Goal: Information Seeking & Learning: Learn about a topic

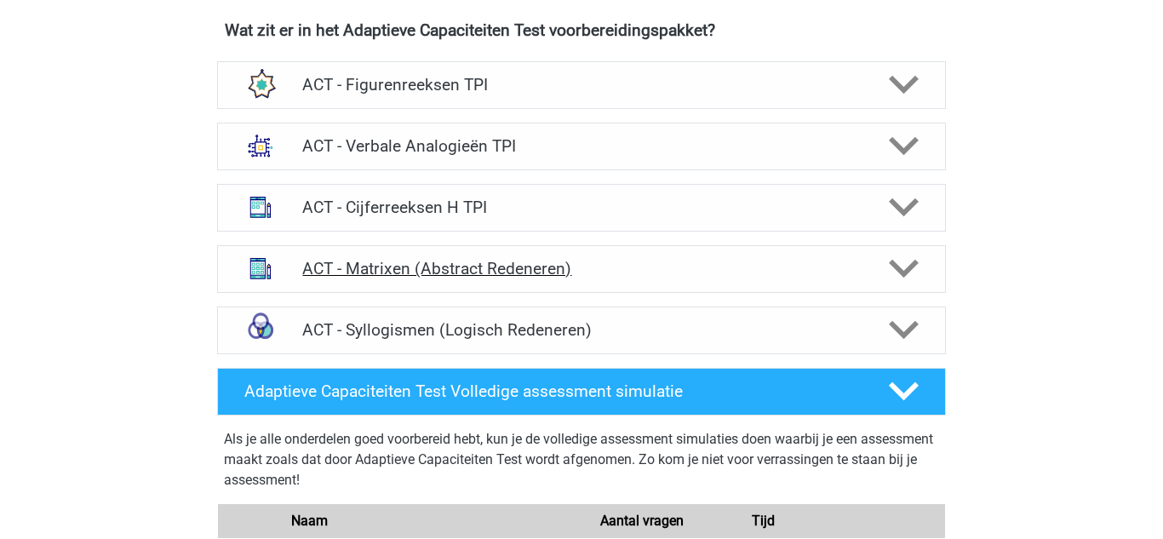
scroll to position [1092, 0]
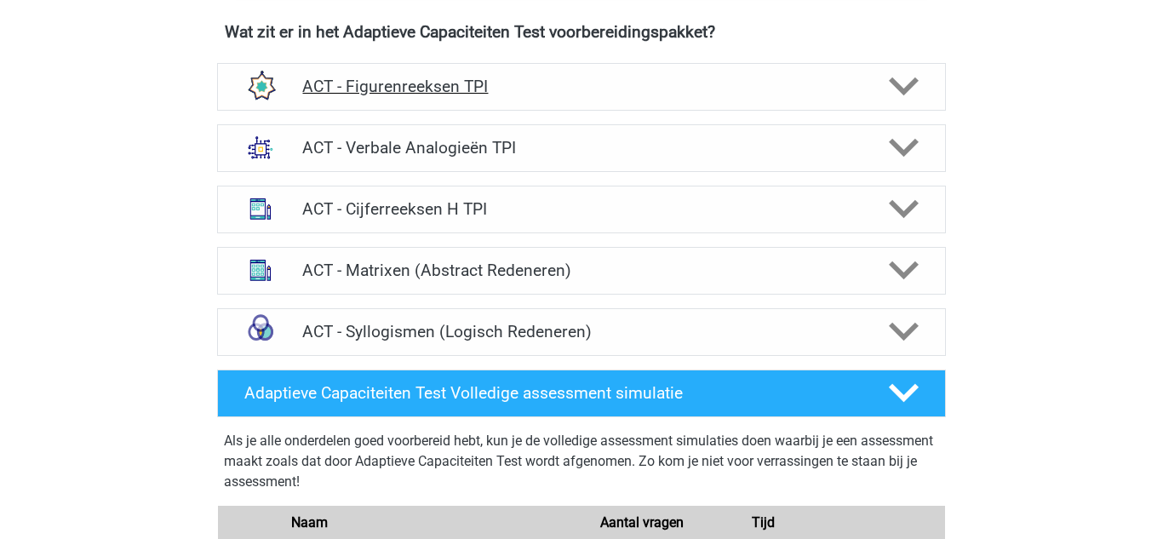
click at [457, 66] on div "ACT - Figurenreeksen TPI" at bounding box center [581, 87] width 729 height 48
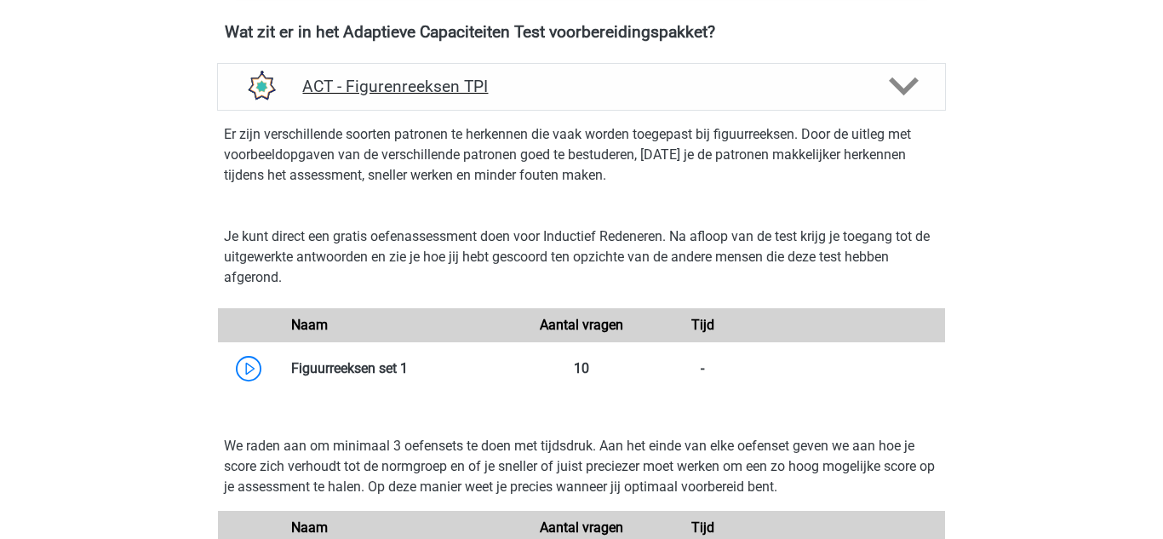
click at [457, 84] on h4 "ACT - Figurenreeksen TPI" at bounding box center [581, 87] width 558 height 20
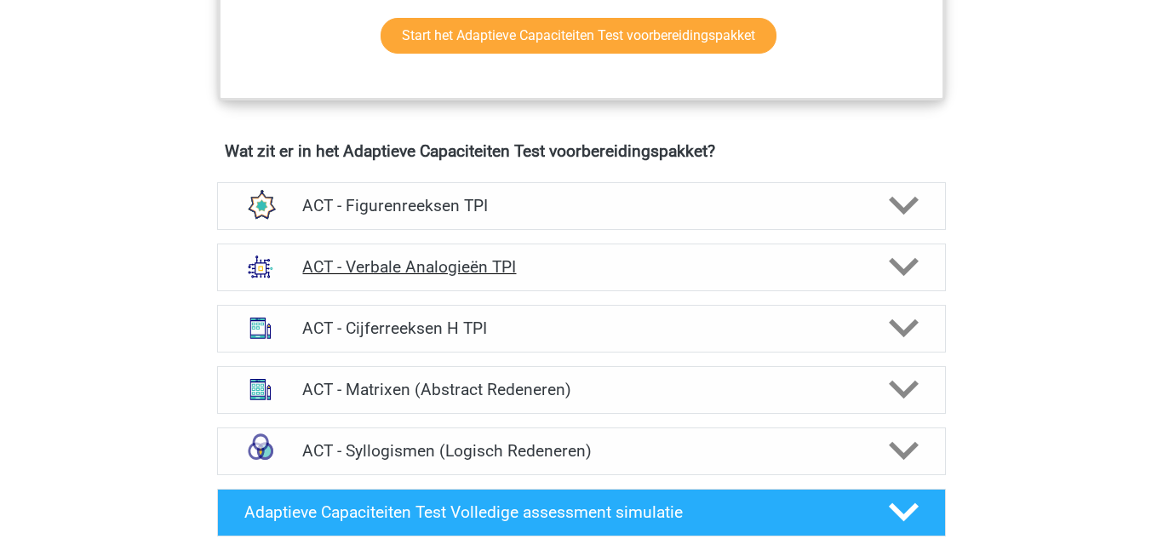
scroll to position [980, 0]
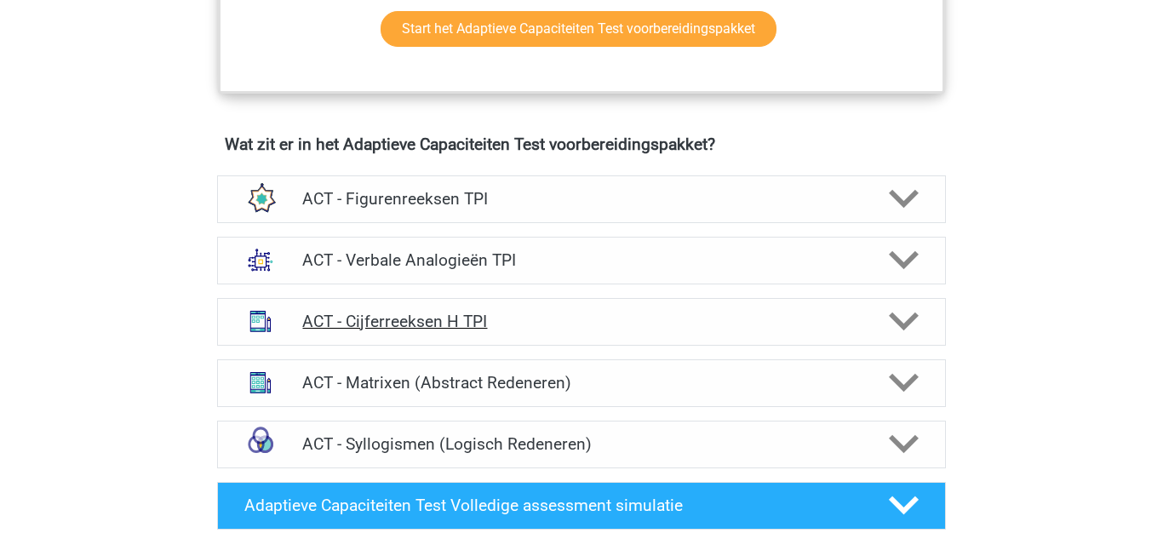
click at [442, 302] on div "ACT - Cijferreeksen H TPI" at bounding box center [581, 322] width 729 height 48
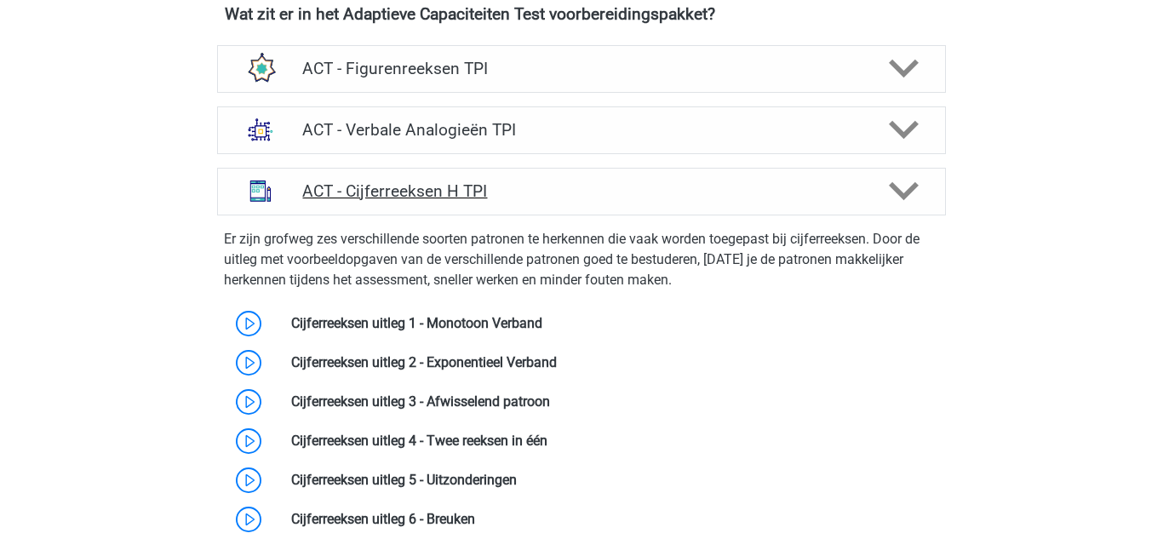
scroll to position [1075, 0]
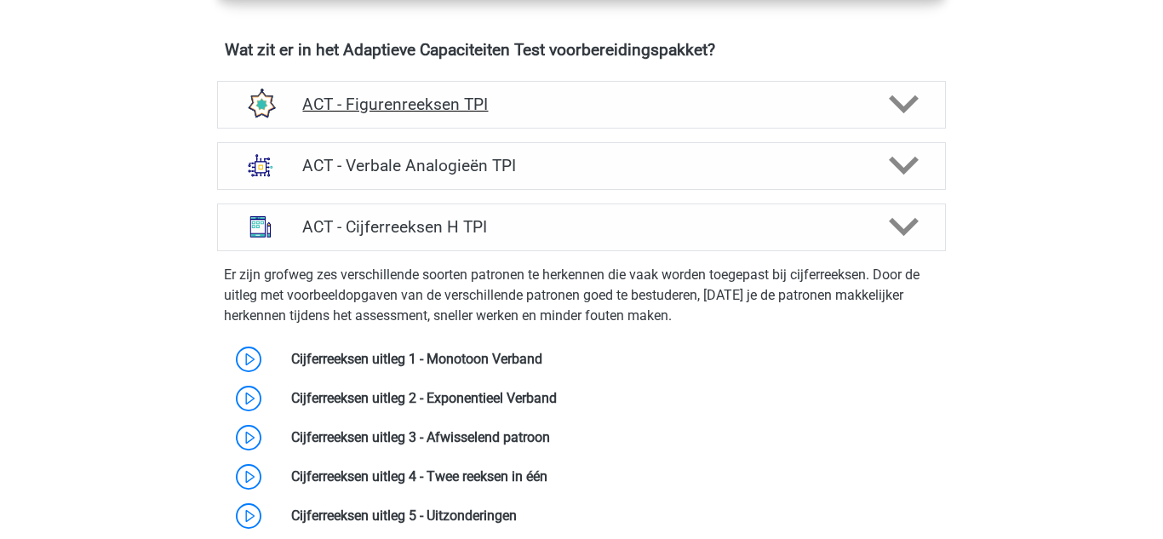
click at [558, 110] on h4 "ACT - Figurenreeksen TPI" at bounding box center [581, 105] width 558 height 20
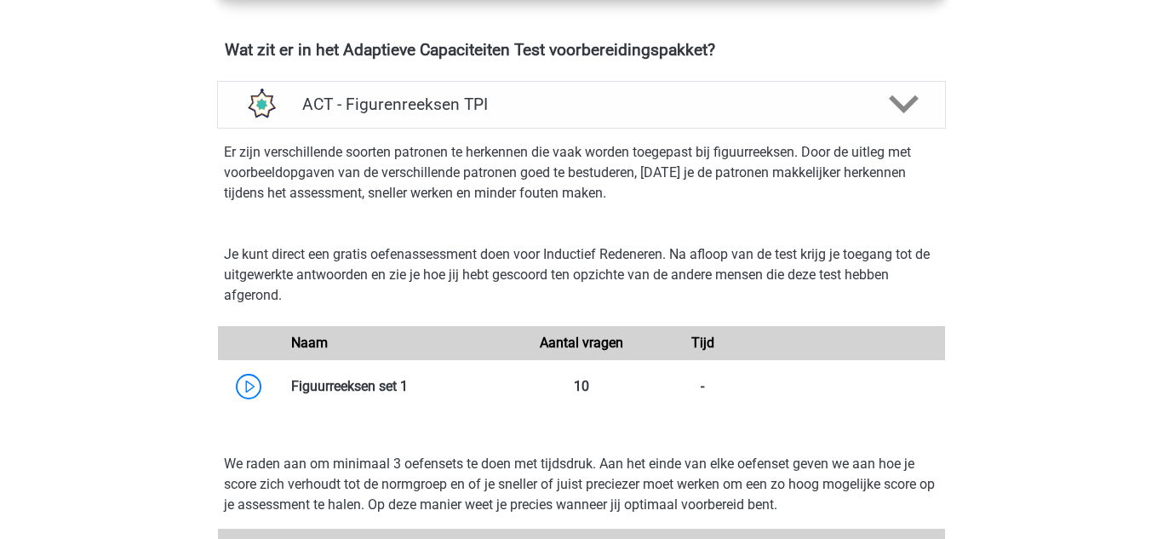
click at [255, 353] on div at bounding box center [248, 343] width 60 height 20
click at [408, 378] on link at bounding box center [408, 386] width 0 height 16
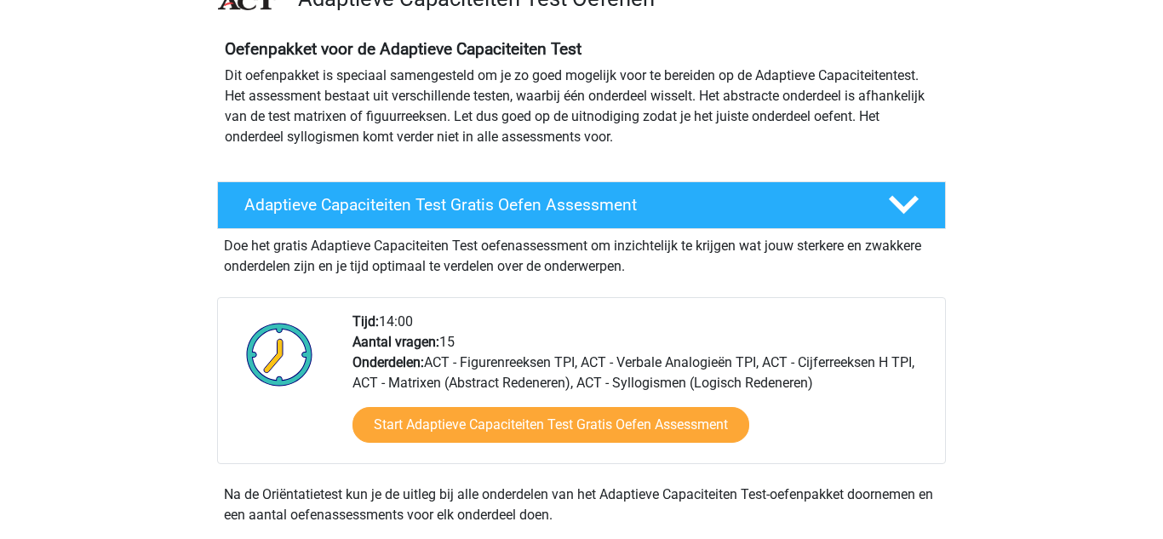
scroll to position [0, 0]
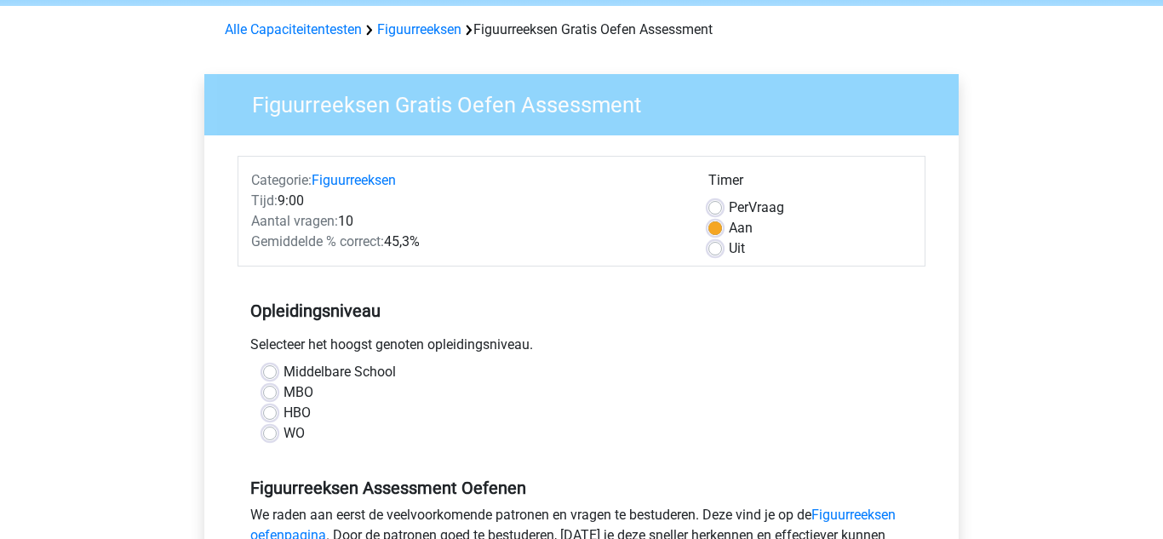
scroll to position [97, 0]
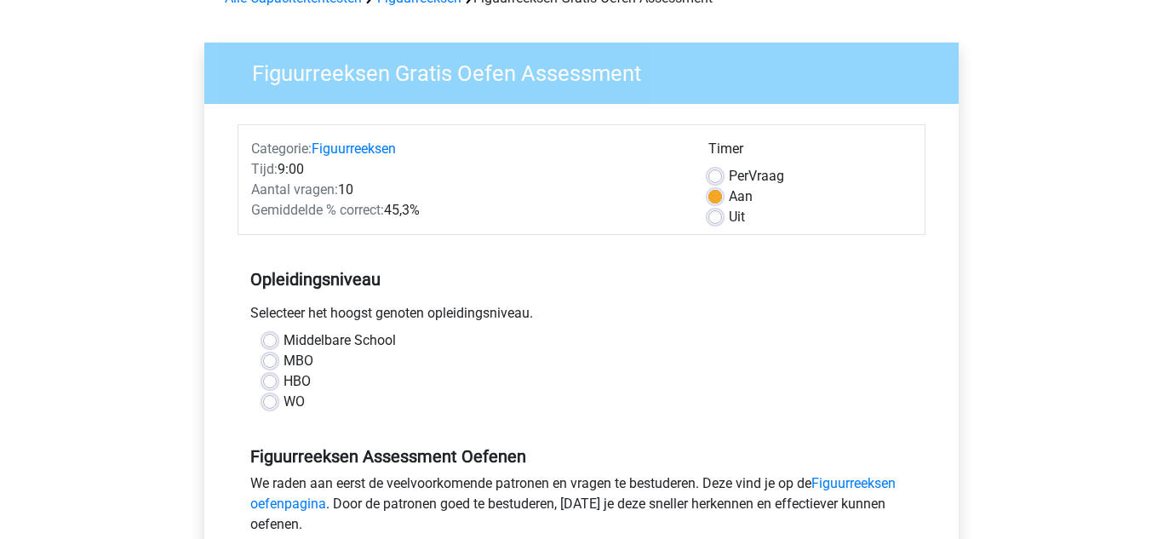
click at [284, 402] on label "WO" at bounding box center [294, 402] width 21 height 20
click at [267, 402] on input "WO" at bounding box center [270, 400] width 14 height 17
radio input "true"
click at [284, 341] on label "Middelbare School" at bounding box center [340, 340] width 112 height 20
click at [267, 341] on input "Middelbare School" at bounding box center [270, 338] width 14 height 17
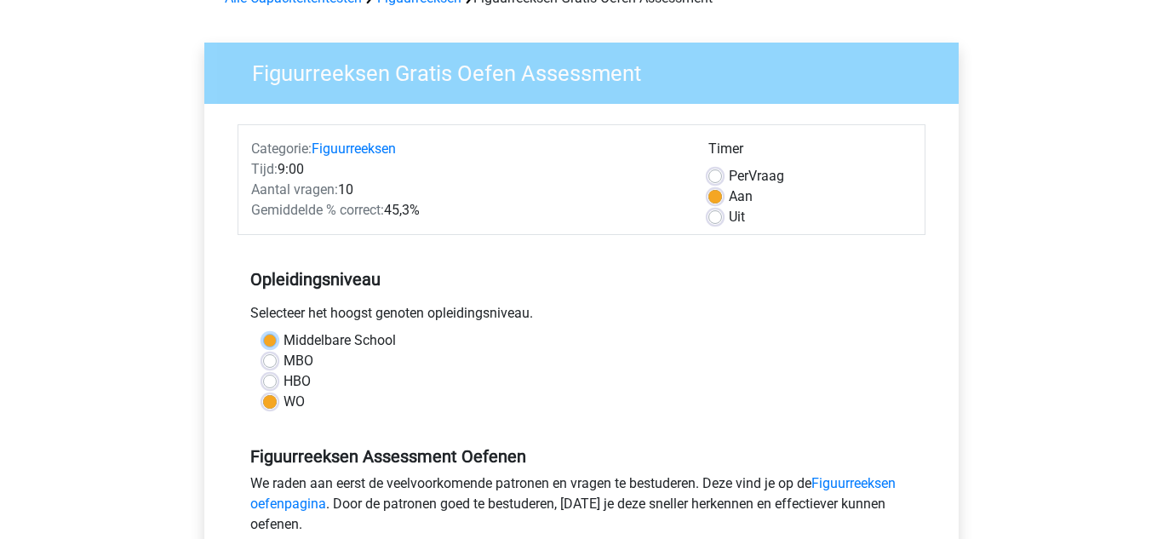
radio input "true"
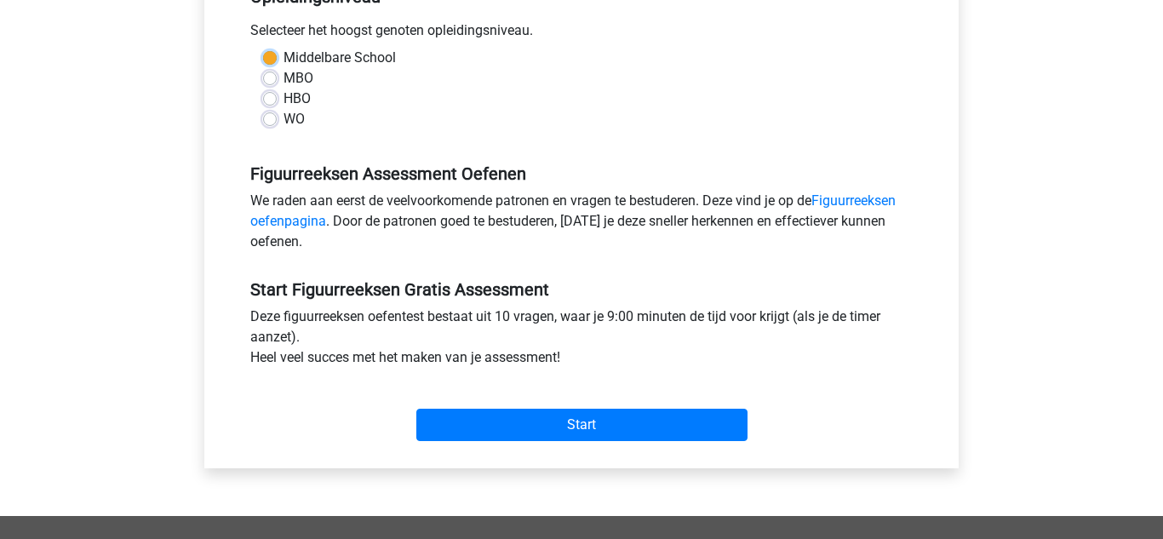
scroll to position [381, 0]
click at [538, 405] on div "Start" at bounding box center [582, 411] width 688 height 60
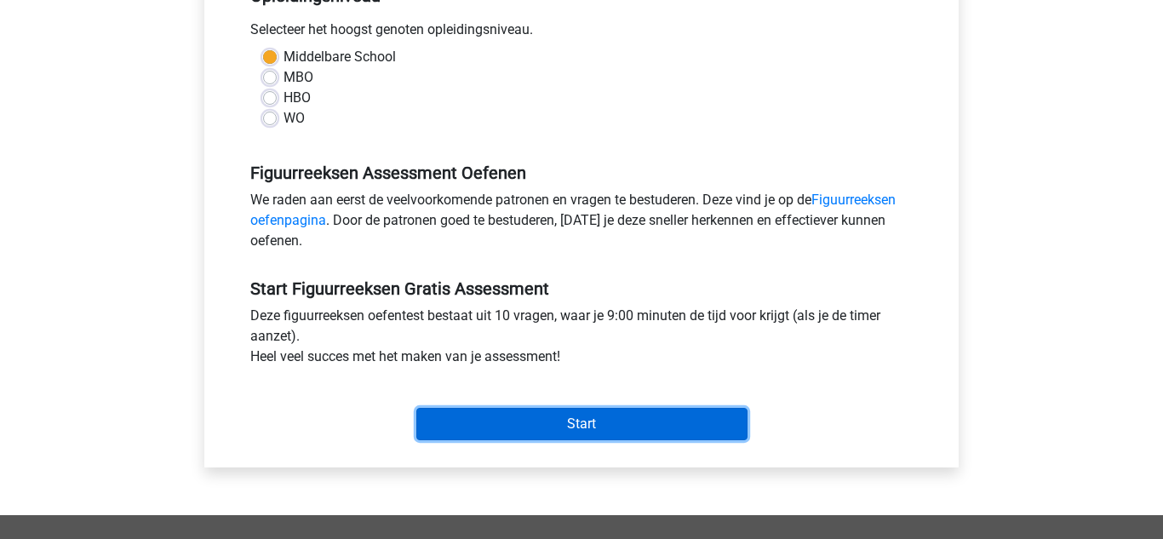
click at [542, 417] on input "Start" at bounding box center [581, 424] width 331 height 32
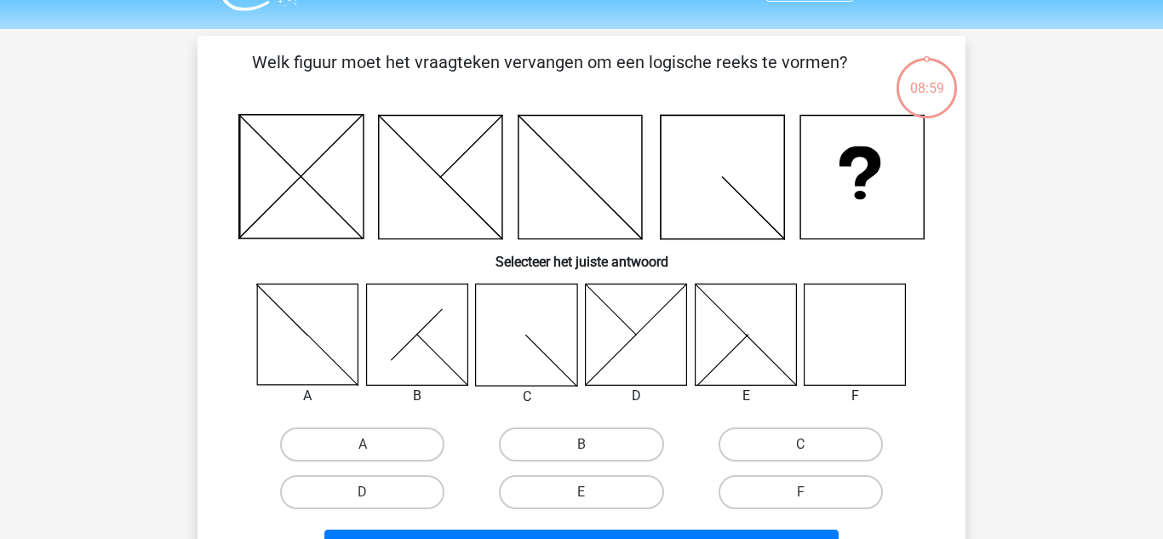
scroll to position [43, 0]
click at [748, 489] on label "F" at bounding box center [801, 491] width 164 height 34
click at [800, 491] on input "F" at bounding box center [805, 496] width 11 height 11
radio input "true"
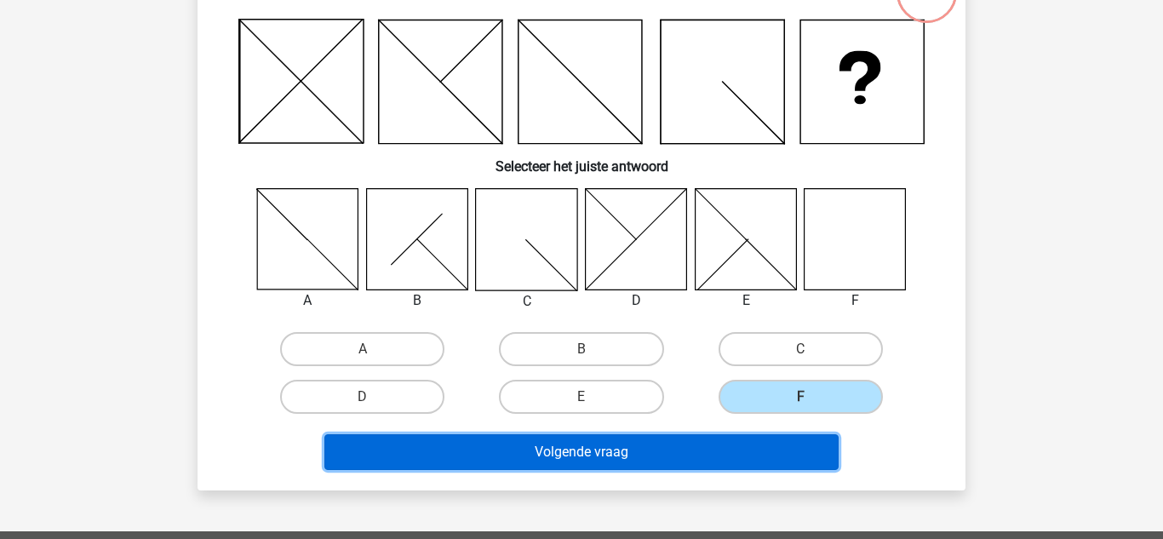
click at [356, 446] on button "Volgende vraag" at bounding box center [581, 452] width 515 height 36
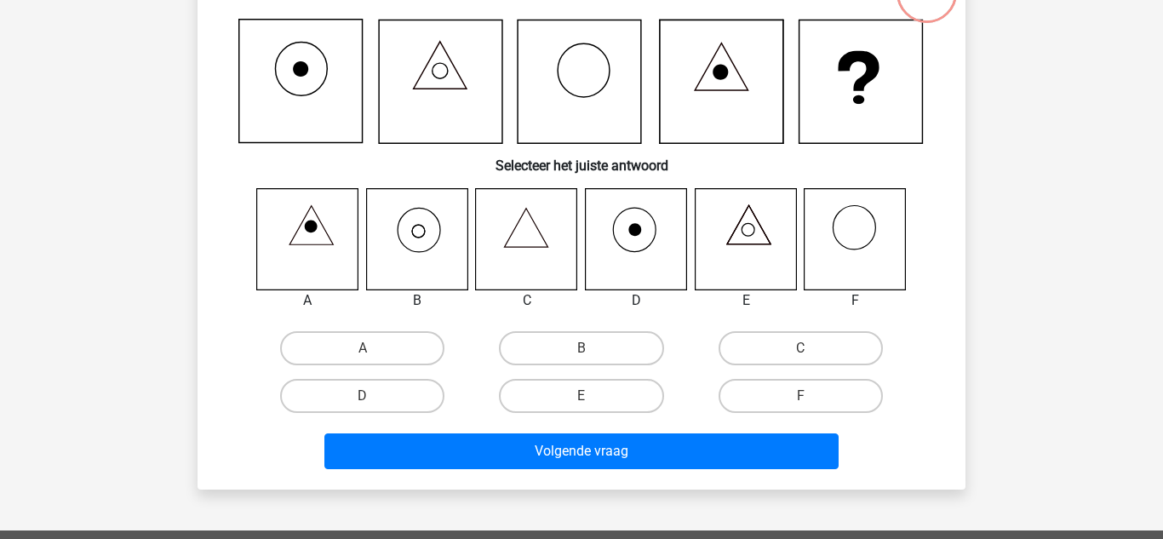
scroll to position [78, 0]
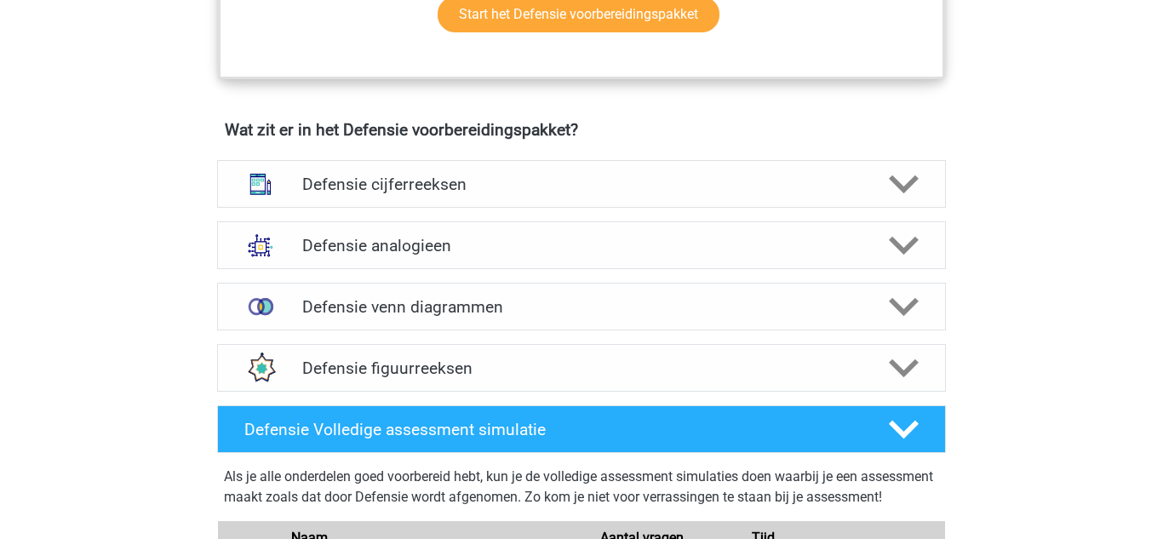
scroll to position [1186, 0]
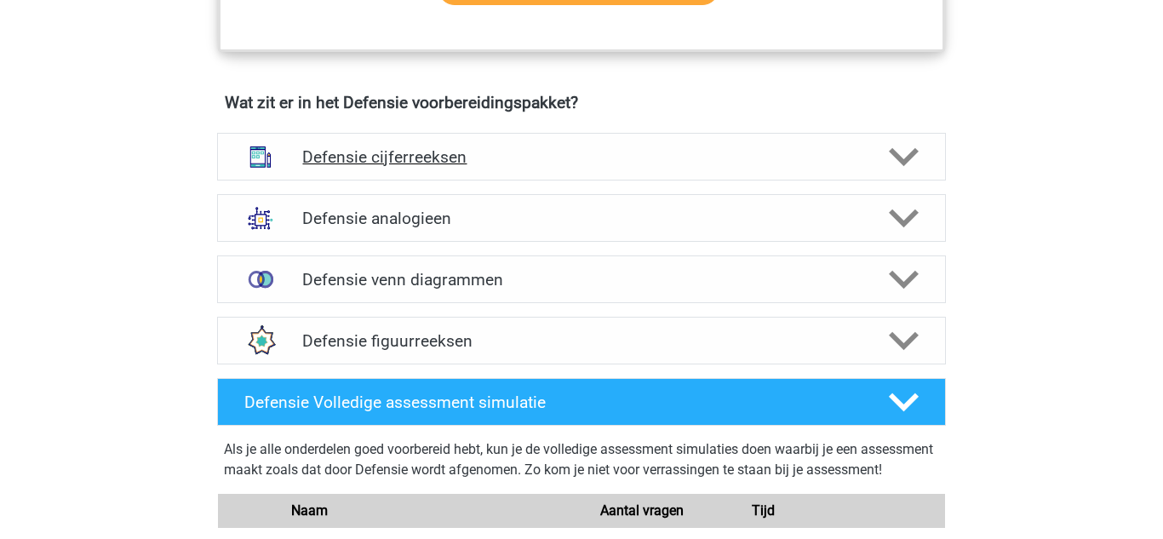
click at [657, 142] on div "Defensie cijferreeksen" at bounding box center [581, 157] width 729 height 48
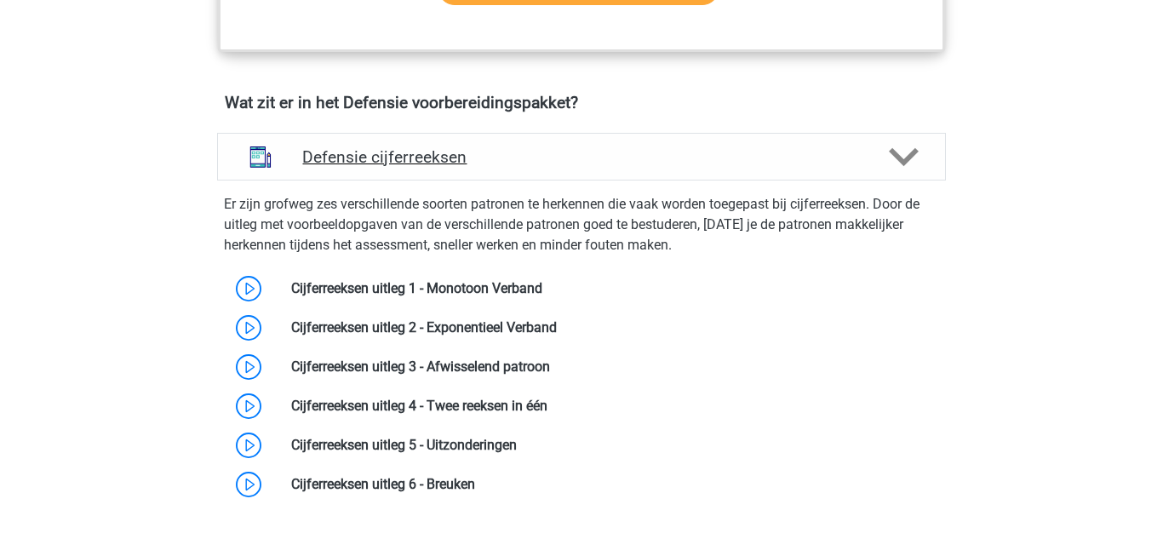
click at [642, 149] on h4 "Defensie cijferreeksen" at bounding box center [581, 157] width 558 height 20
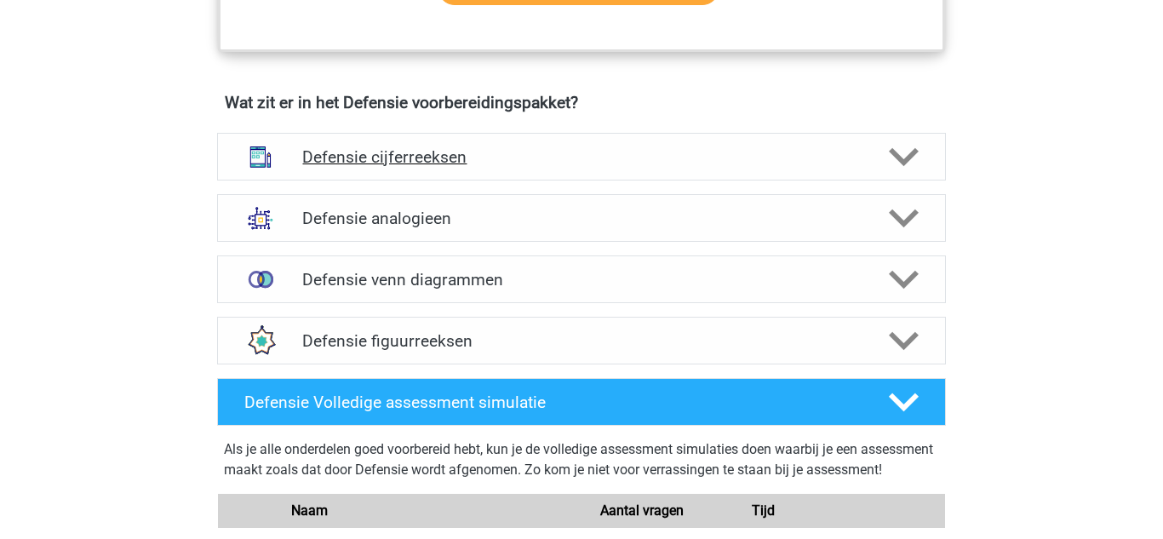
click at [615, 162] on h4 "Defensie cijferreeksen" at bounding box center [581, 157] width 558 height 20
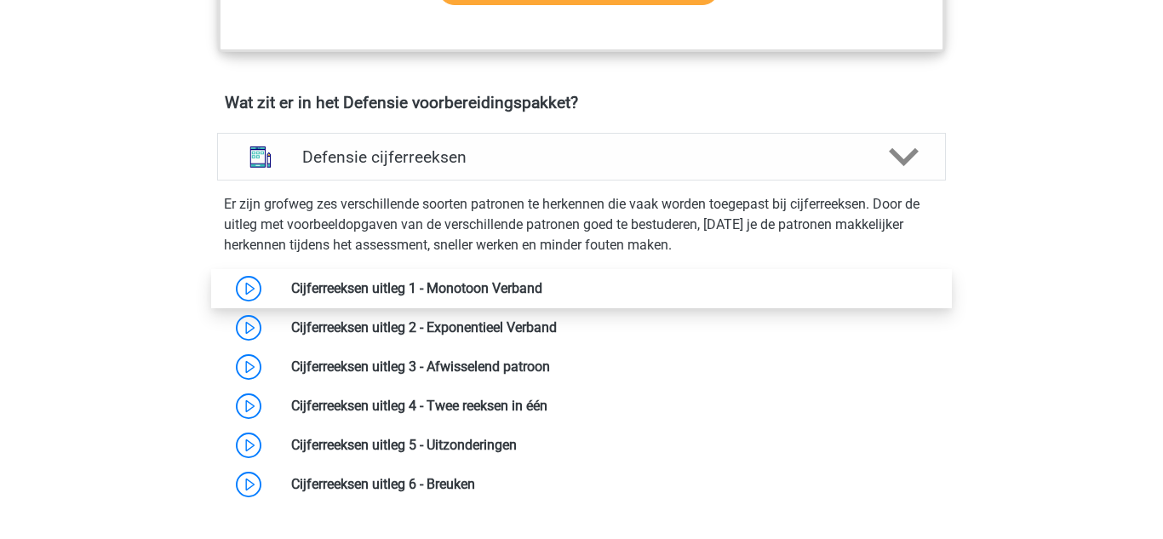
click at [542, 284] on link at bounding box center [542, 288] width 0 height 16
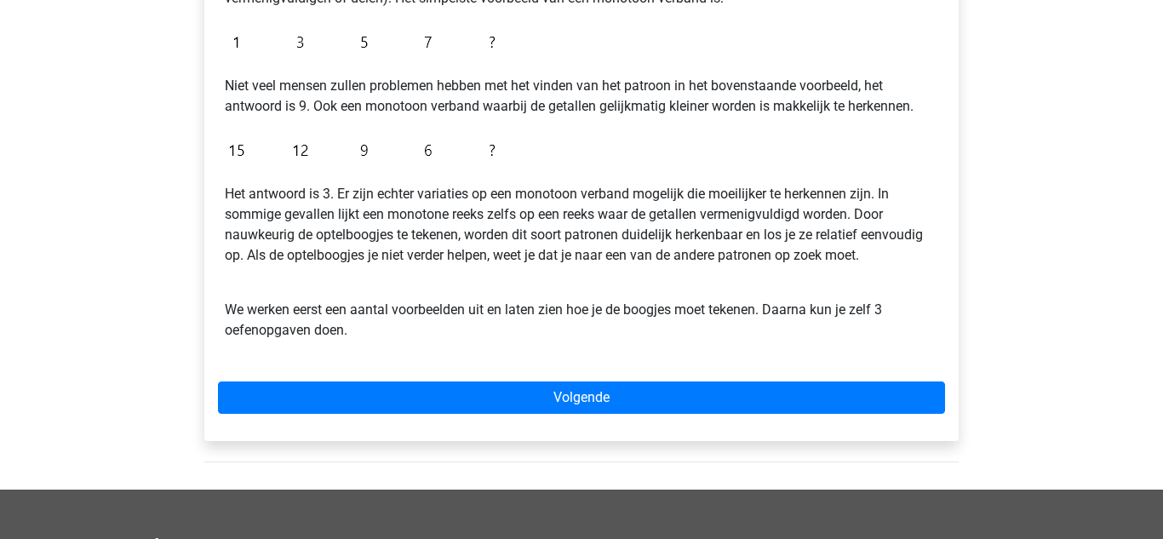
scroll to position [408, 0]
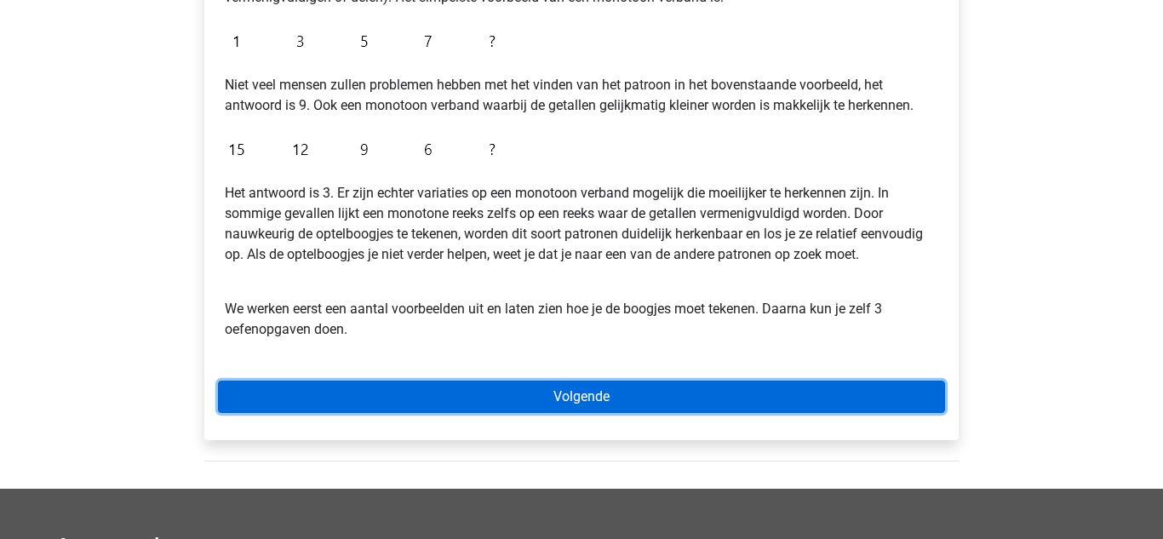
click at [253, 398] on link "Volgende" at bounding box center [581, 397] width 727 height 32
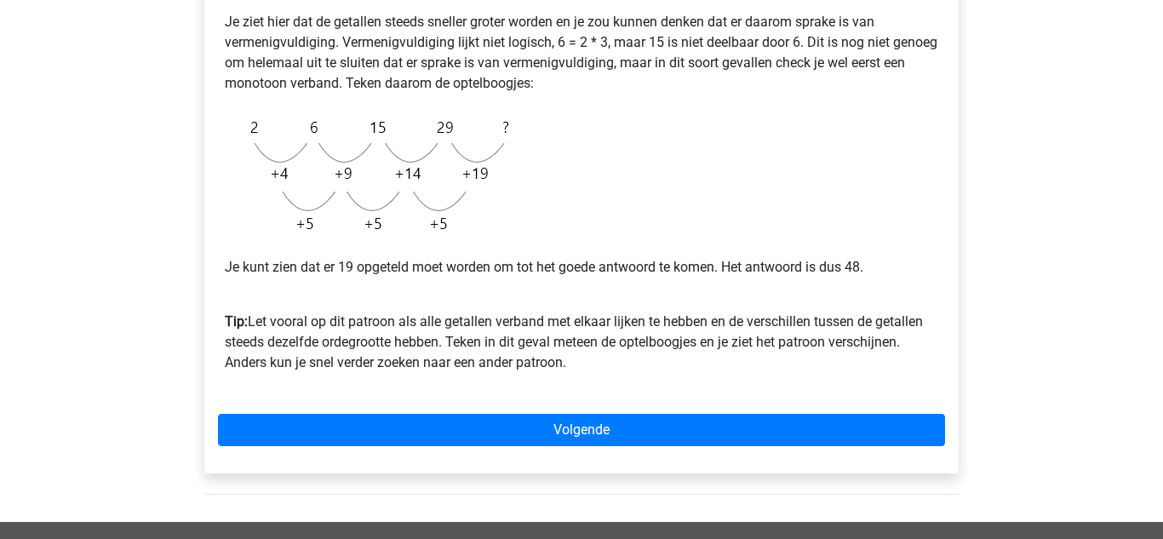
scroll to position [407, 0]
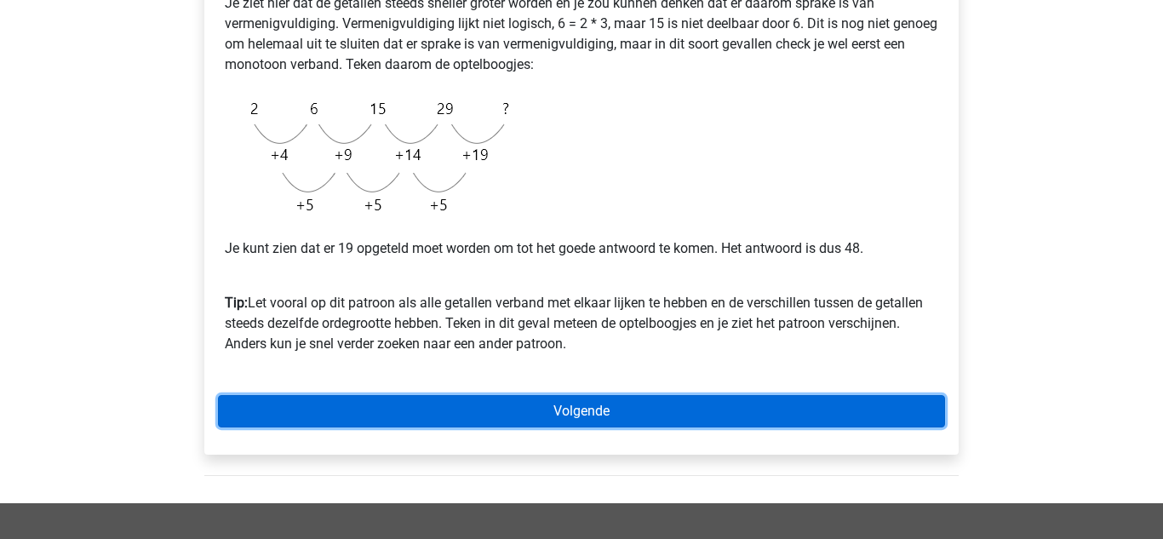
click at [261, 423] on link "Volgende" at bounding box center [581, 411] width 727 height 32
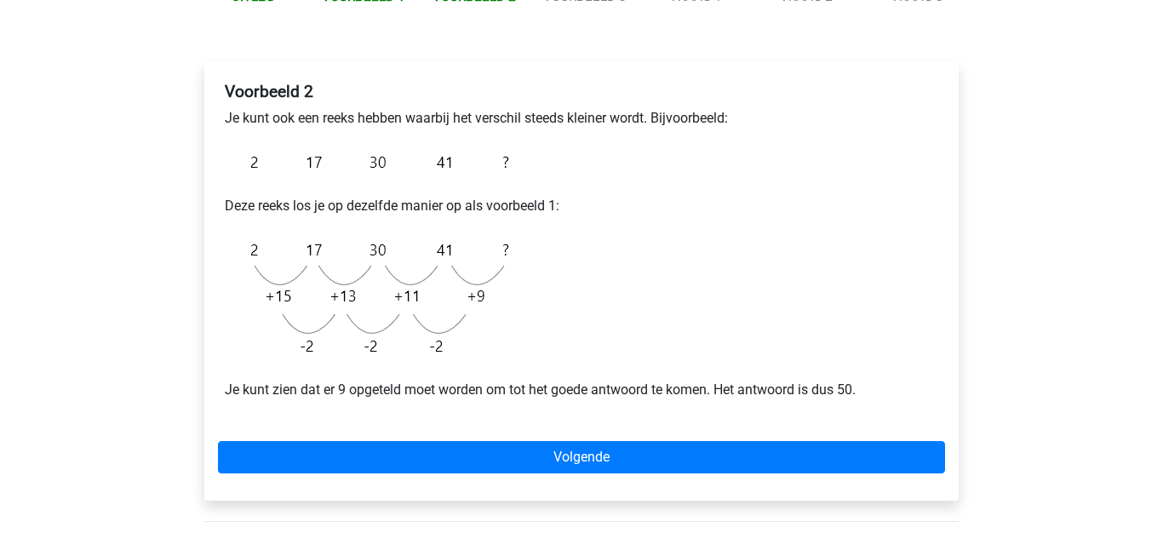
scroll to position [234, 0]
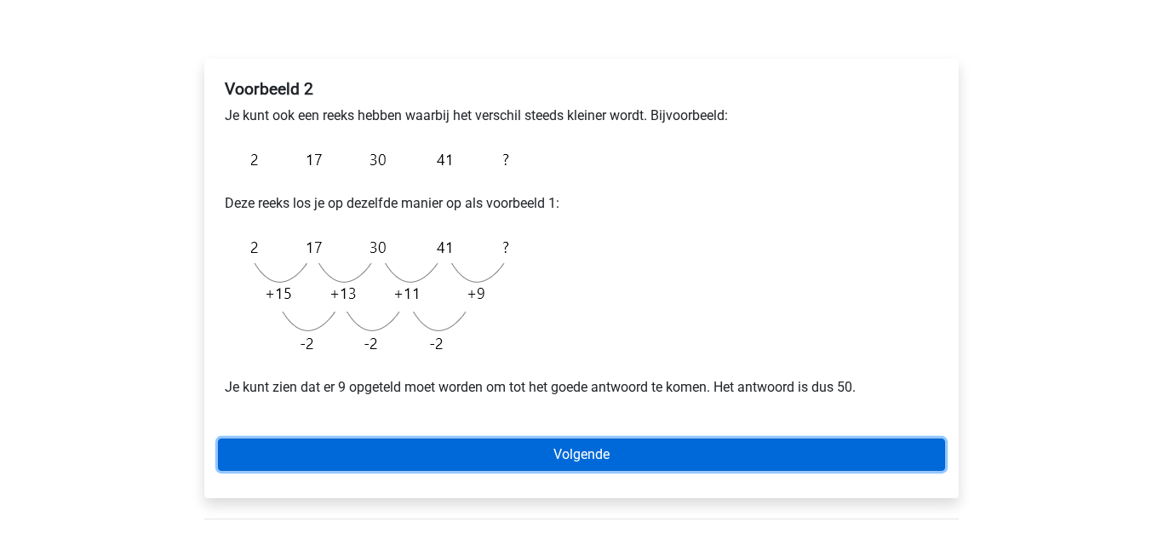
click at [263, 444] on link "Volgende" at bounding box center [581, 455] width 727 height 32
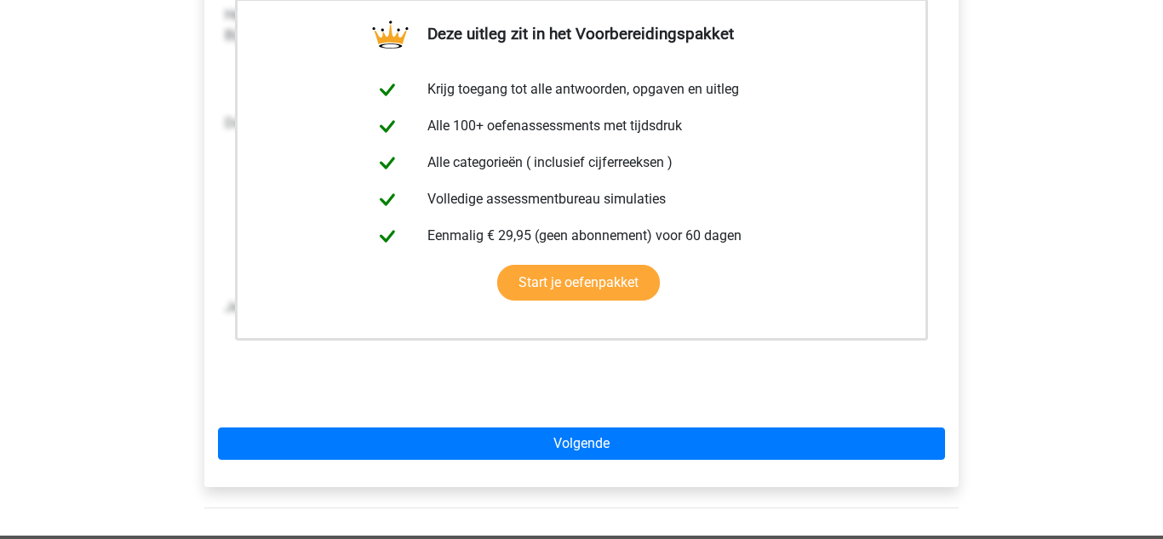
scroll to position [310, 0]
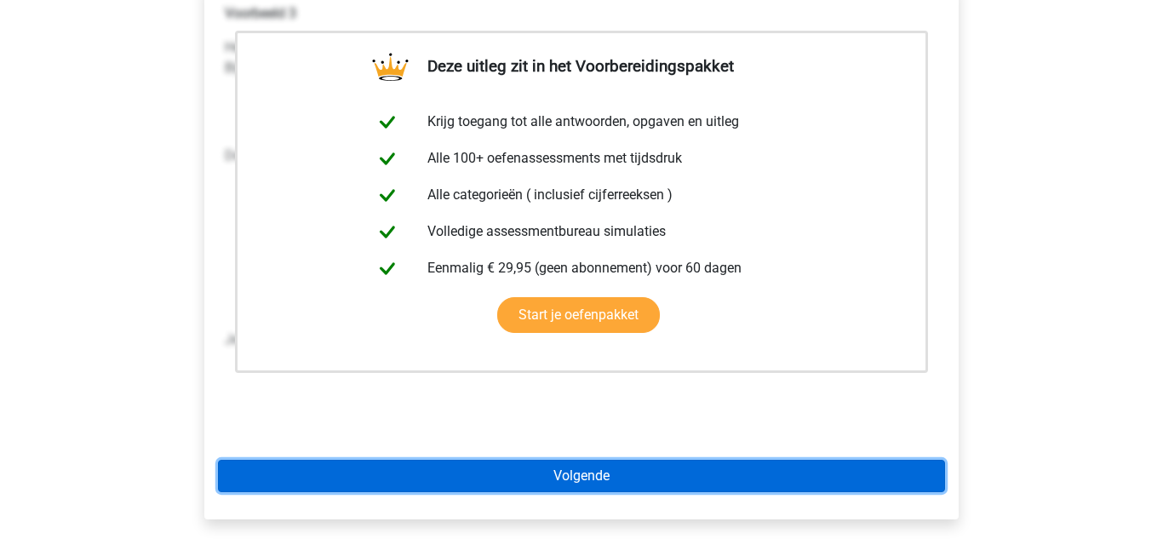
click at [261, 483] on link "Volgende" at bounding box center [581, 476] width 727 height 32
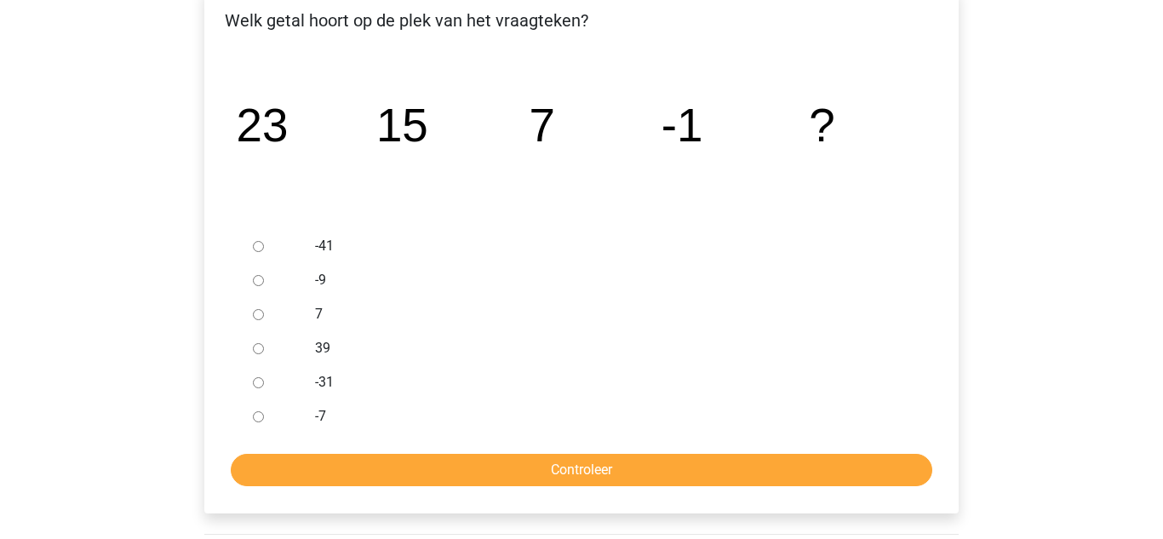
scroll to position [313, 0]
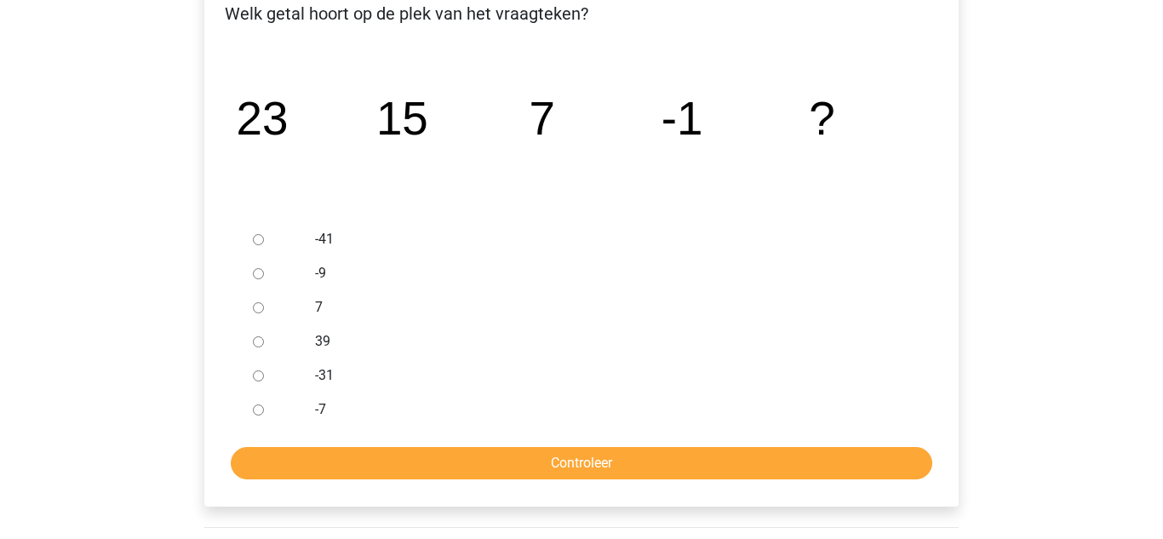
click at [253, 270] on input "-9" at bounding box center [258, 273] width 11 height 11
radio input "true"
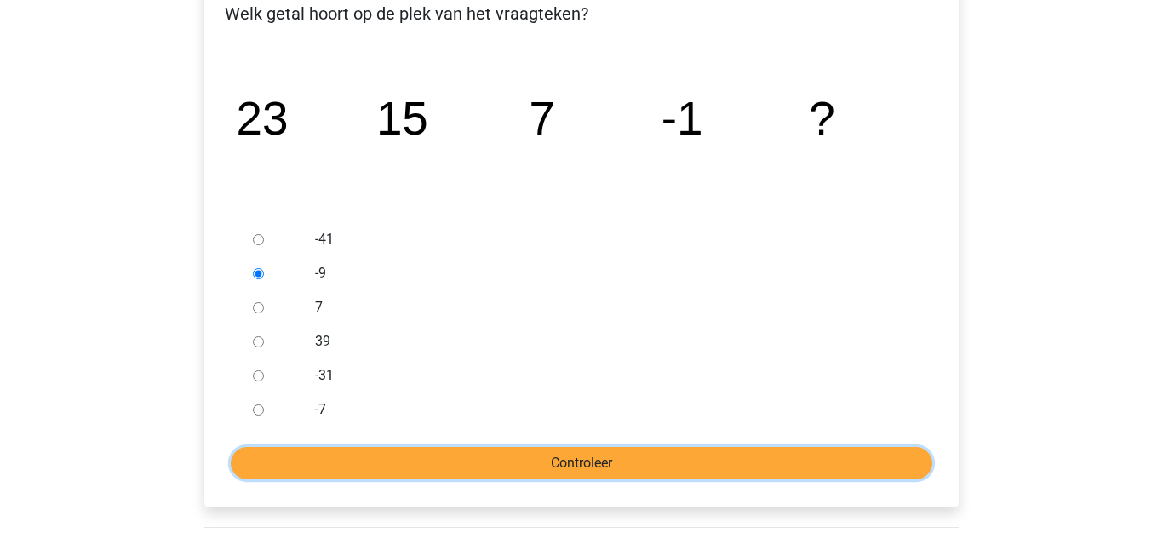
click at [294, 457] on input "Controleer" at bounding box center [582, 463] width 702 height 32
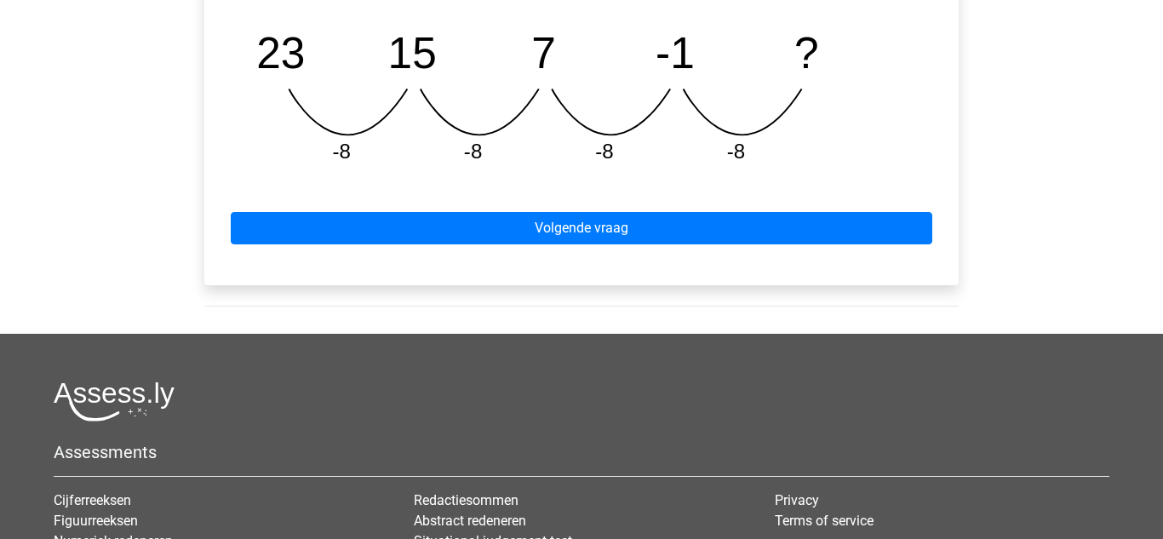
scroll to position [845, 0]
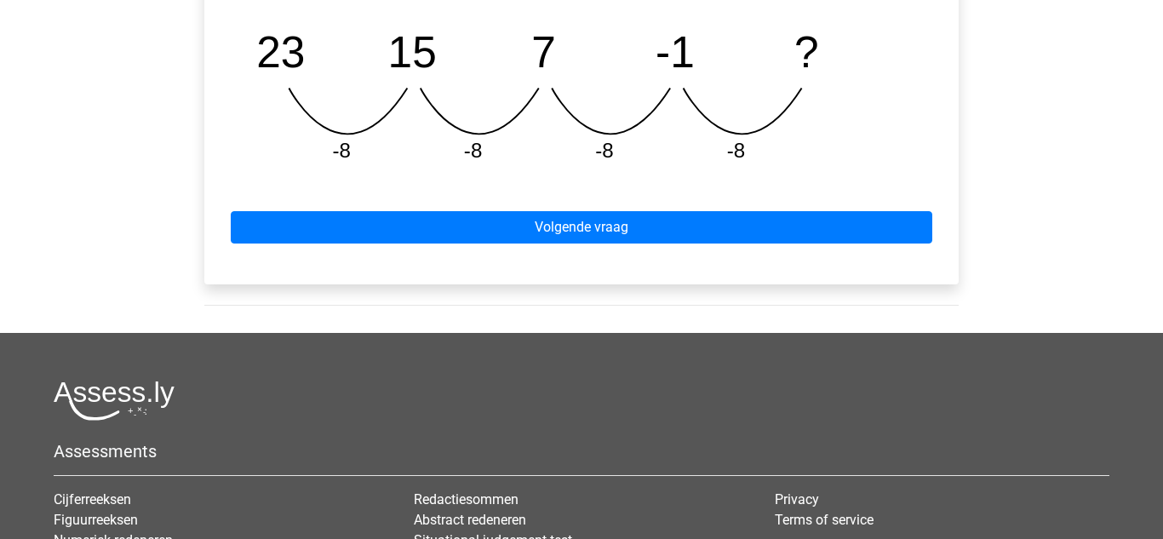
click at [268, 260] on div "Volgende vraag" at bounding box center [581, 224] width 727 height 94
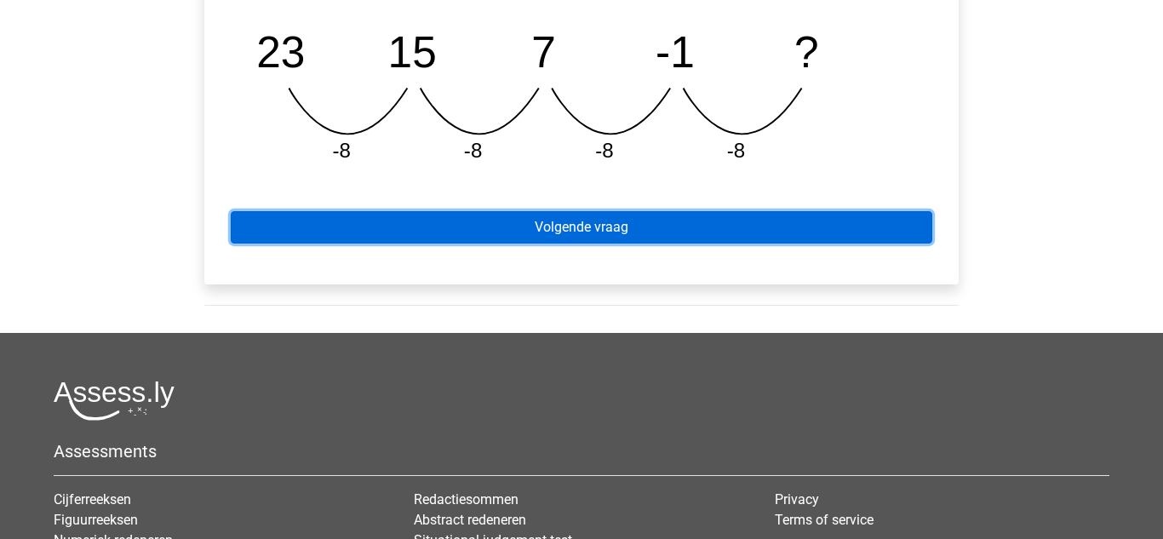
click at [247, 227] on link "Volgende vraag" at bounding box center [582, 227] width 702 height 32
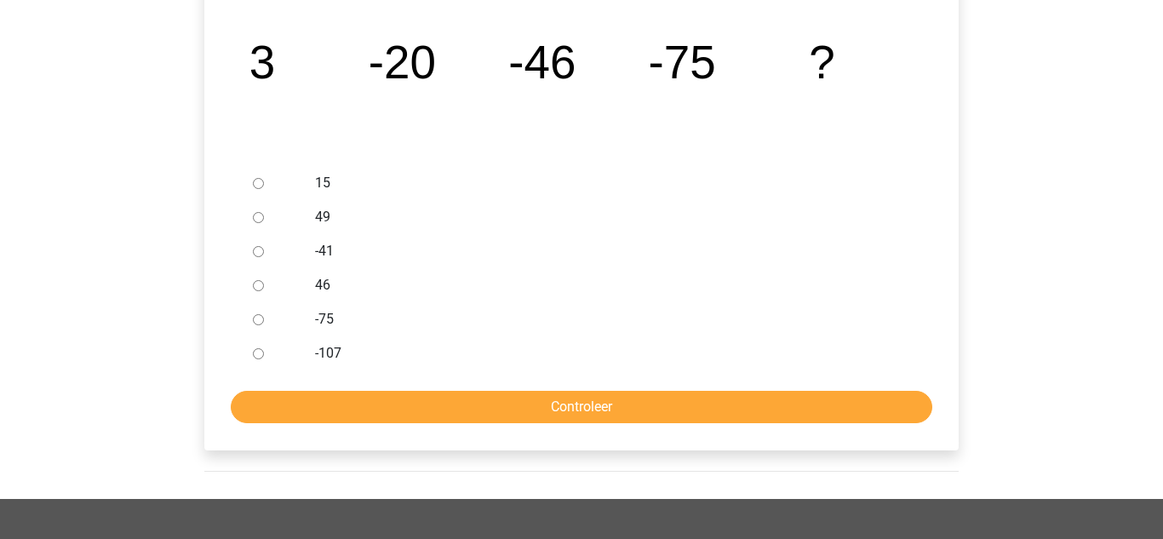
scroll to position [351, 0]
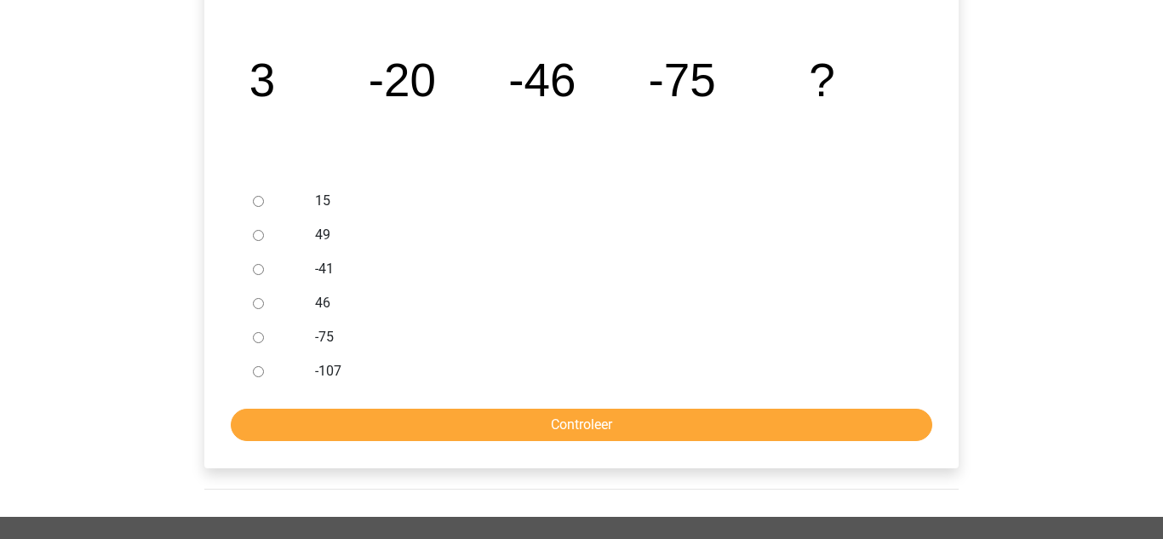
click at [258, 371] on input "-107" at bounding box center [258, 371] width 11 height 11
radio input "true"
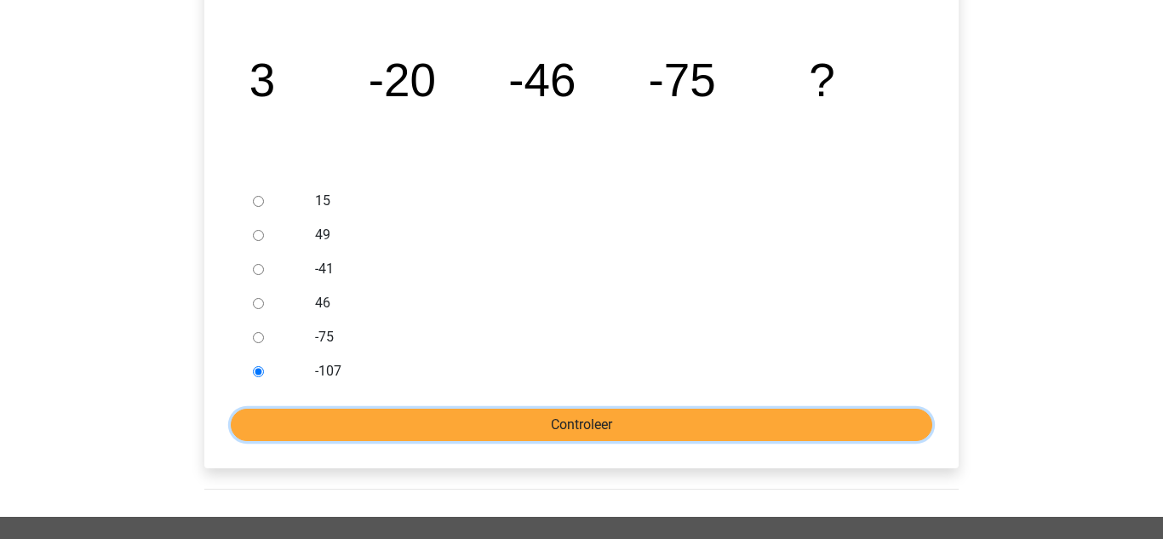
click at [264, 431] on input "Controleer" at bounding box center [582, 425] width 702 height 32
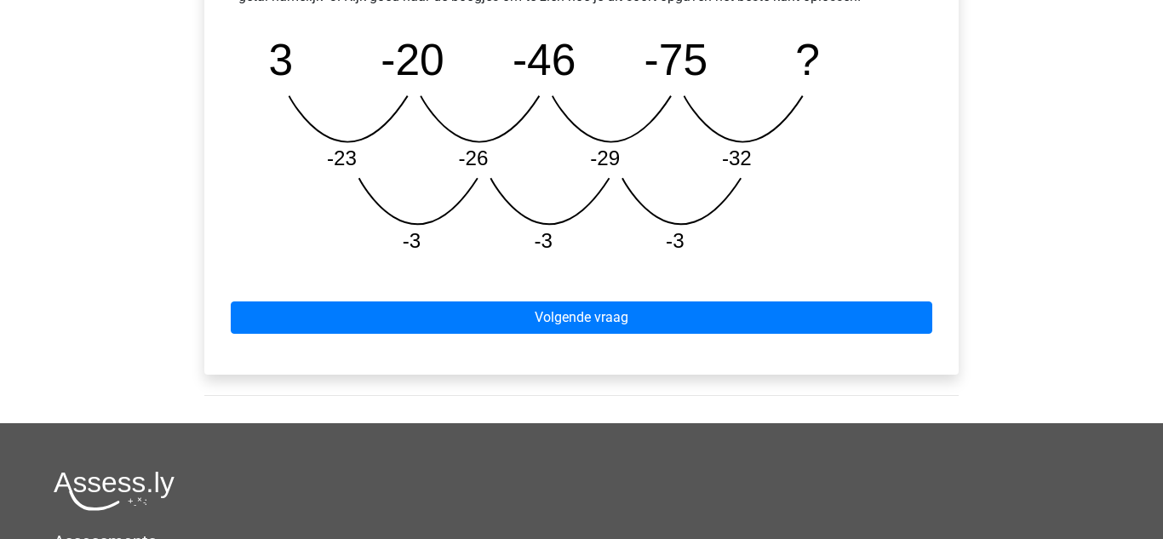
scroll to position [871, 0]
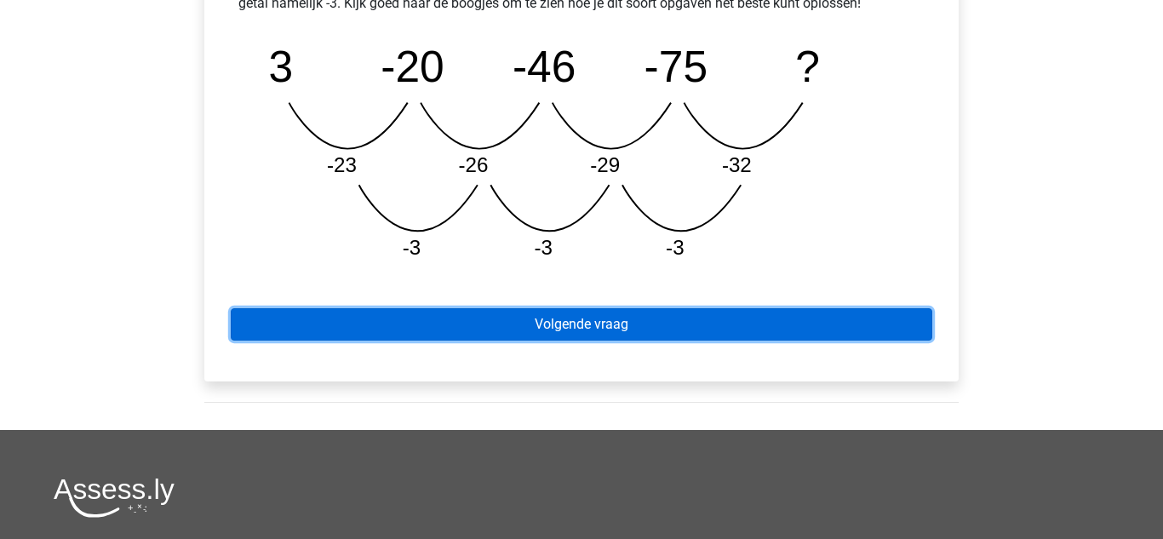
click at [247, 331] on link "Volgende vraag" at bounding box center [582, 324] width 702 height 32
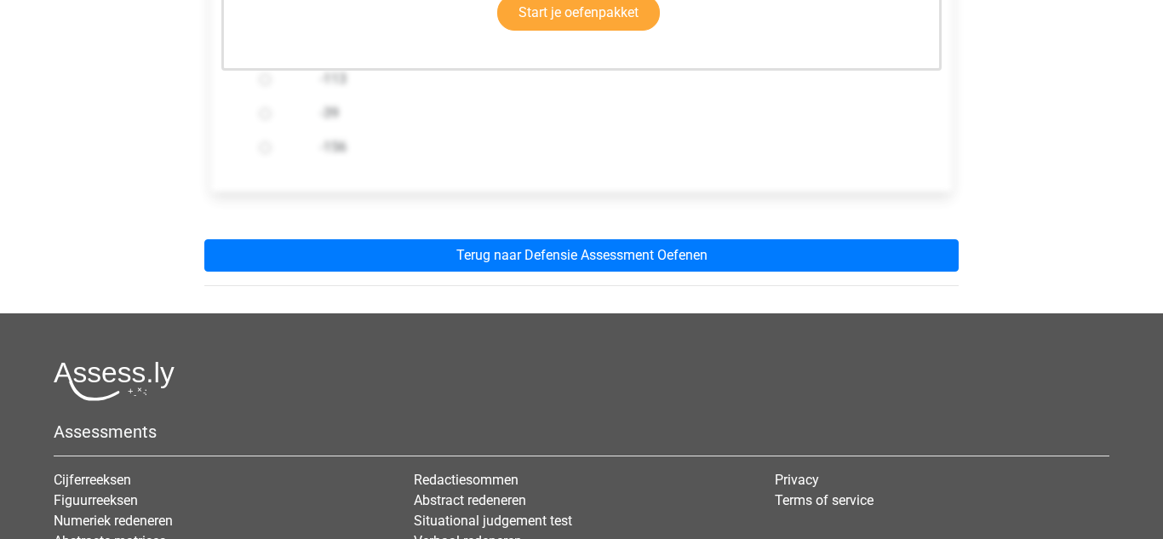
scroll to position [576, 0]
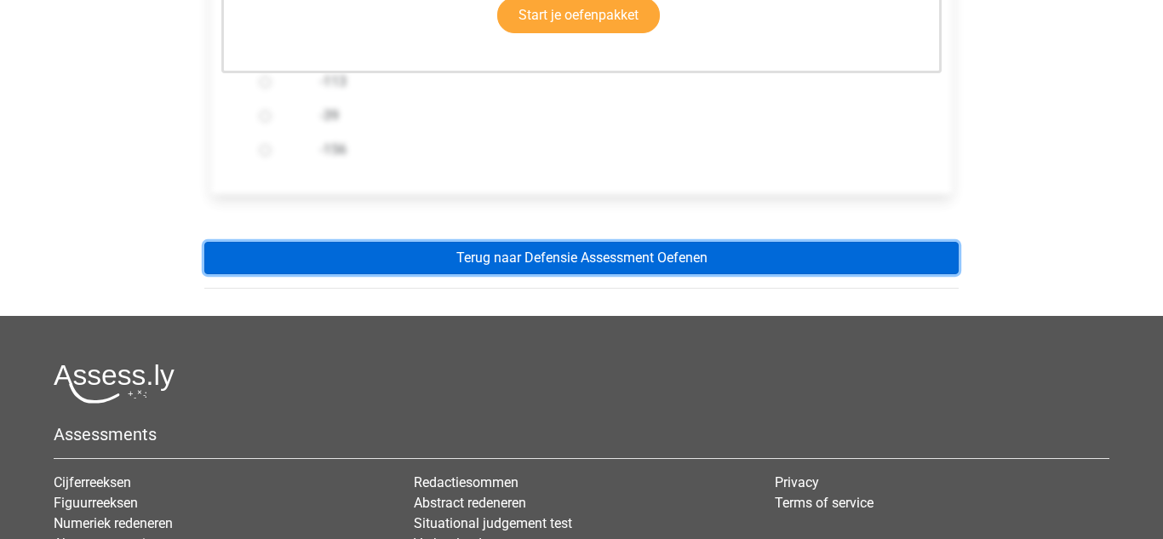
click at [227, 264] on link "Terug naar Defensie Assessment Oefenen" at bounding box center [581, 258] width 754 height 32
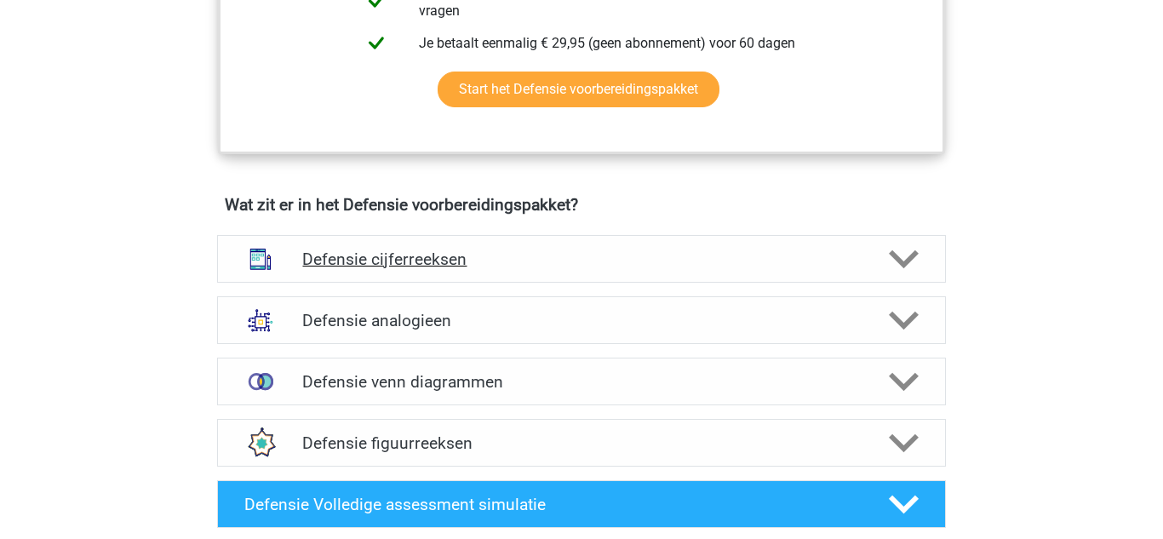
click at [265, 265] on img at bounding box center [260, 259] width 44 height 44
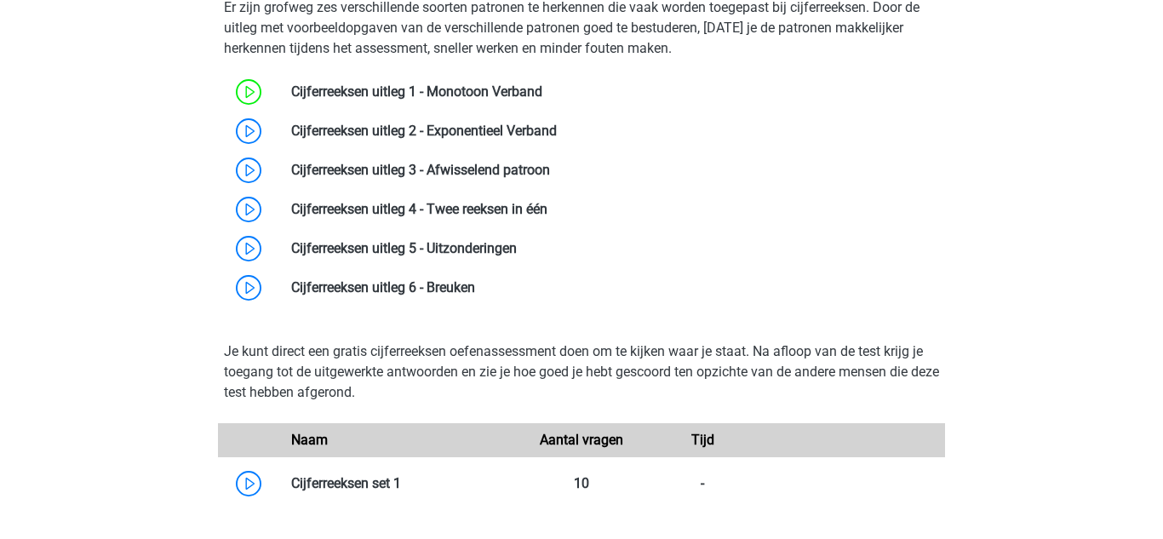
scroll to position [1386, 0]
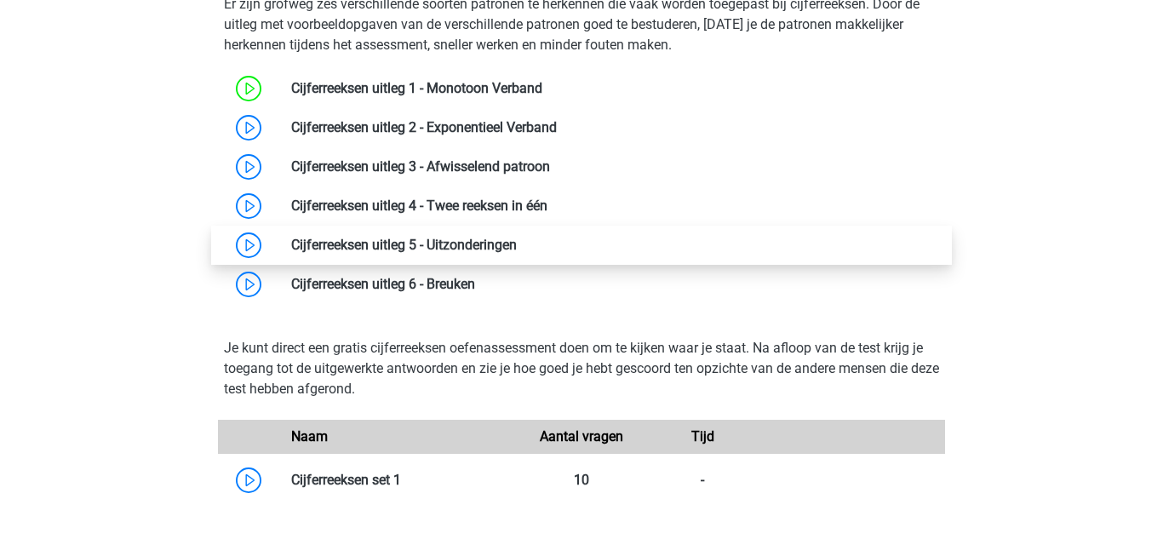
click at [517, 237] on link at bounding box center [517, 245] width 0 height 16
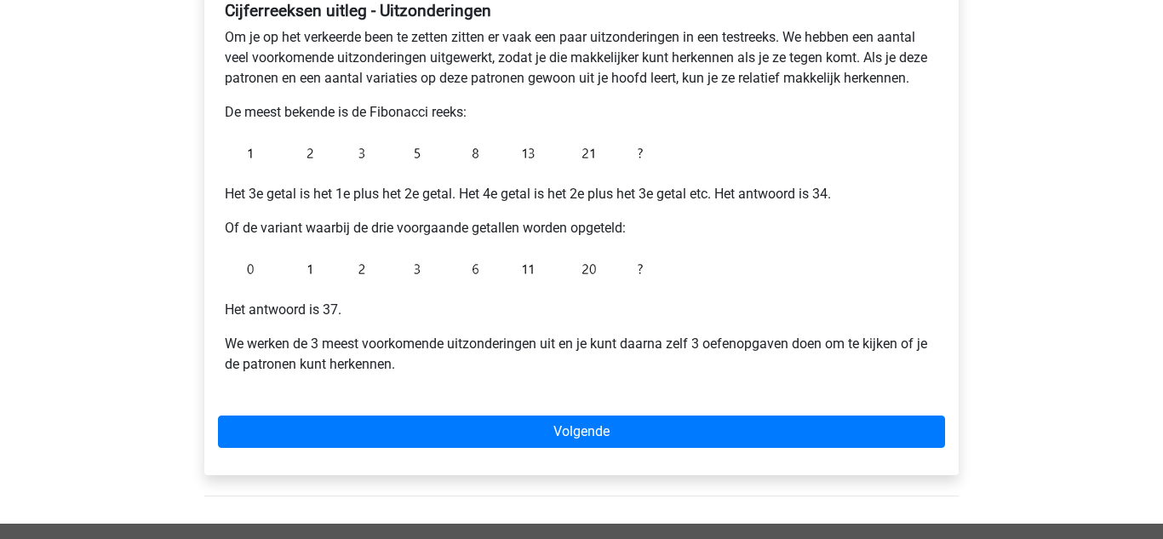
scroll to position [318, 0]
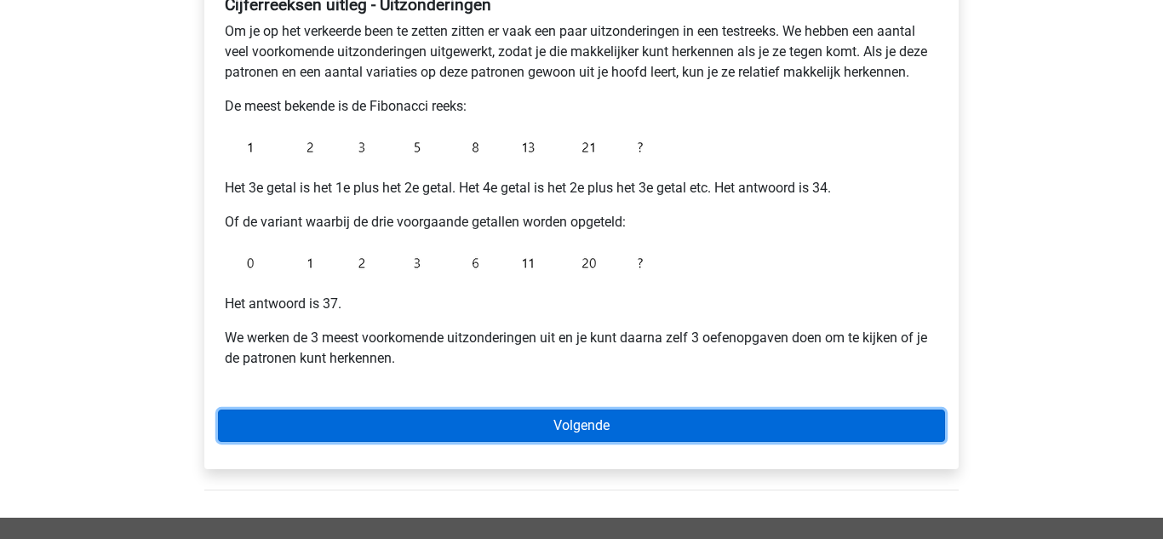
click at [264, 428] on link "Volgende" at bounding box center [581, 426] width 727 height 32
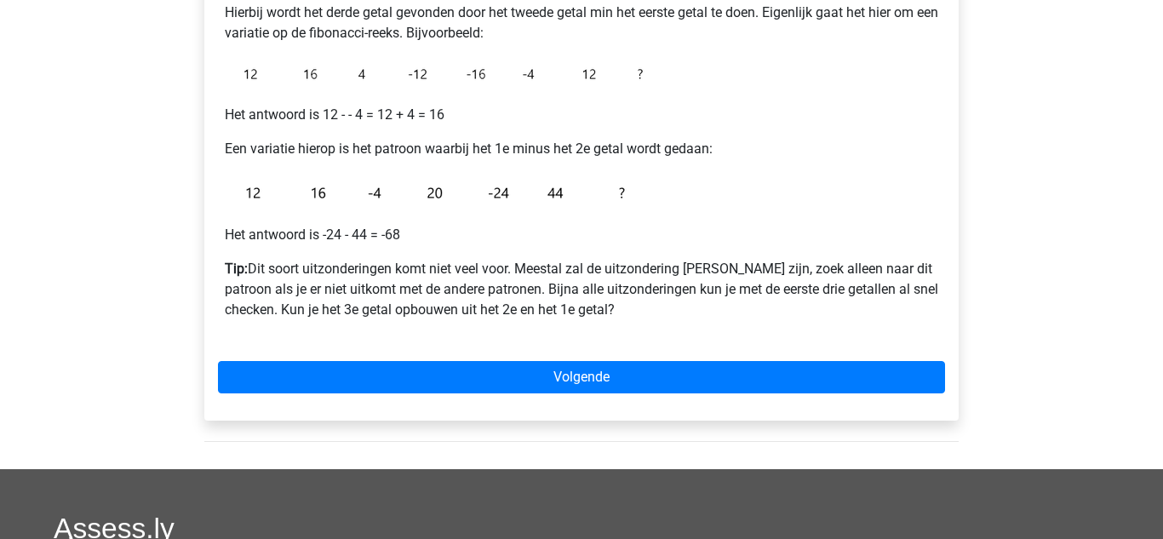
scroll to position [343, 0]
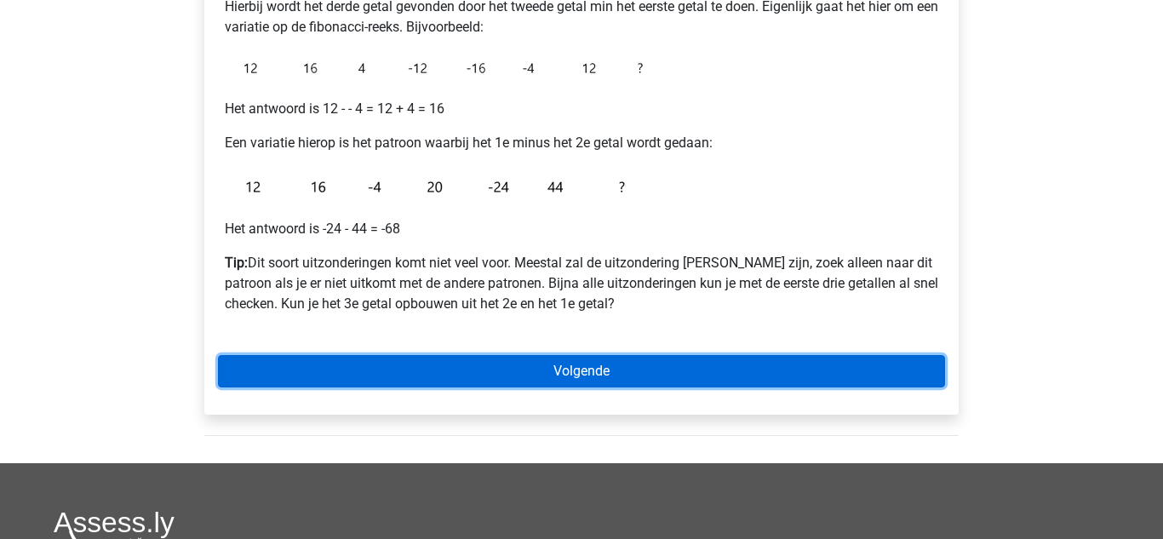
click at [249, 359] on link "Volgende" at bounding box center [581, 371] width 727 height 32
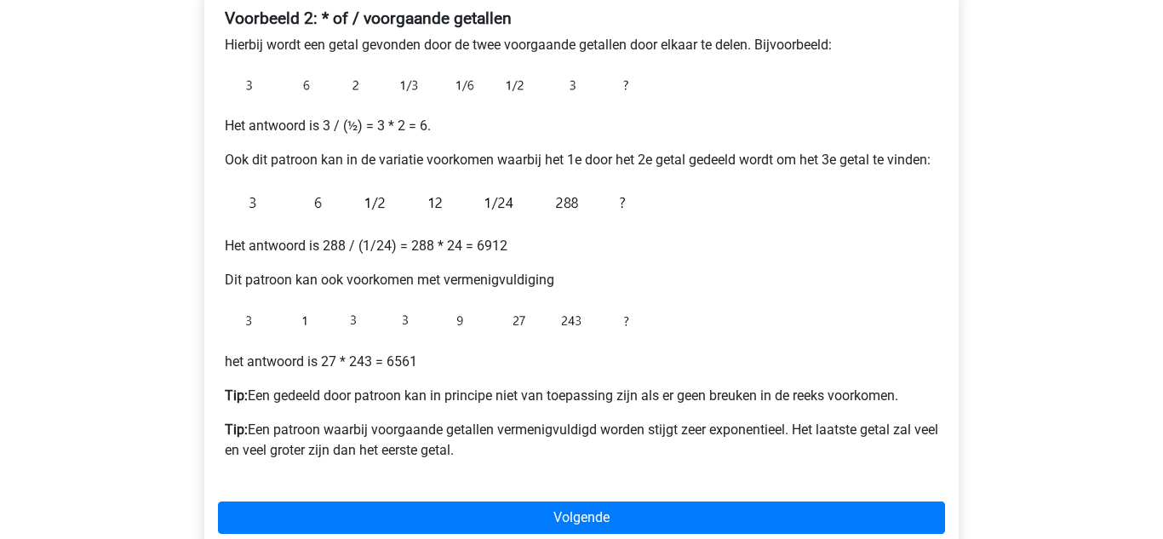
scroll to position [307, 0]
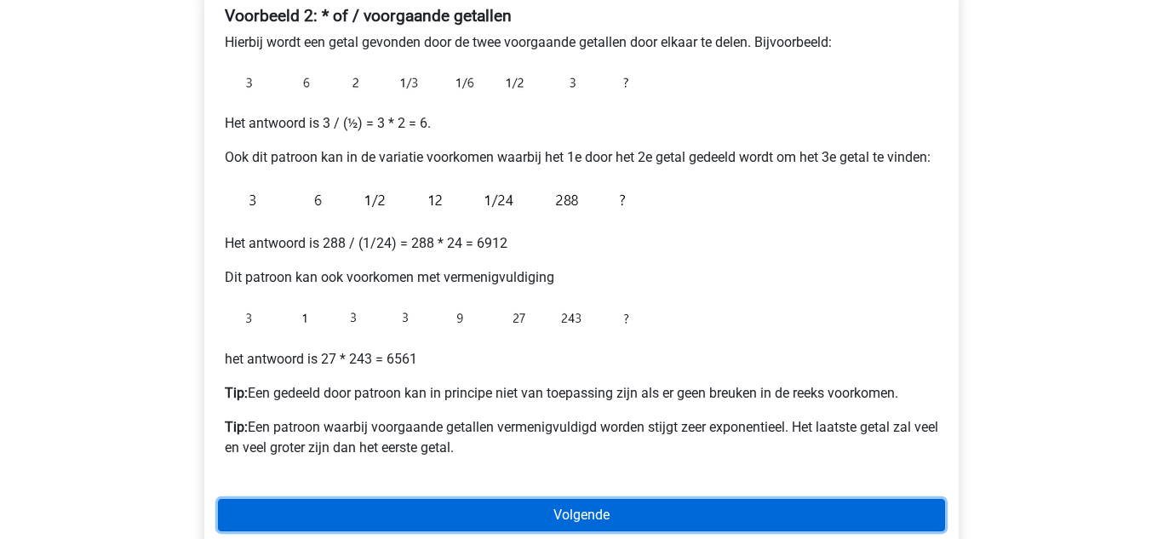
click at [613, 506] on link "Volgende" at bounding box center [581, 515] width 727 height 32
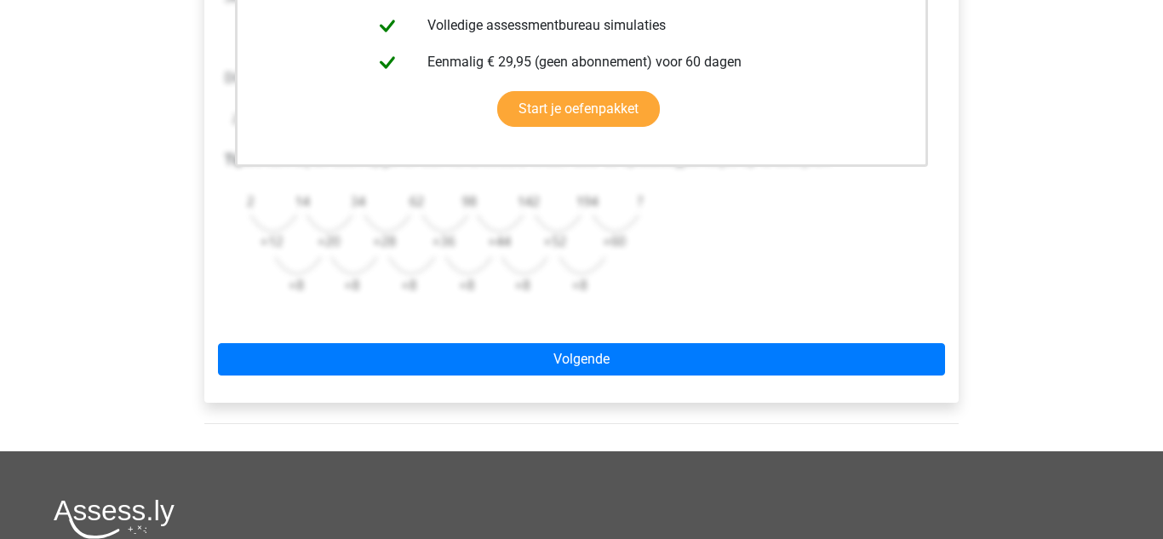
scroll to position [519, 0]
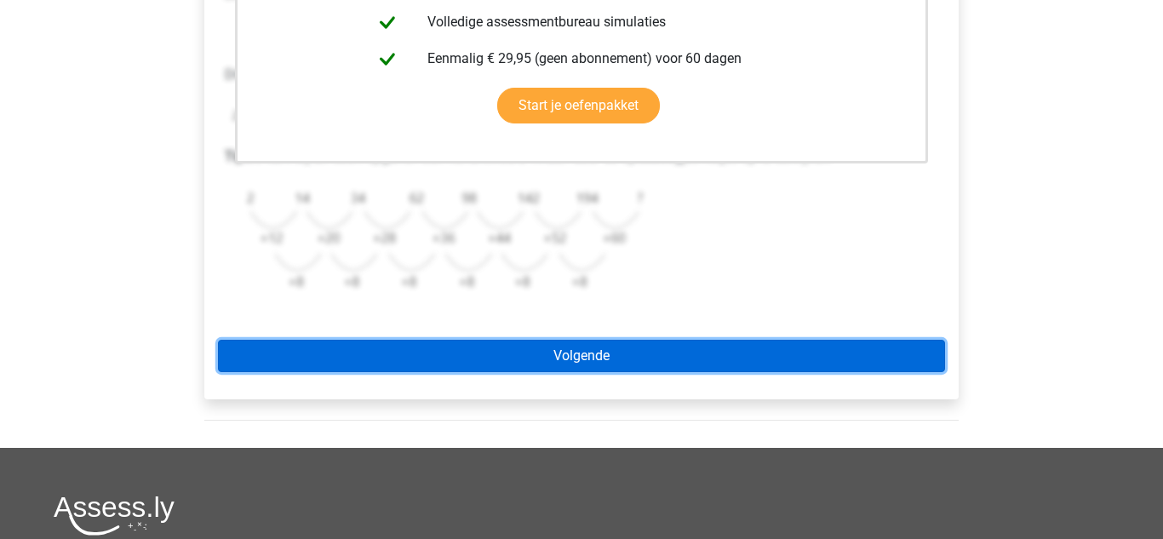
click at [548, 353] on link "Volgende" at bounding box center [581, 356] width 727 height 32
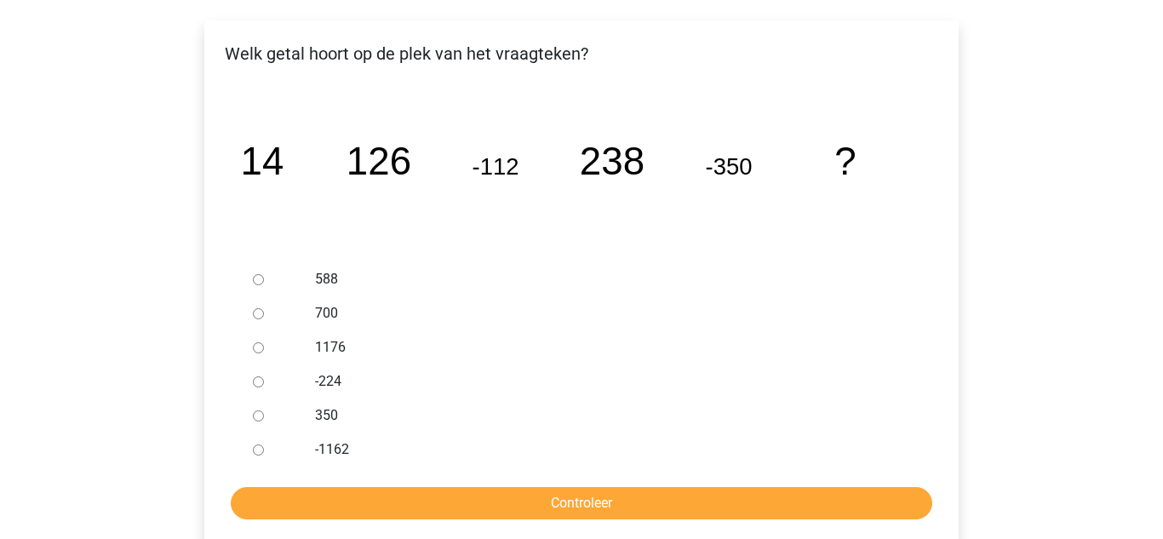
scroll to position [289, 0]
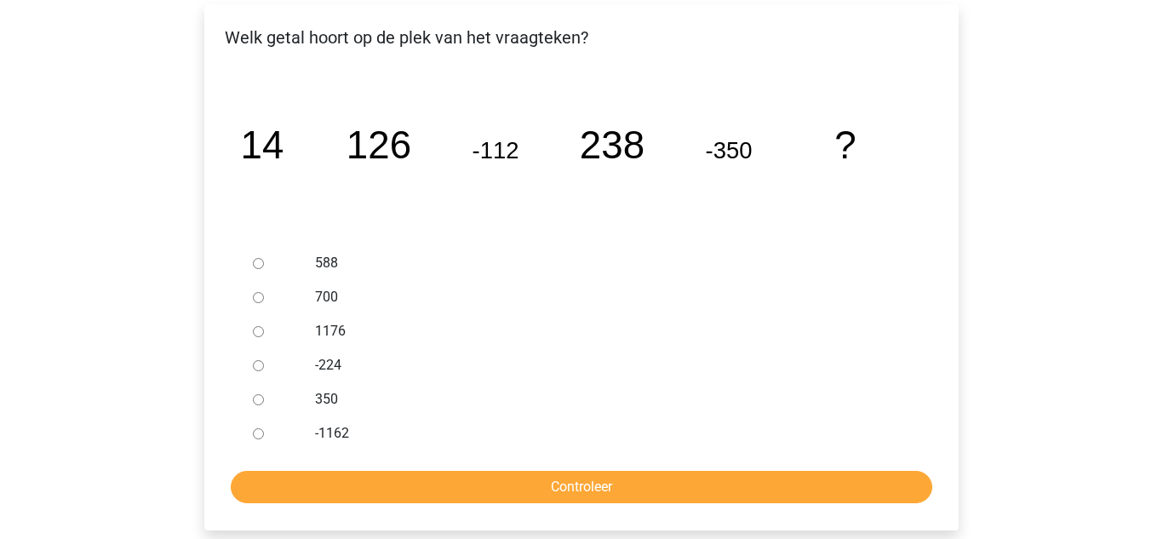
click at [258, 264] on input "588" at bounding box center [258, 263] width 11 height 11
radio input "true"
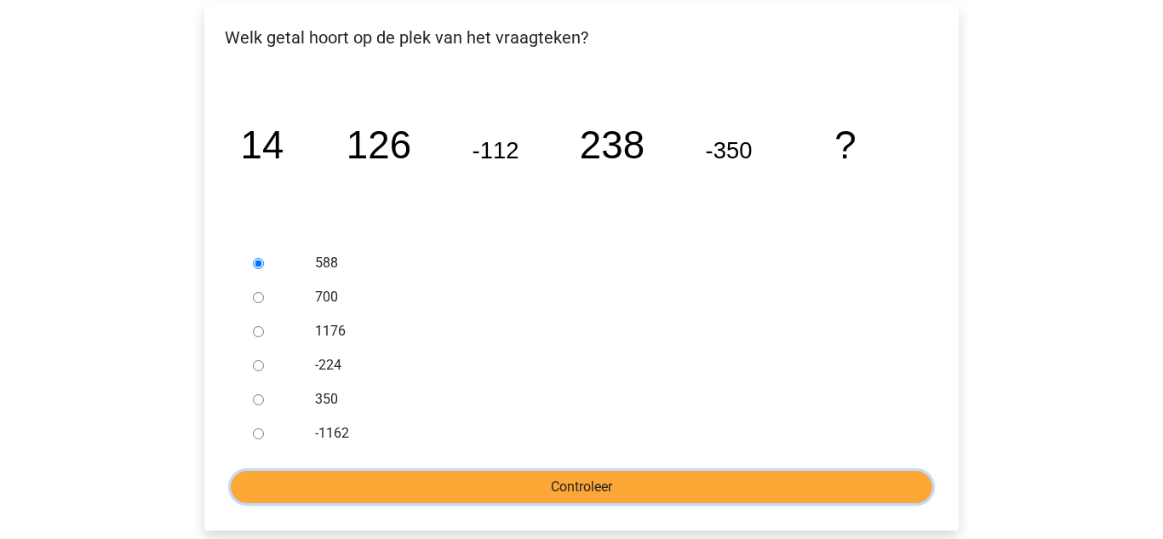
click at [284, 486] on input "Controleer" at bounding box center [582, 487] width 702 height 32
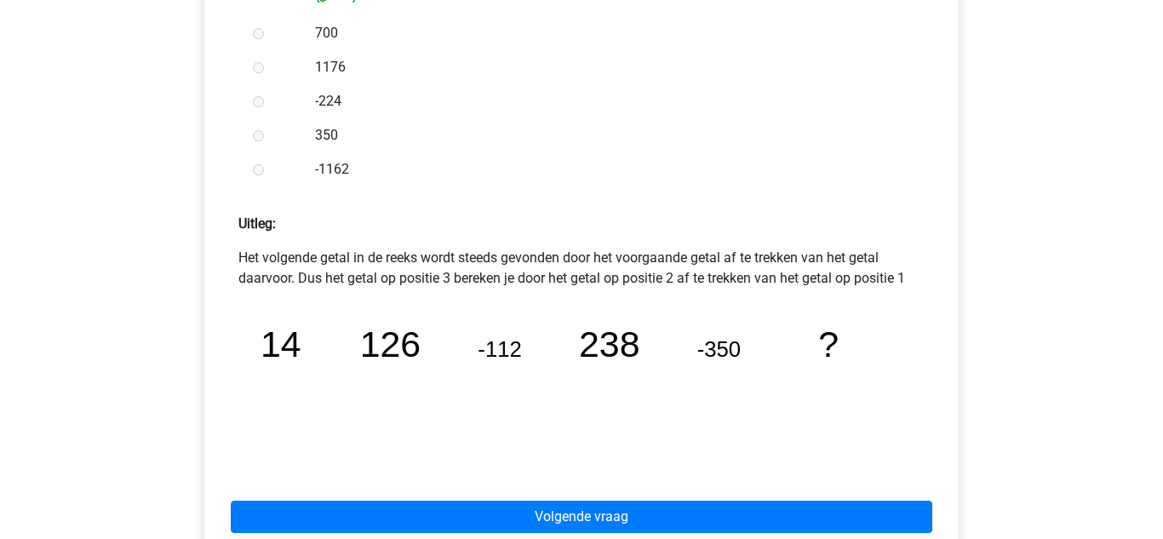
scroll to position [586, 0]
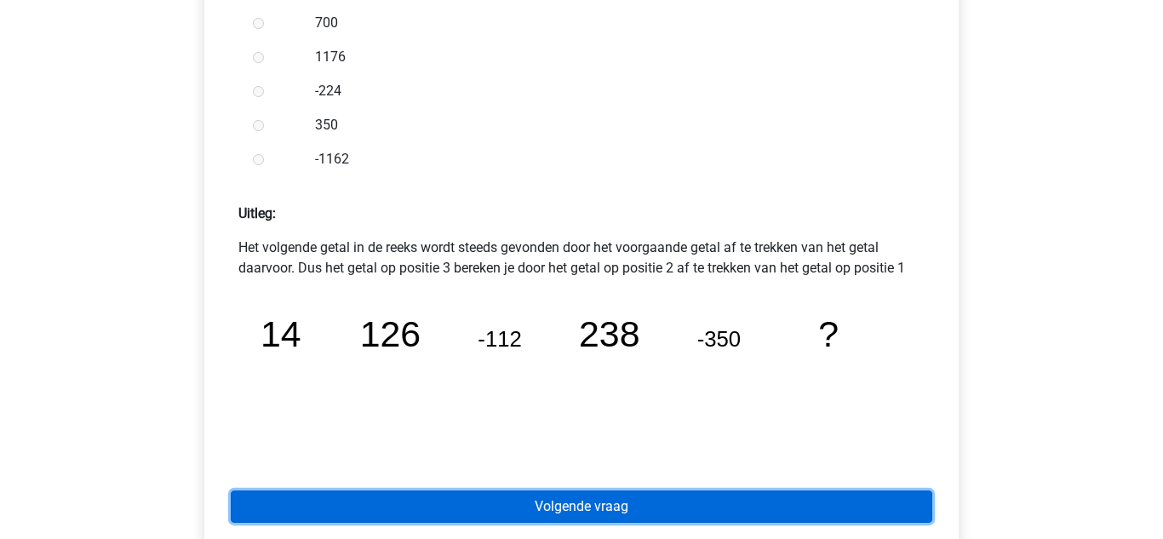
click at [411, 505] on link "Volgende vraag" at bounding box center [582, 506] width 702 height 32
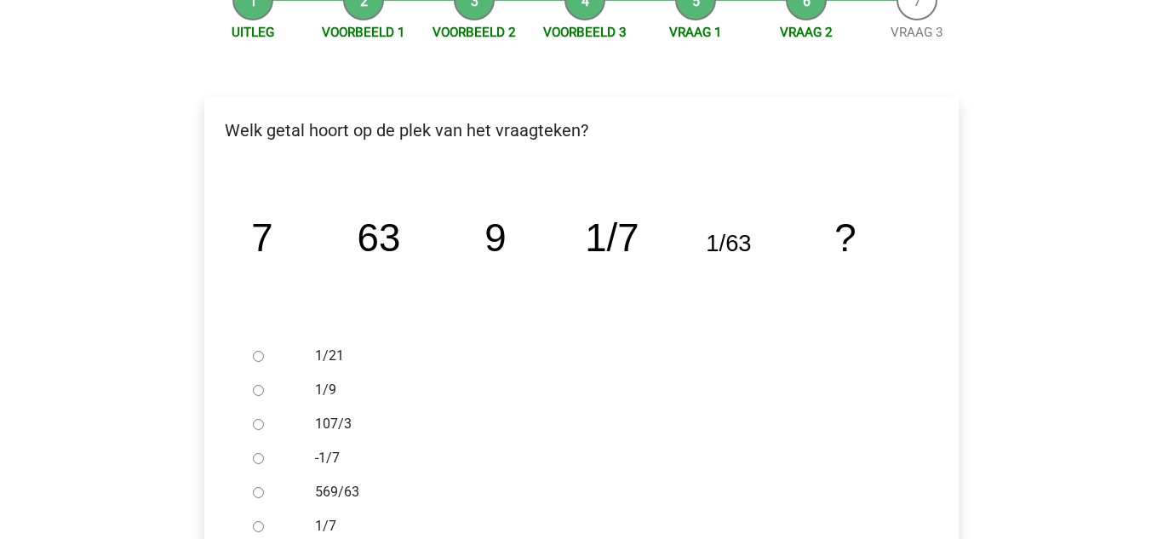
scroll to position [268, 0]
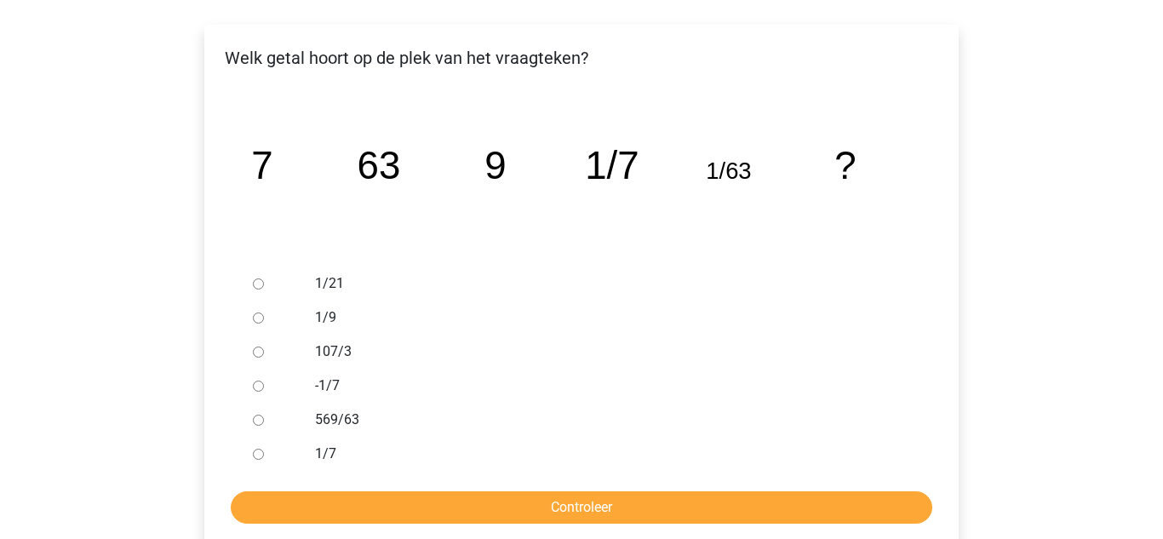
click at [258, 318] on input "1/9" at bounding box center [258, 318] width 11 height 11
radio input "true"
click at [267, 494] on input "Controleer" at bounding box center [582, 507] width 702 height 32
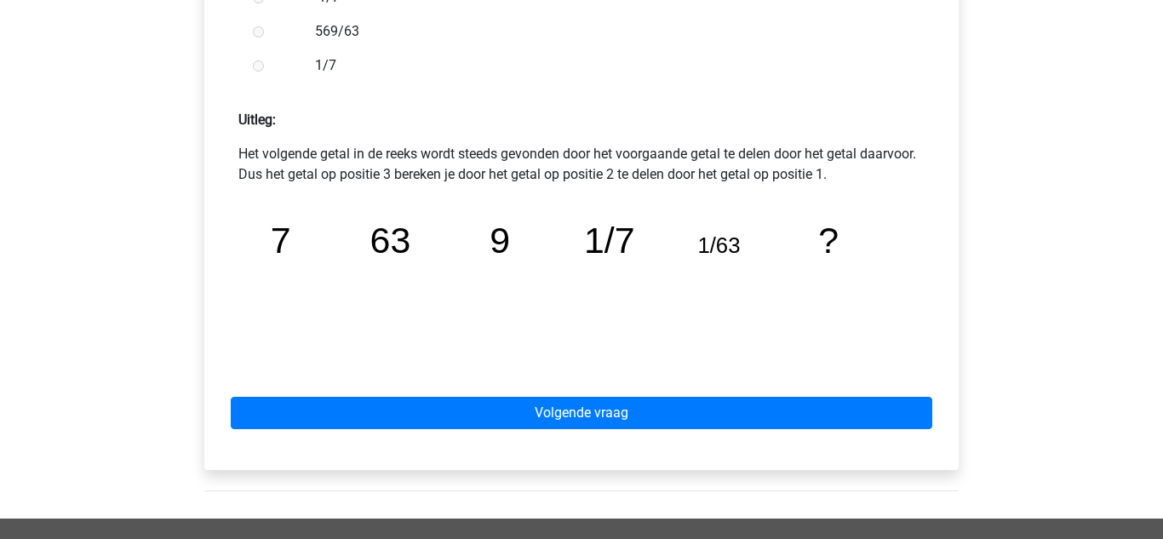
scroll to position [686, 0]
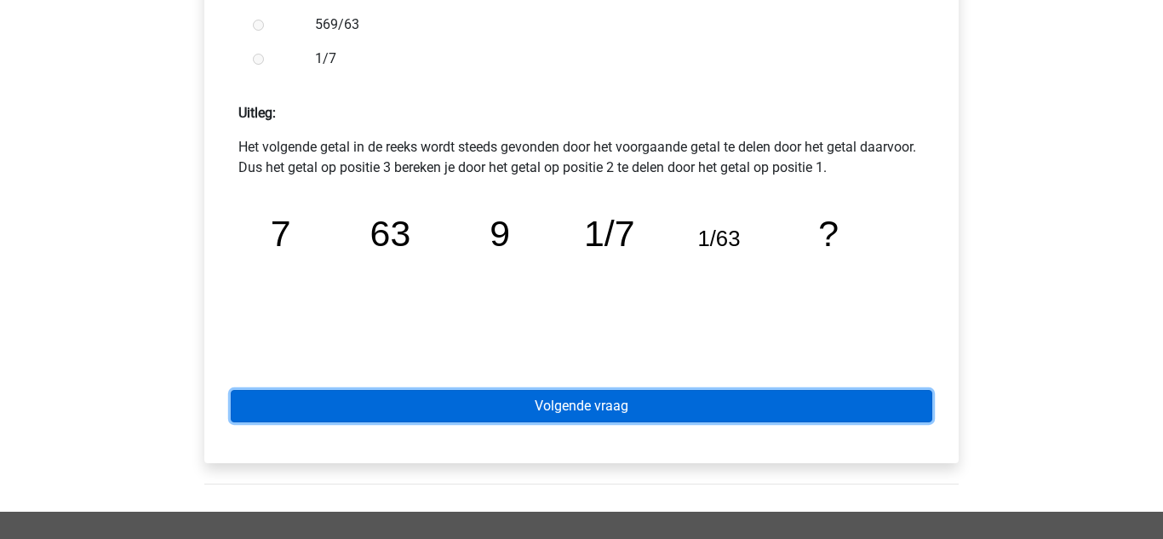
click at [421, 421] on link "Volgende vraag" at bounding box center [582, 406] width 702 height 32
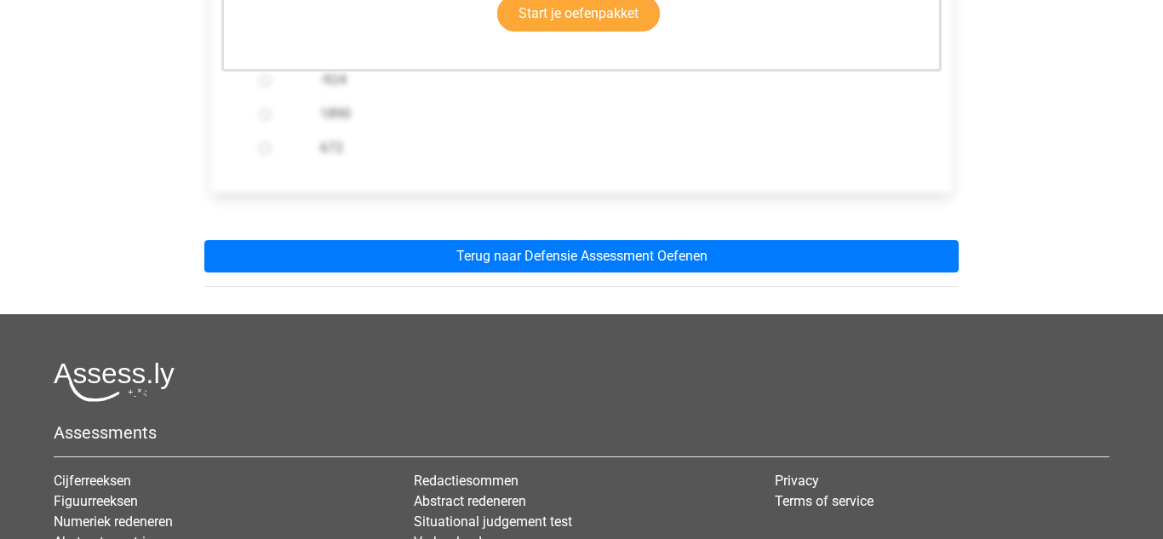
scroll to position [578, 0]
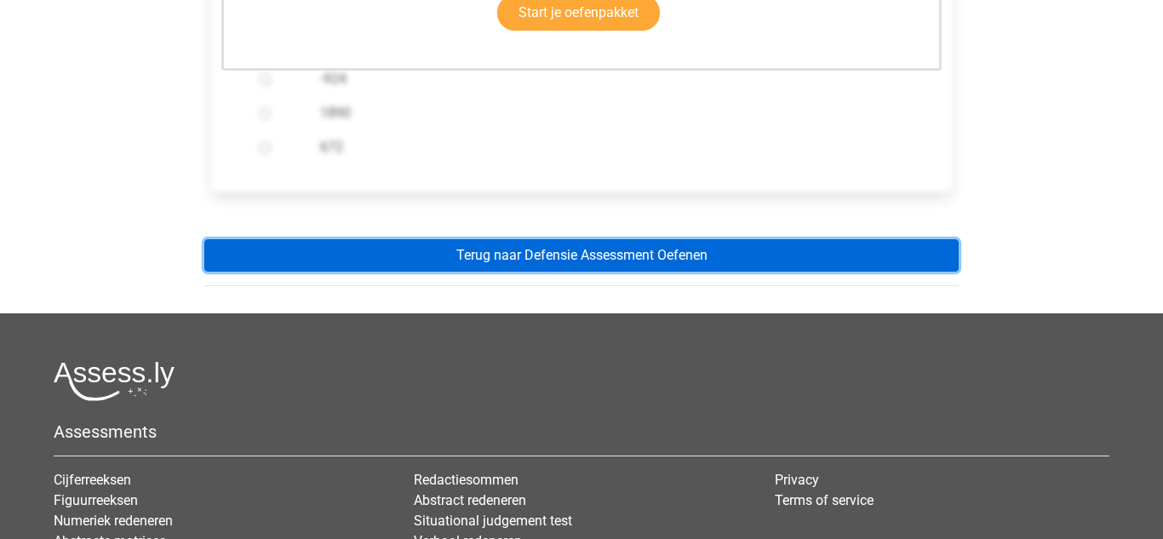
click at [545, 249] on link "Terug naar Defensie Assessment Oefenen" at bounding box center [581, 255] width 754 height 32
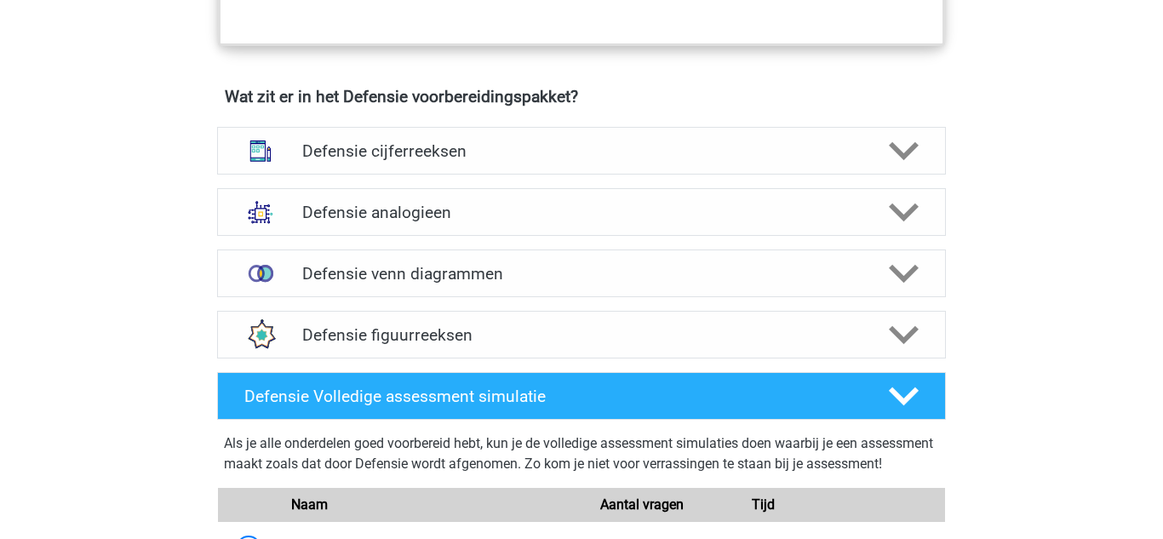
scroll to position [1194, 0]
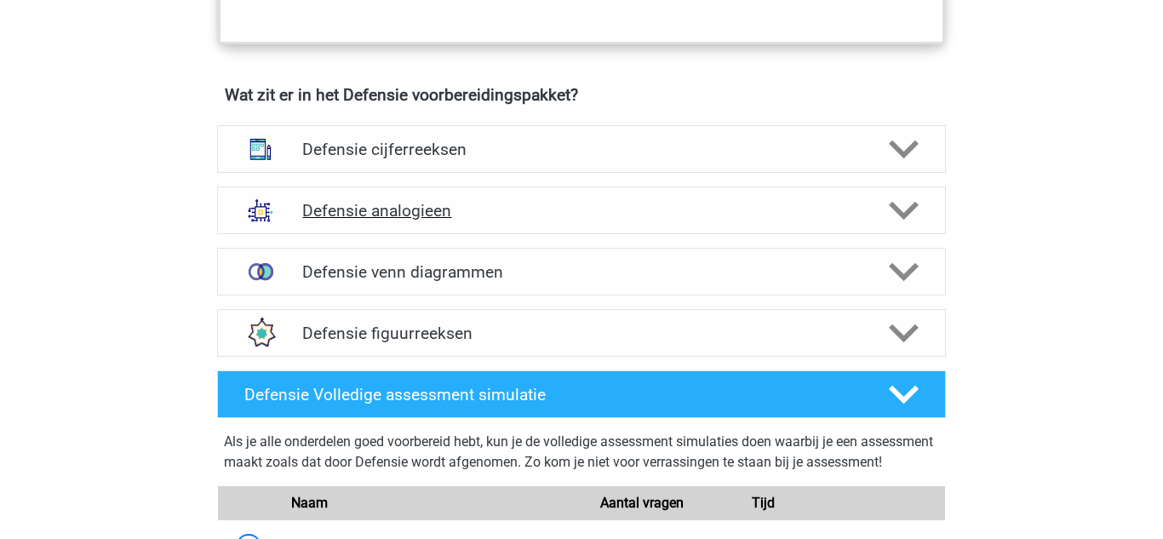
click at [596, 223] on div "Defensie analogieen" at bounding box center [581, 210] width 729 height 48
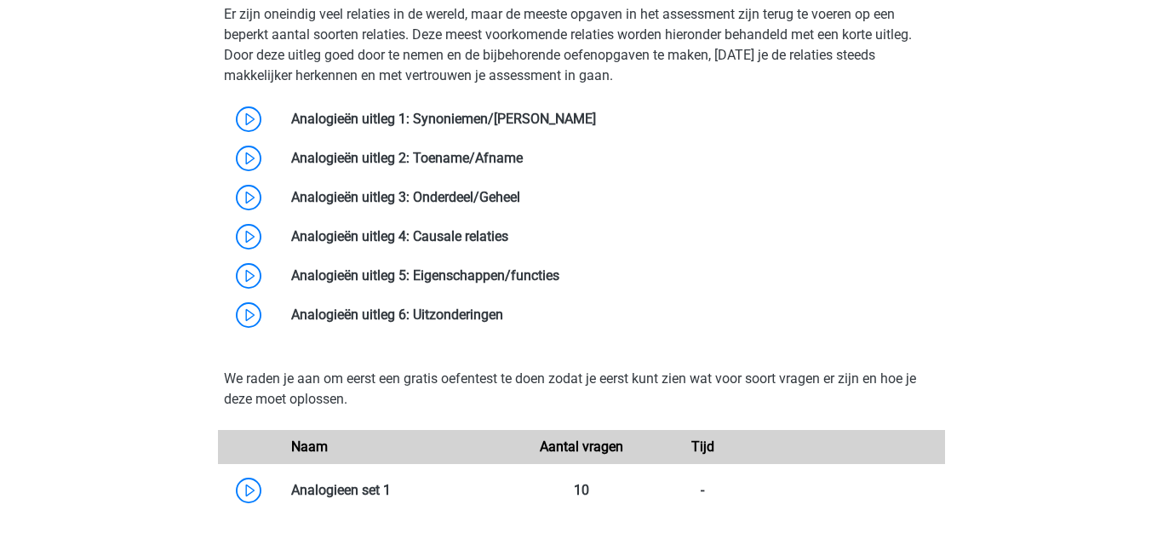
scroll to position [1606, 0]
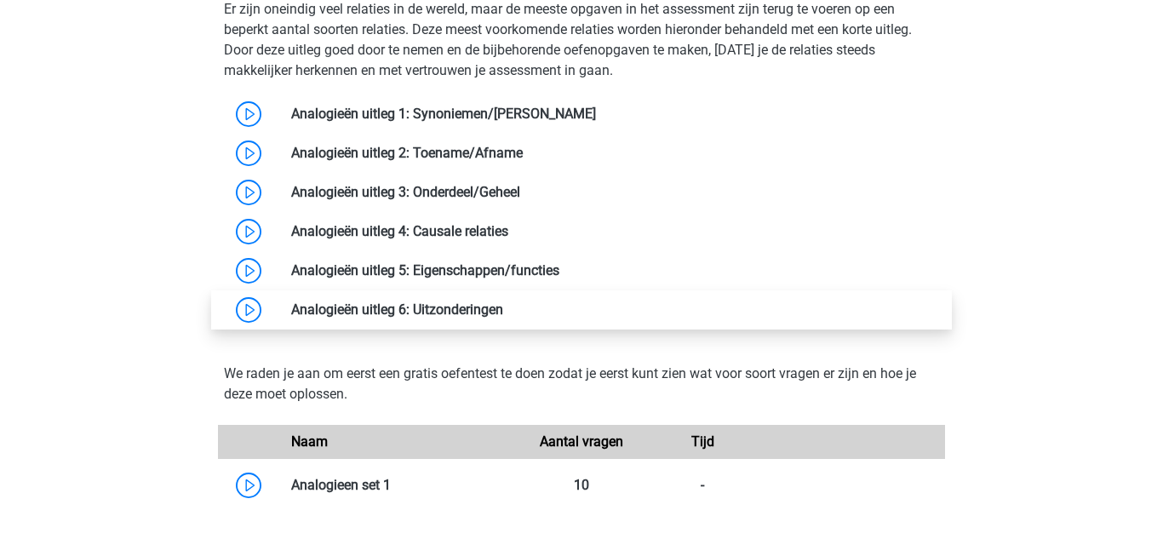
click at [503, 317] on link at bounding box center [503, 309] width 0 height 16
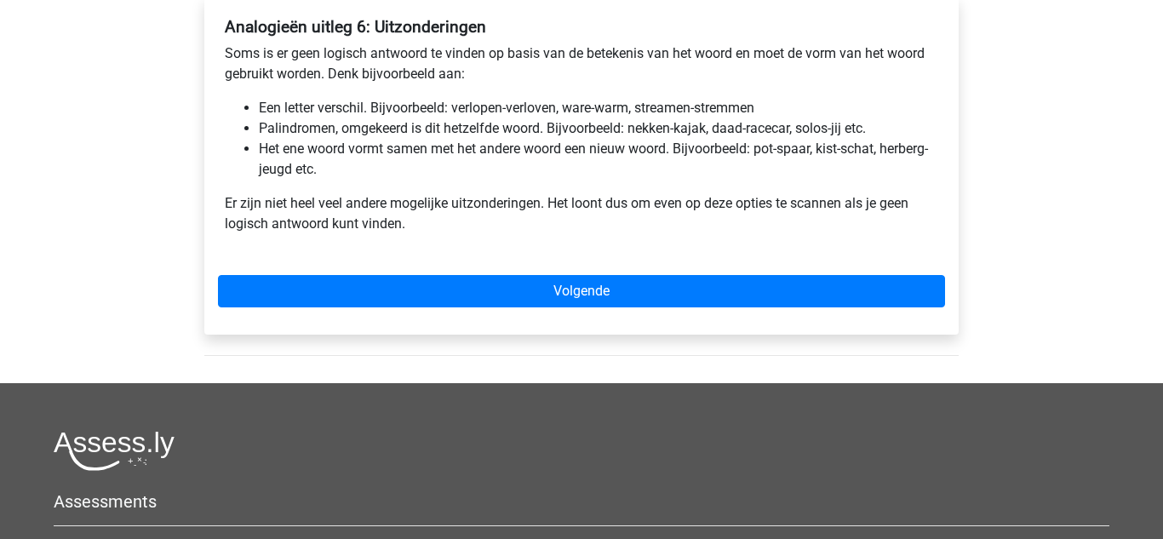
scroll to position [320, 0]
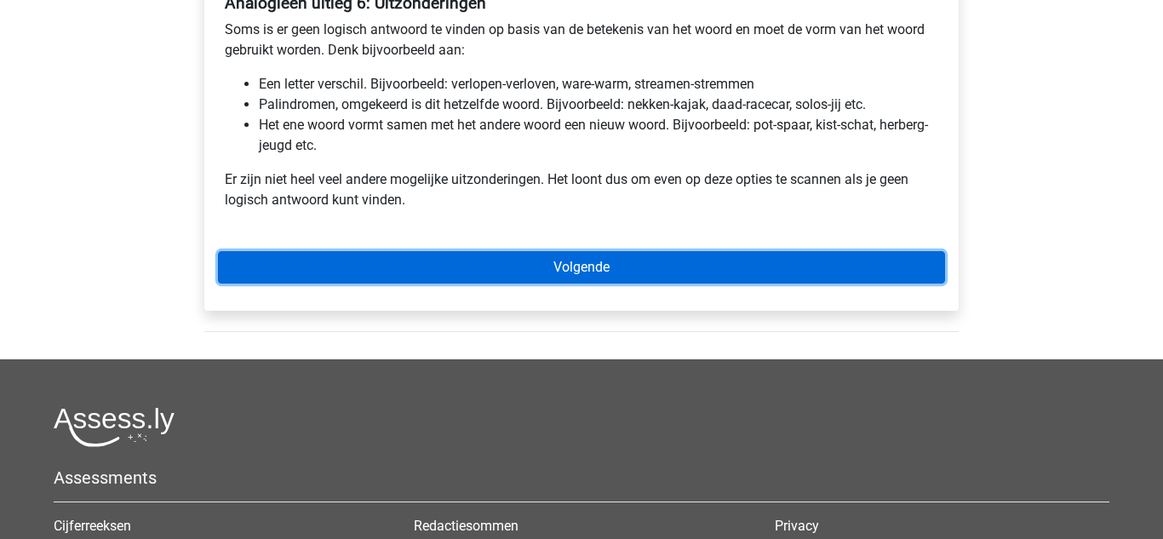
click at [533, 271] on link "Volgende" at bounding box center [581, 267] width 727 height 32
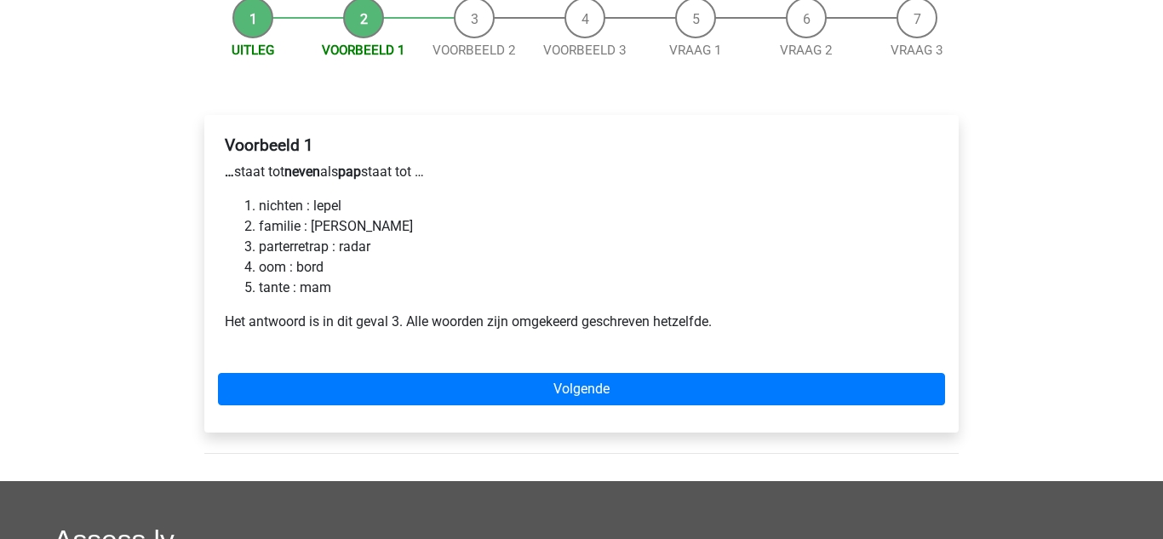
scroll to position [184, 0]
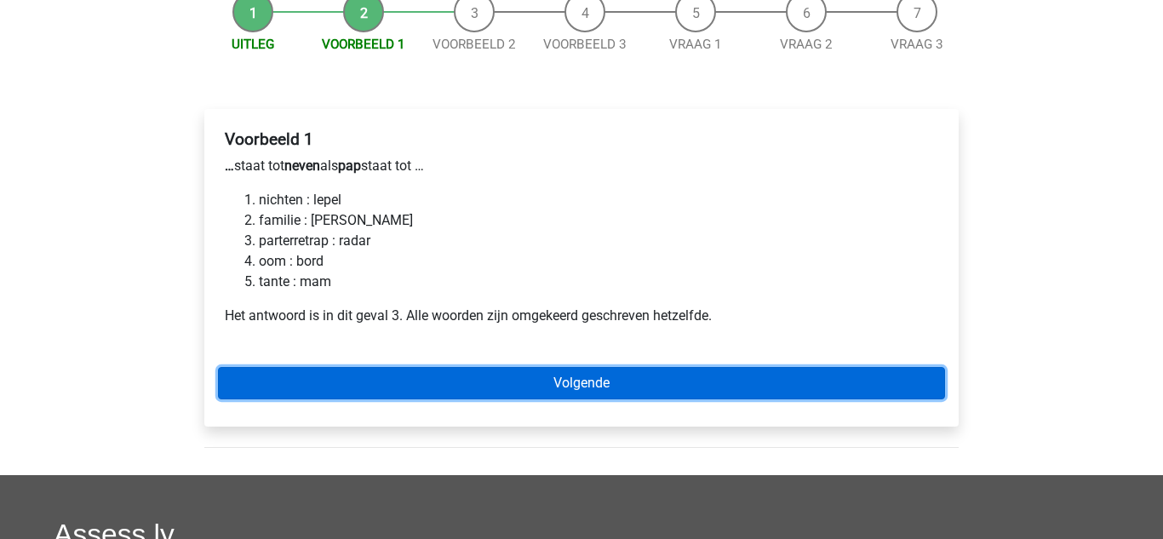
click at [395, 393] on link "Volgende" at bounding box center [581, 383] width 727 height 32
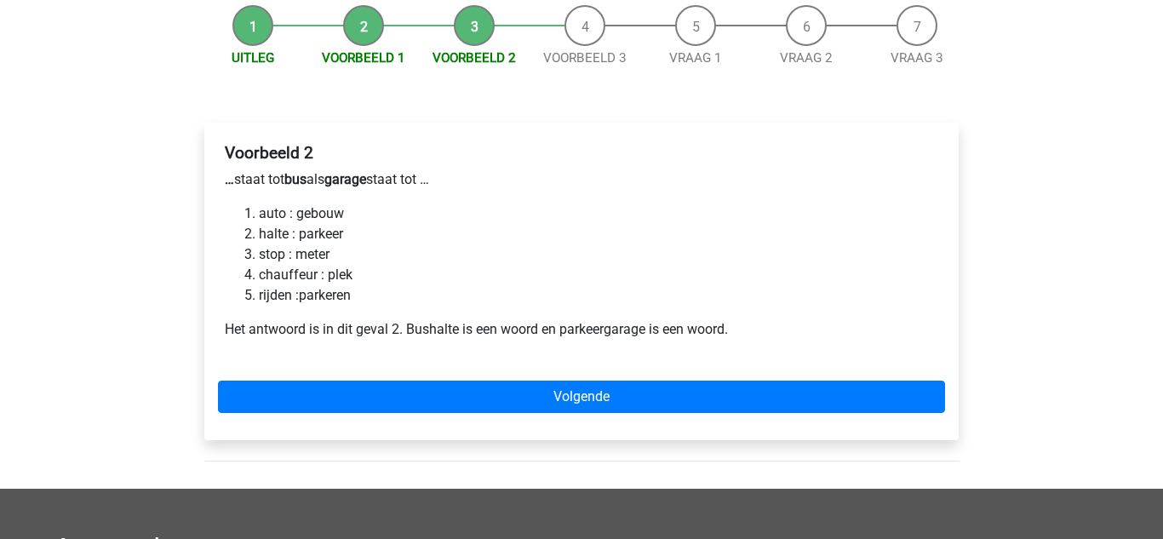
scroll to position [189, 0]
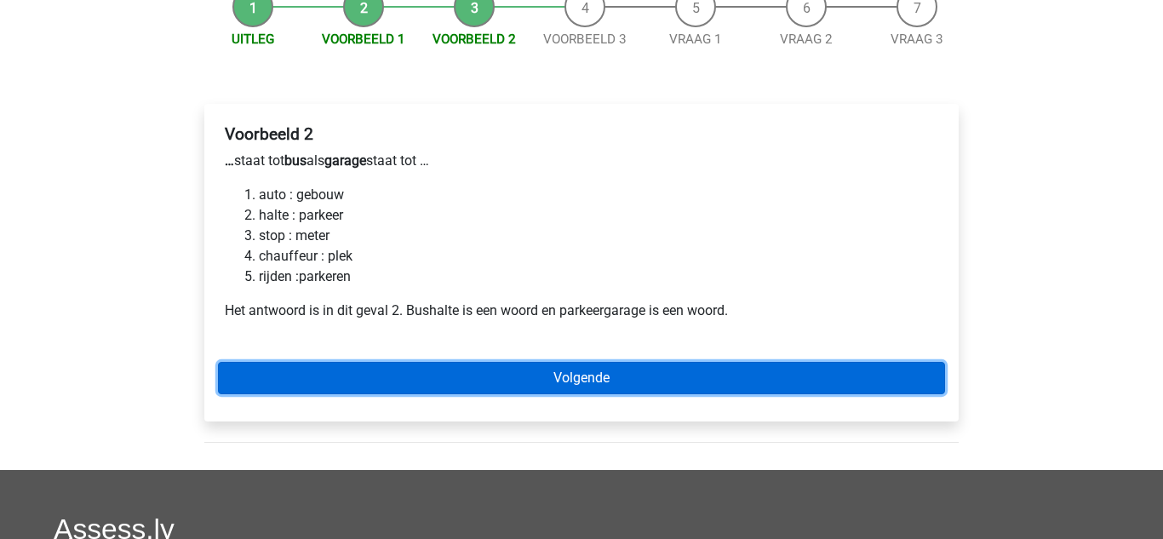
click at [357, 393] on link "Volgende" at bounding box center [581, 378] width 727 height 32
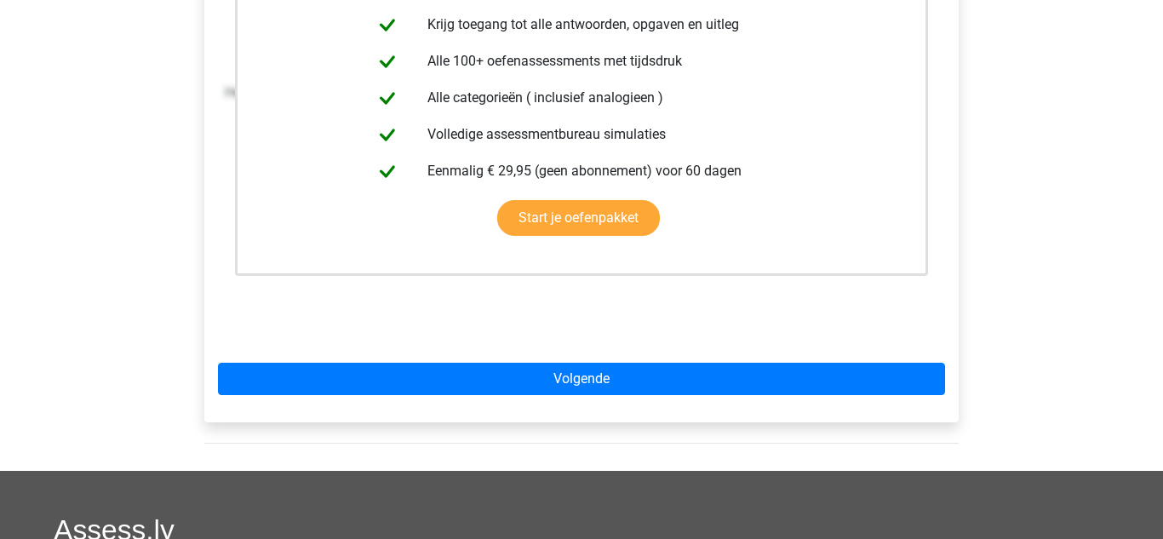
scroll to position [410, 0]
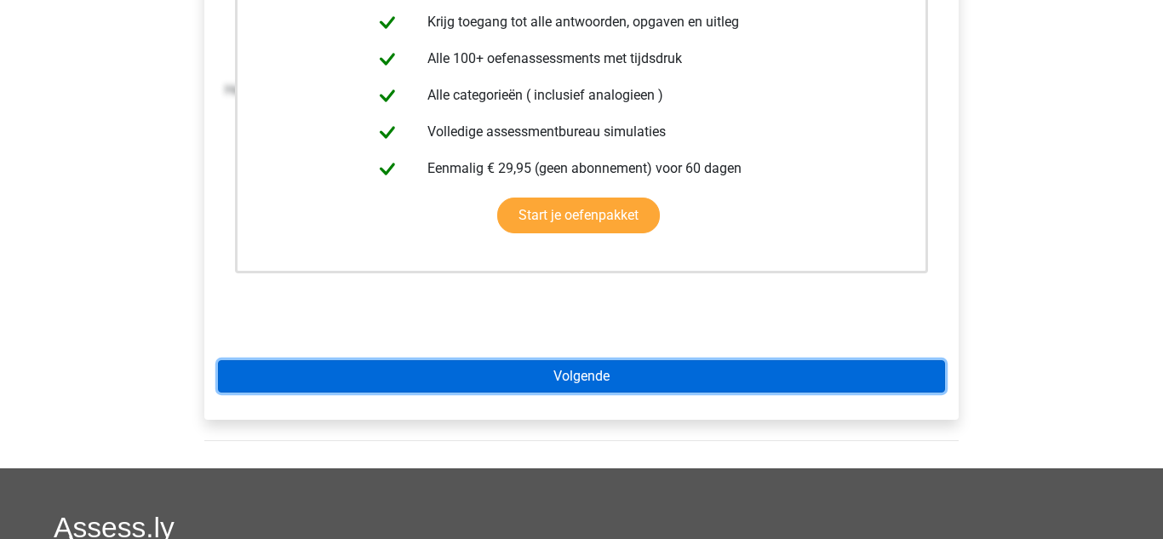
click at [496, 387] on link "Volgende" at bounding box center [581, 376] width 727 height 32
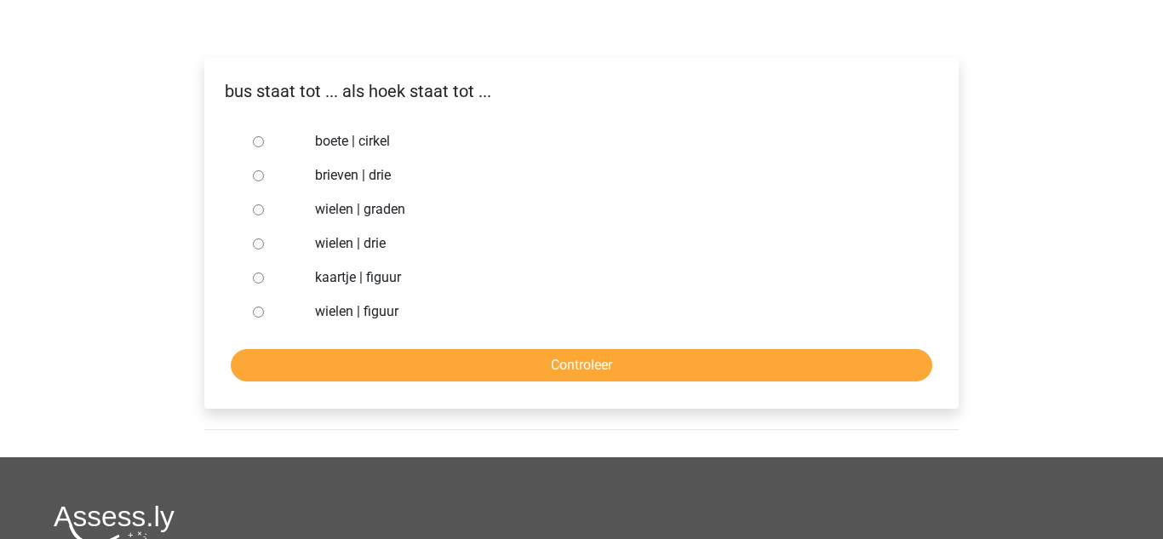
scroll to position [240, 0]
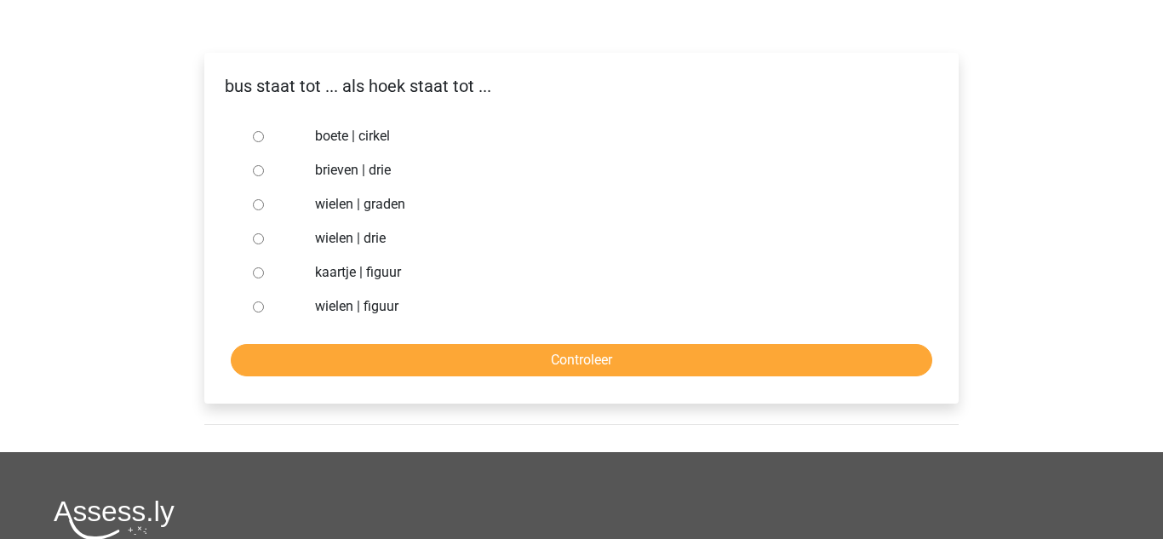
click at [258, 171] on input "brieven | drie" at bounding box center [258, 170] width 11 height 11
radio input "true"
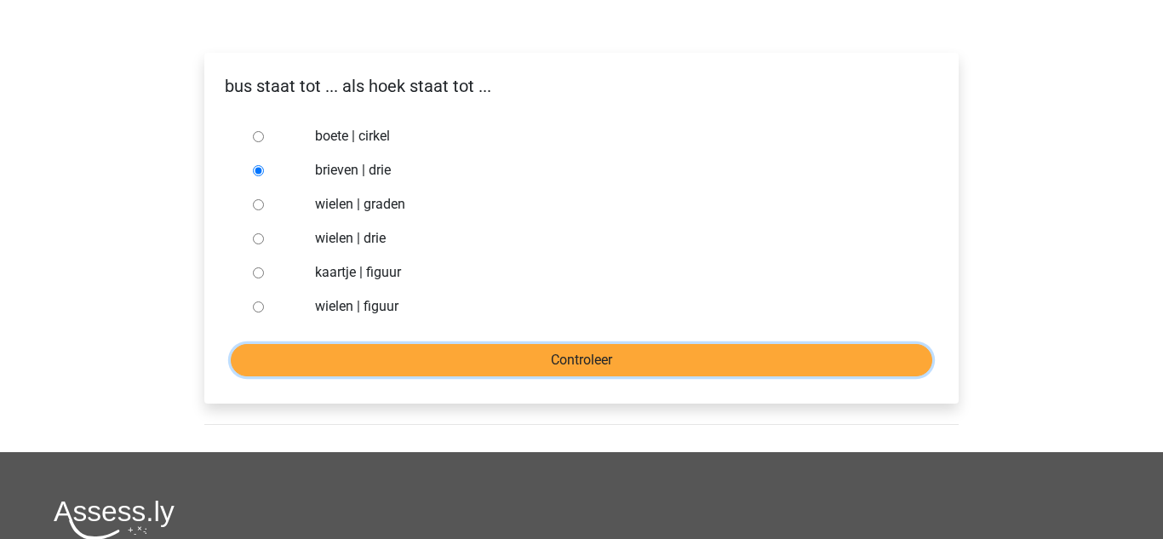
click at [328, 353] on input "Controleer" at bounding box center [582, 360] width 702 height 32
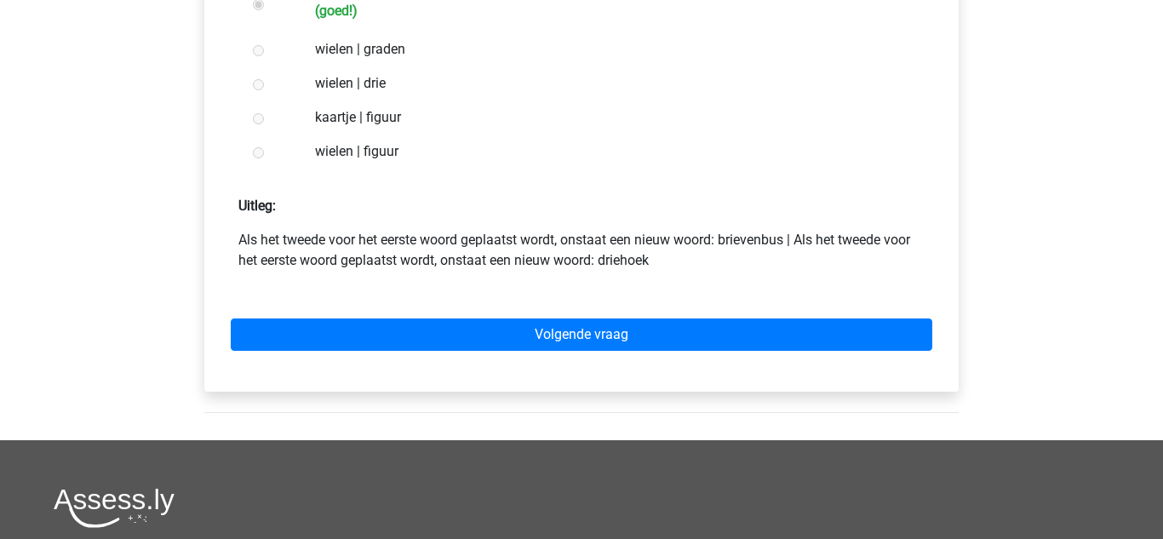
scroll to position [419, 0]
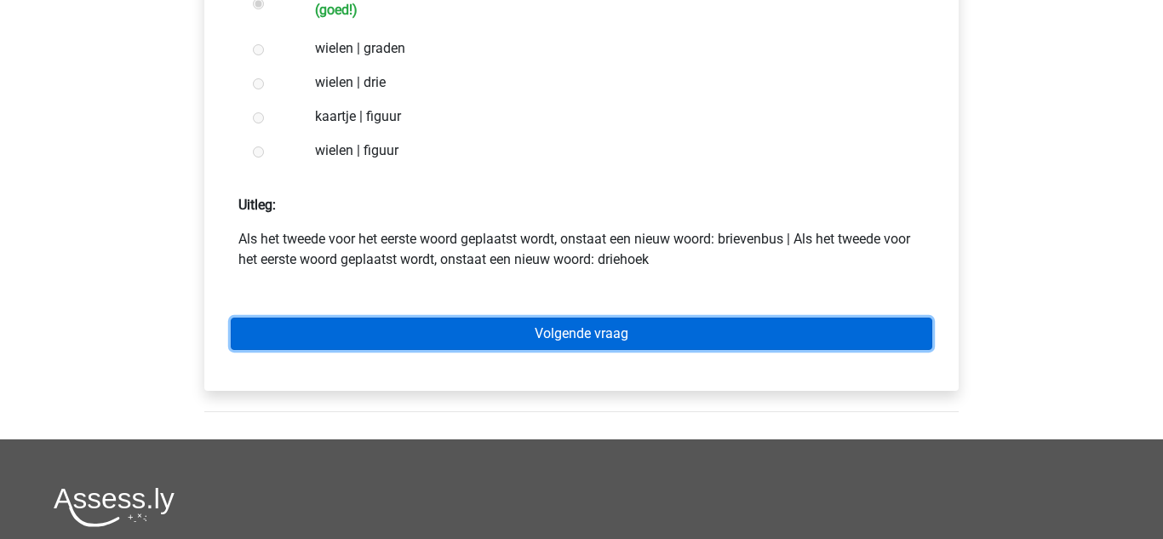
click at [409, 332] on link "Volgende vraag" at bounding box center [582, 334] width 702 height 32
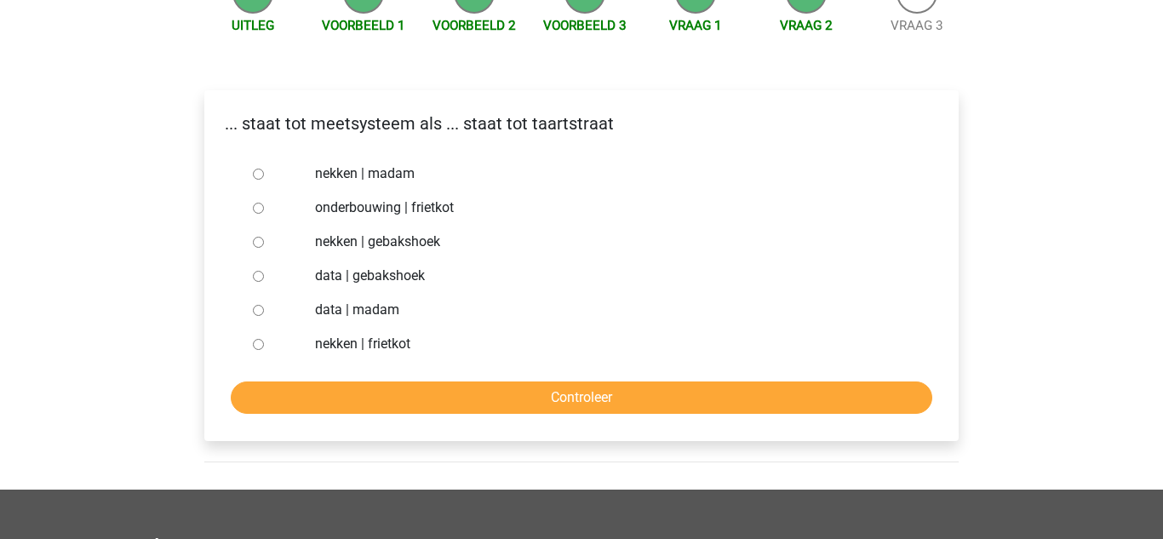
scroll to position [211, 0]
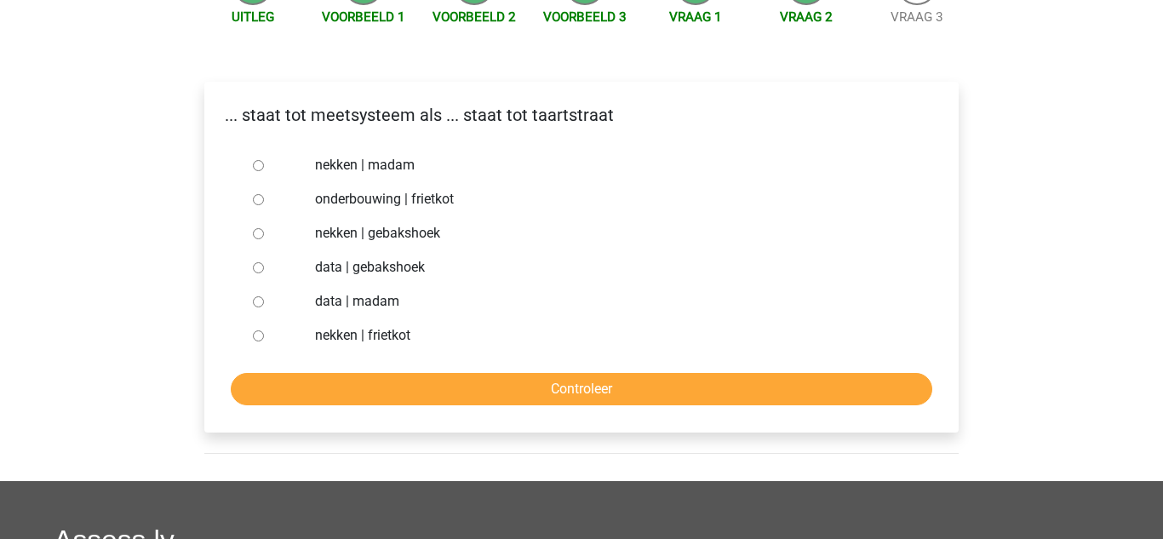
click at [258, 301] on input "data | madam" at bounding box center [258, 301] width 11 height 11
radio input "true"
click at [258, 162] on input "nekken | madam" at bounding box center [258, 165] width 11 height 11
radio input "true"
click at [302, 397] on input "Controleer" at bounding box center [582, 389] width 702 height 32
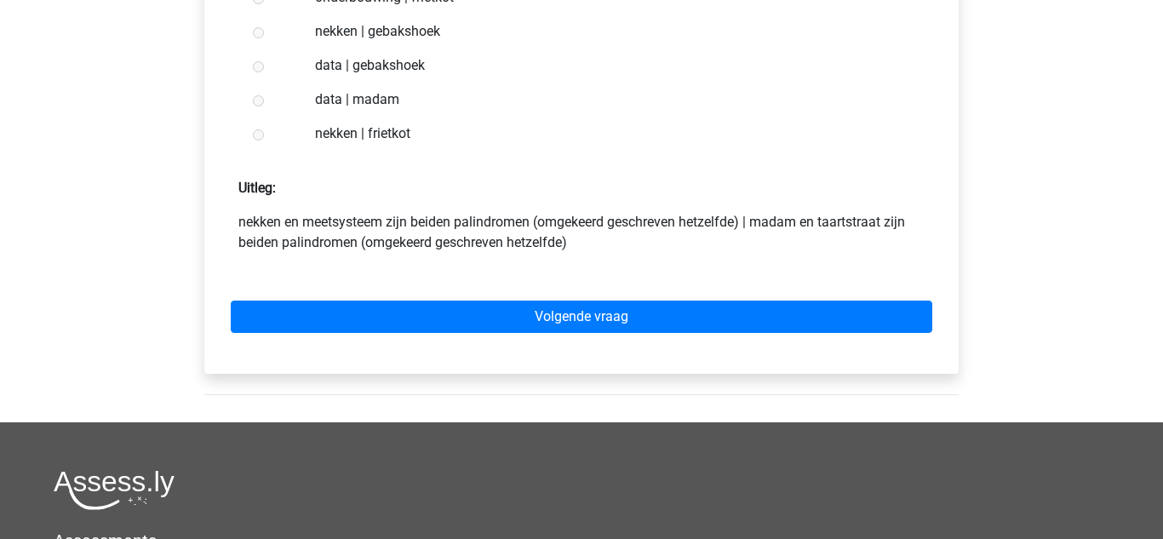
scroll to position [438, 0]
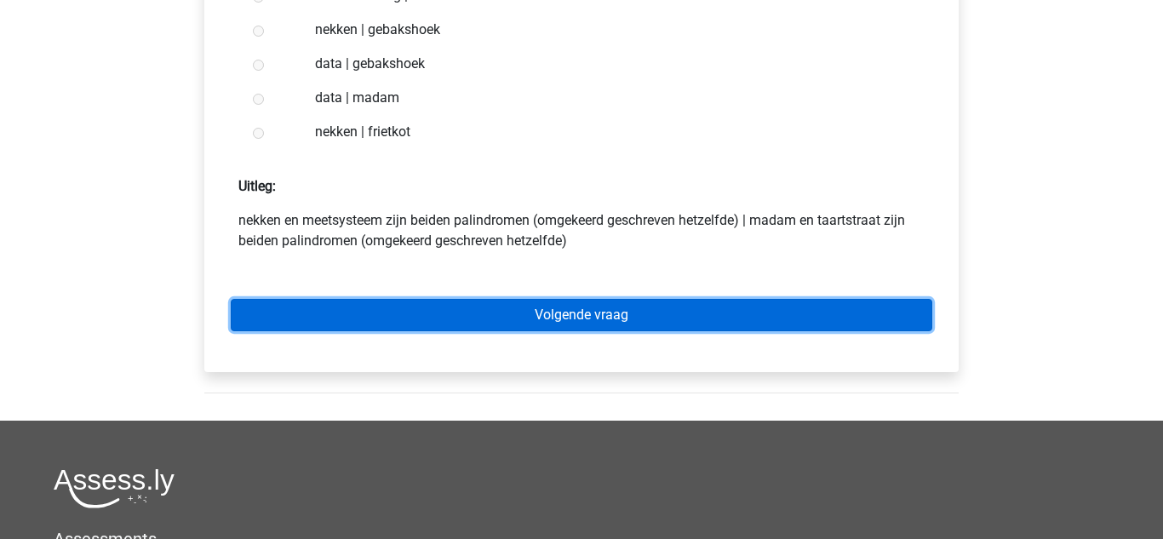
click at [415, 310] on link "Volgende vraag" at bounding box center [582, 315] width 702 height 32
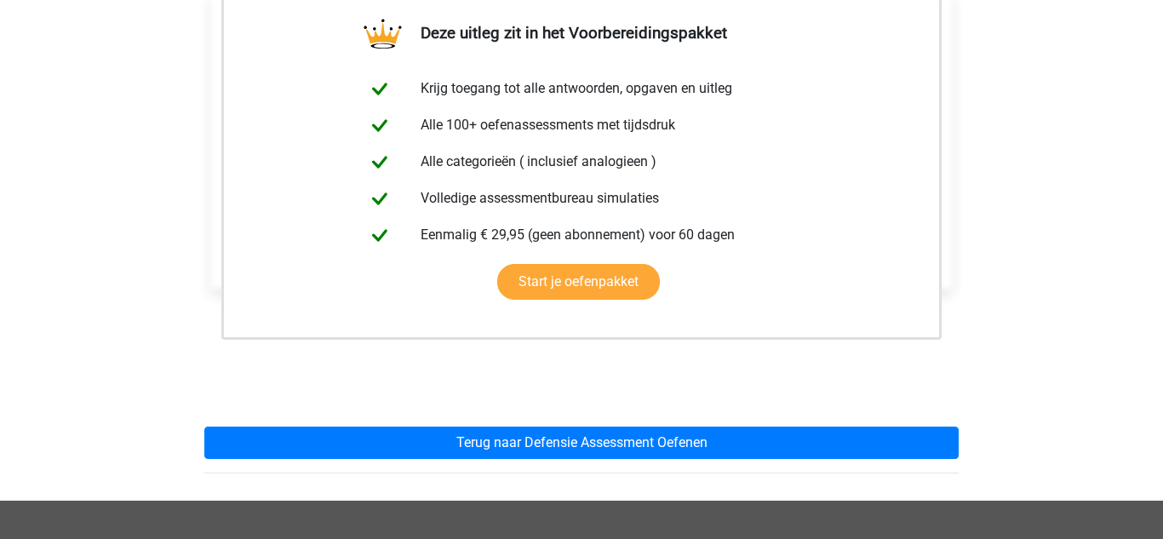
scroll to position [313, 0]
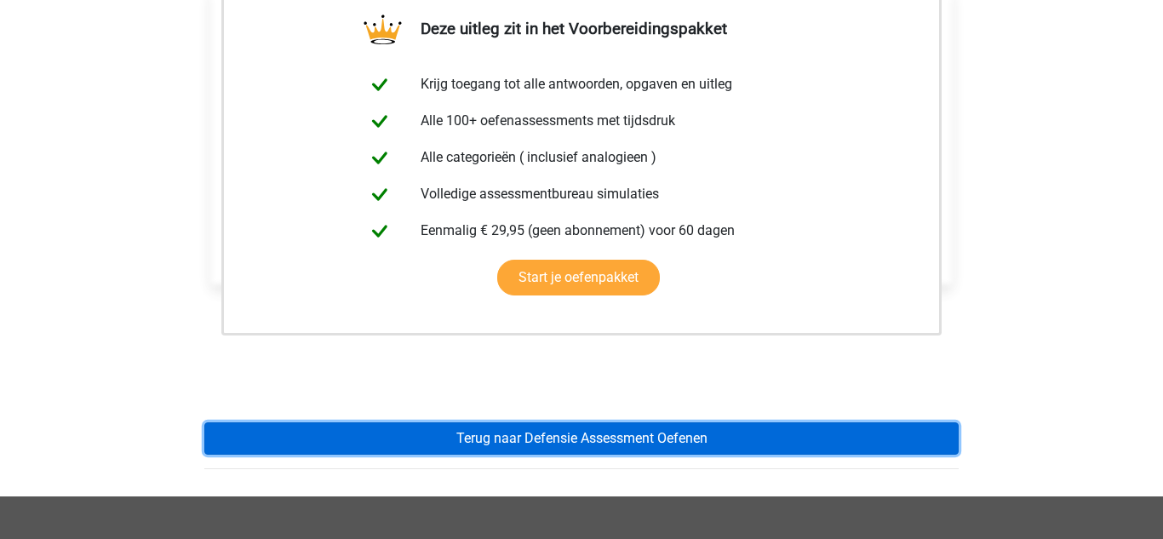
click at [386, 433] on link "Terug naar Defensie Assessment Oefenen" at bounding box center [581, 438] width 754 height 32
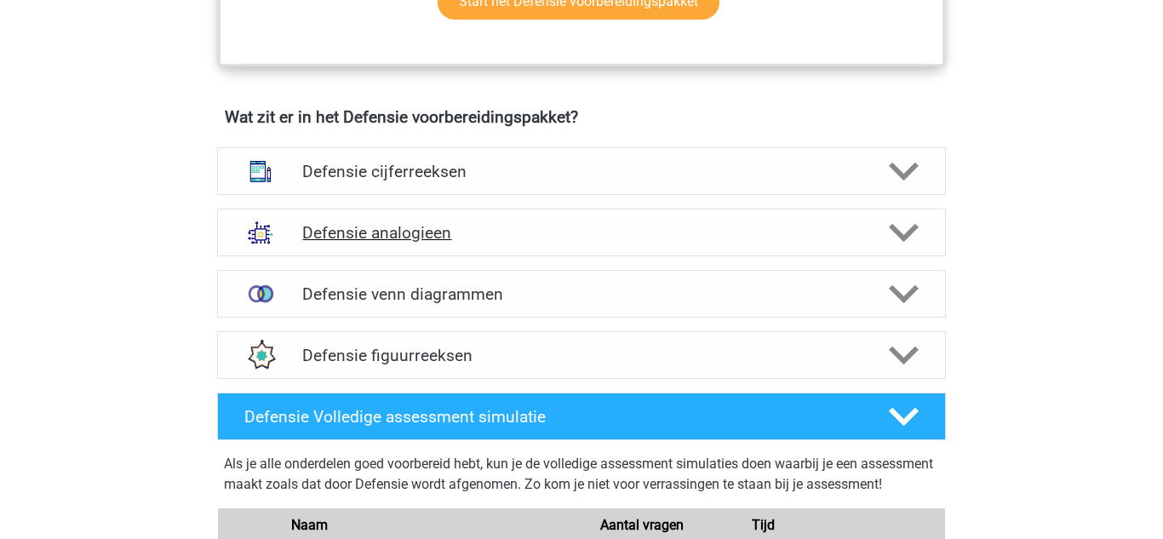
click at [485, 232] on h4 "Defensie analogieen" at bounding box center [581, 233] width 558 height 20
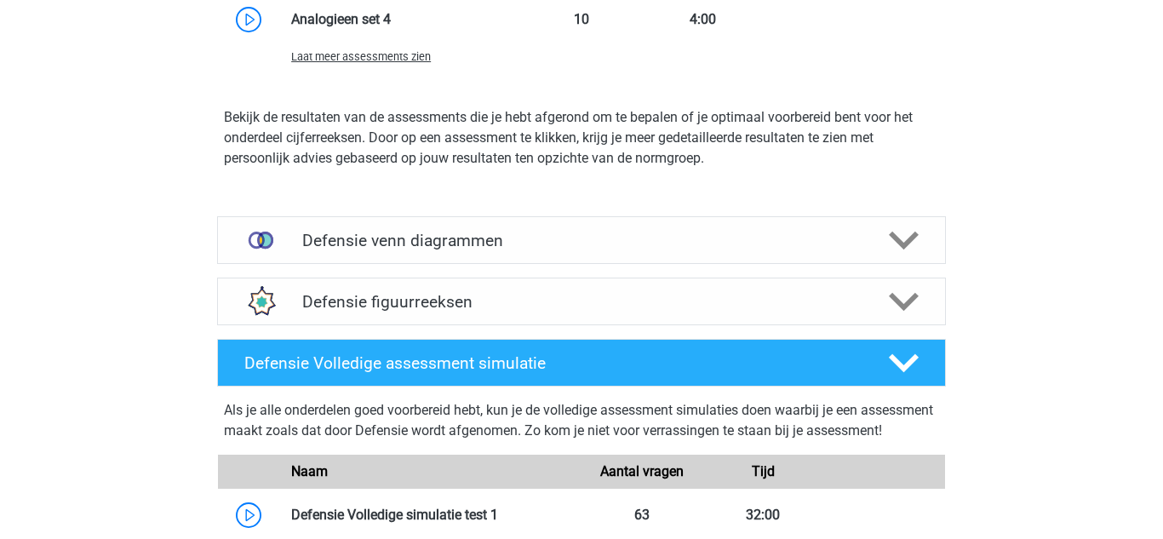
scroll to position [2364, 0]
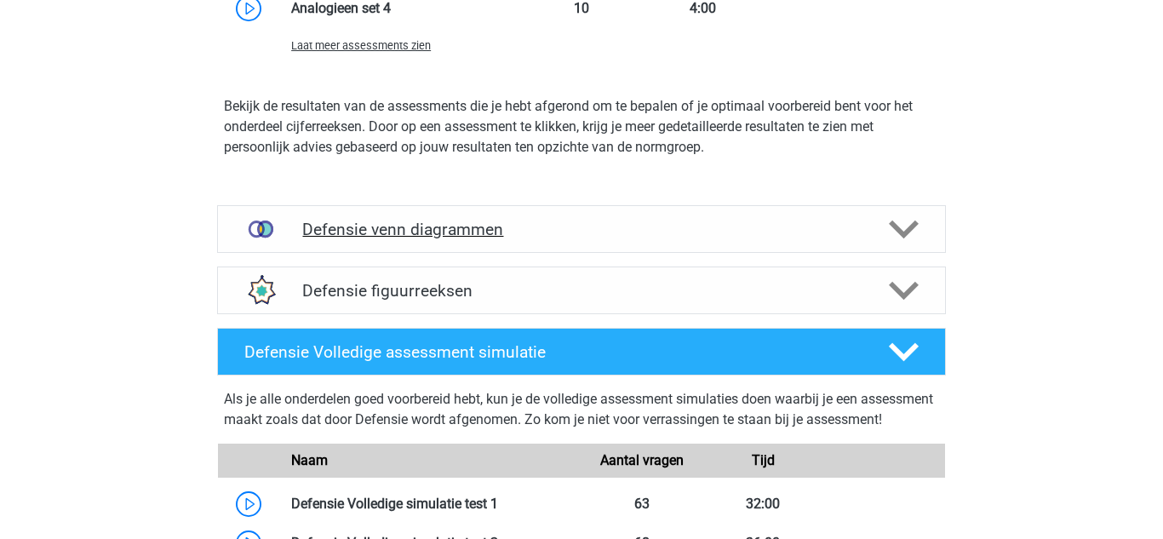
click at [438, 232] on h4 "Defensie venn diagrammen" at bounding box center [581, 230] width 558 height 20
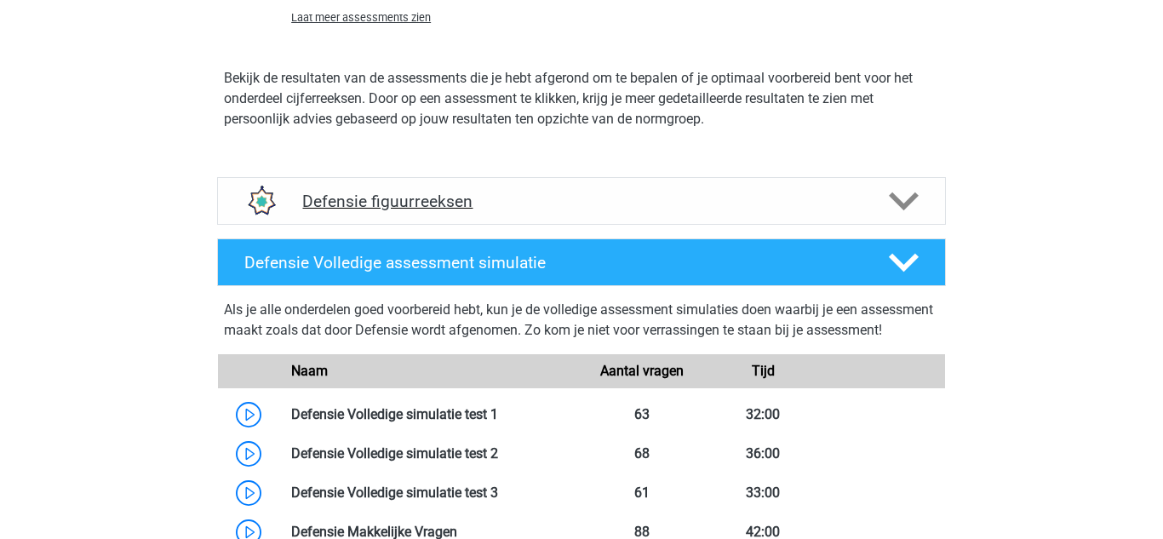
click at [461, 209] on h4 "Defensie figuurreeksen" at bounding box center [581, 202] width 558 height 20
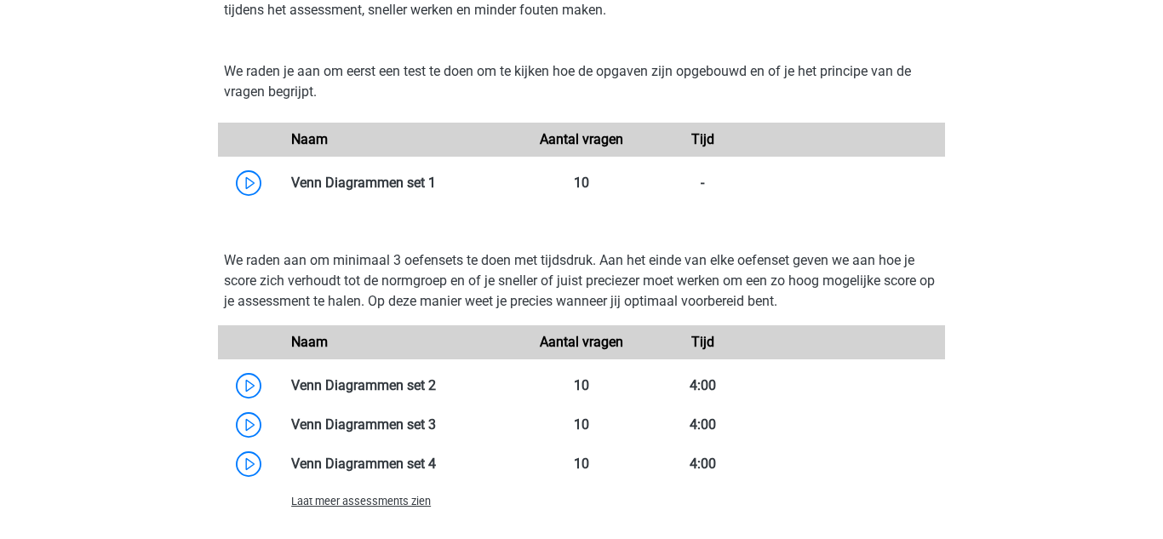
scroll to position [2664, 0]
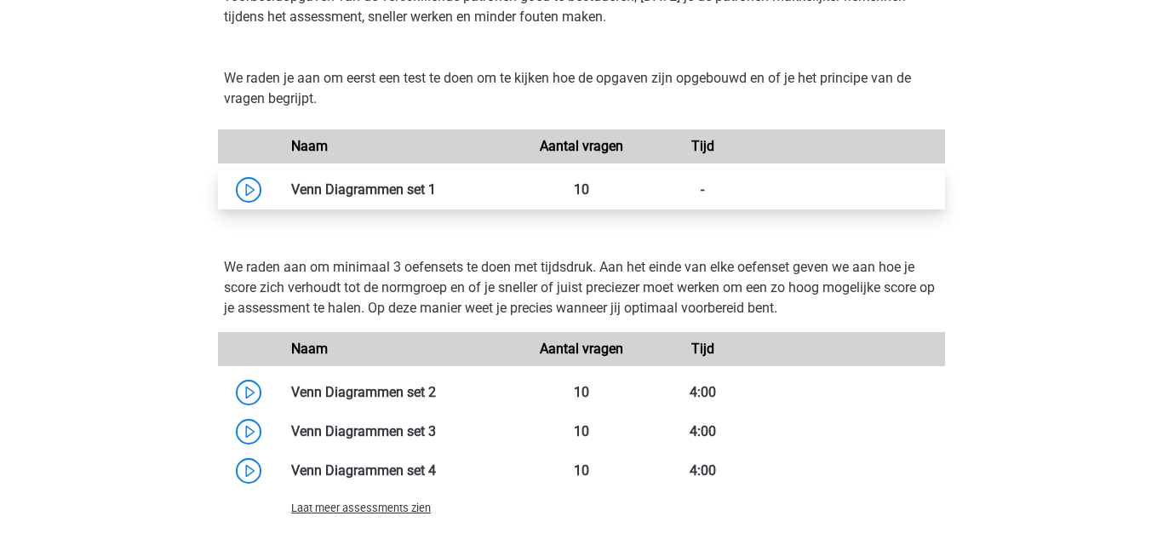
click at [436, 194] on link at bounding box center [436, 189] width 0 height 16
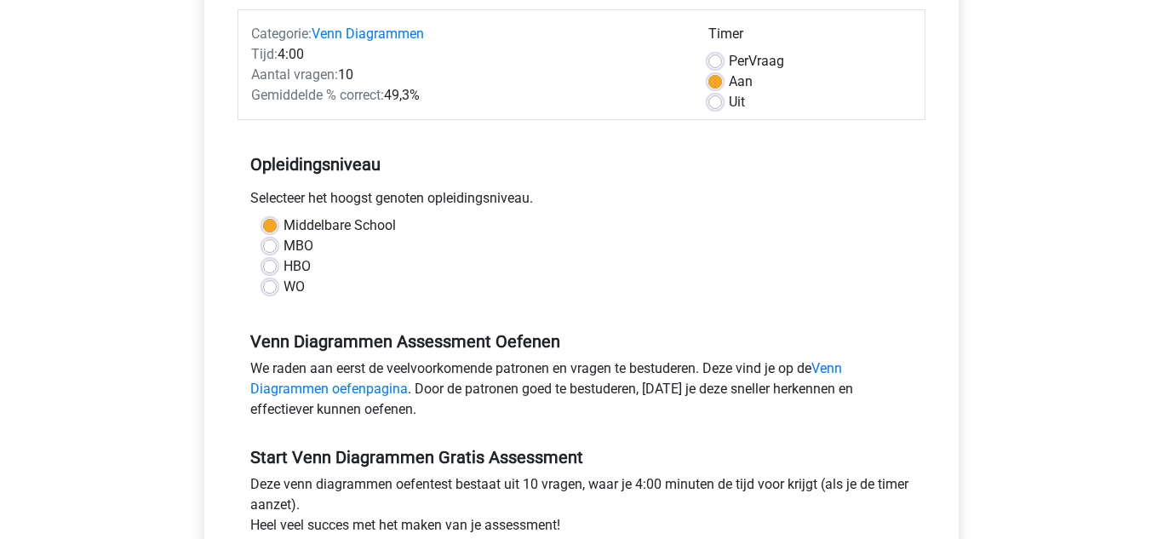
scroll to position [211, 0]
click at [729, 61] on label "Per Vraag" at bounding box center [756, 62] width 55 height 20
click at [715, 61] on input "Per Vraag" at bounding box center [715, 60] width 14 height 17
radio input "true"
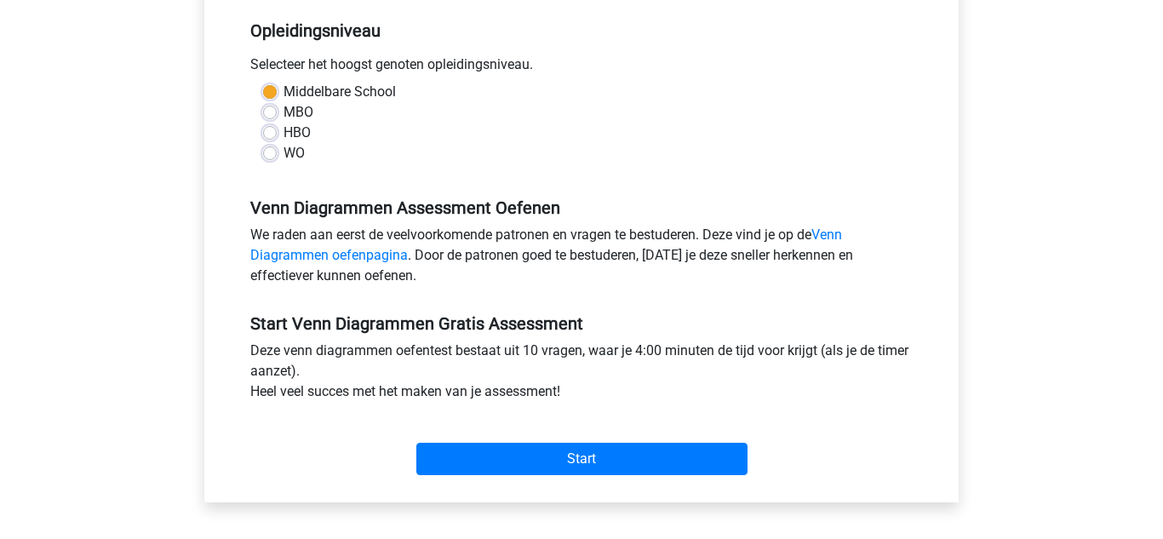
scroll to position [347, 0]
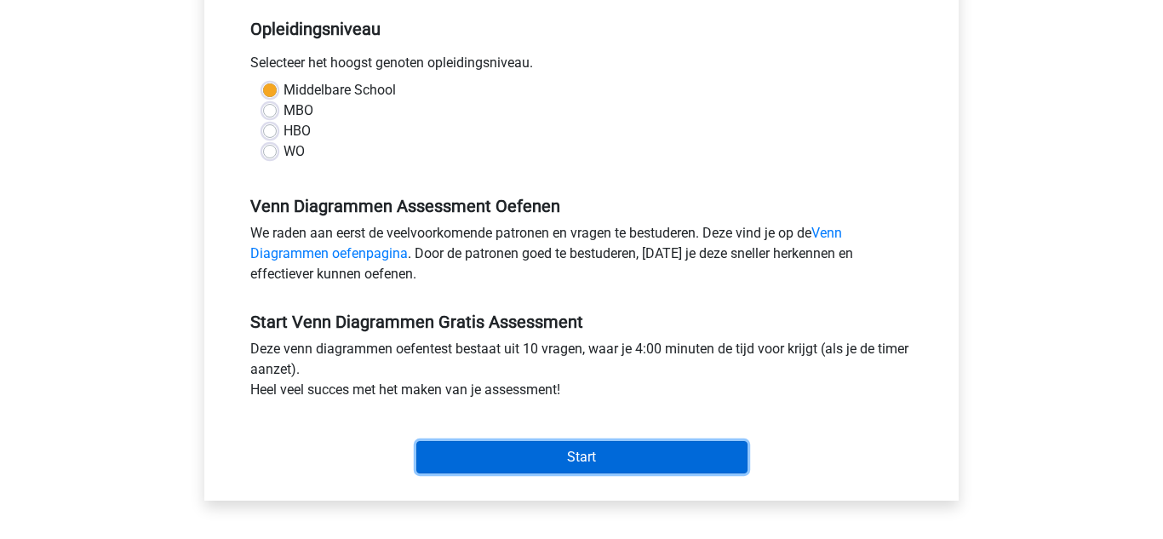
click at [523, 457] on input "Start" at bounding box center [581, 457] width 331 height 32
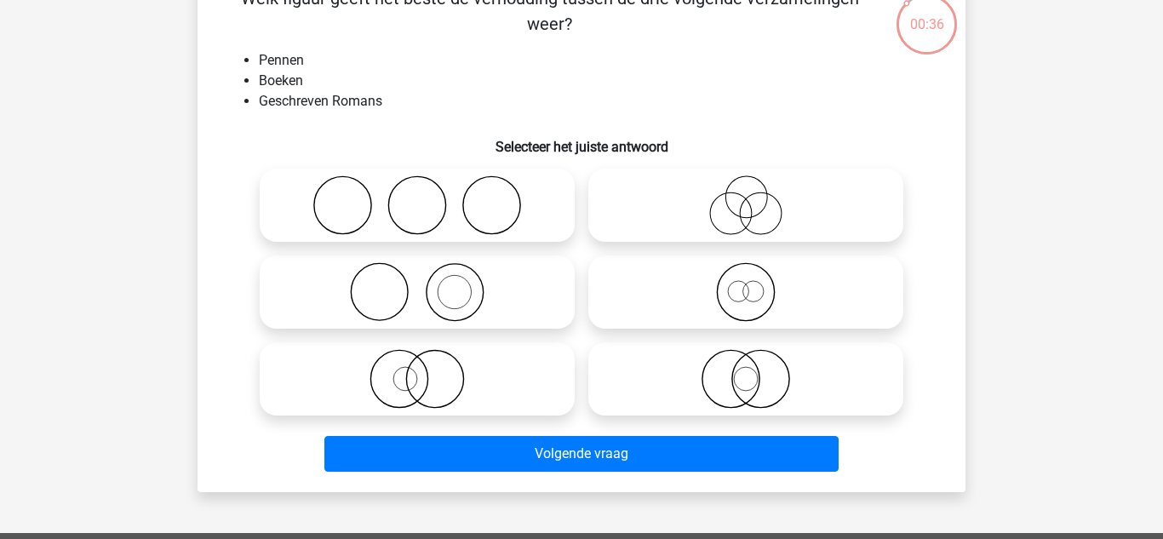
click at [483, 296] on circle at bounding box center [455, 292] width 57 height 57
click at [428, 284] on input "radio" at bounding box center [422, 277] width 11 height 11
radio input "true"
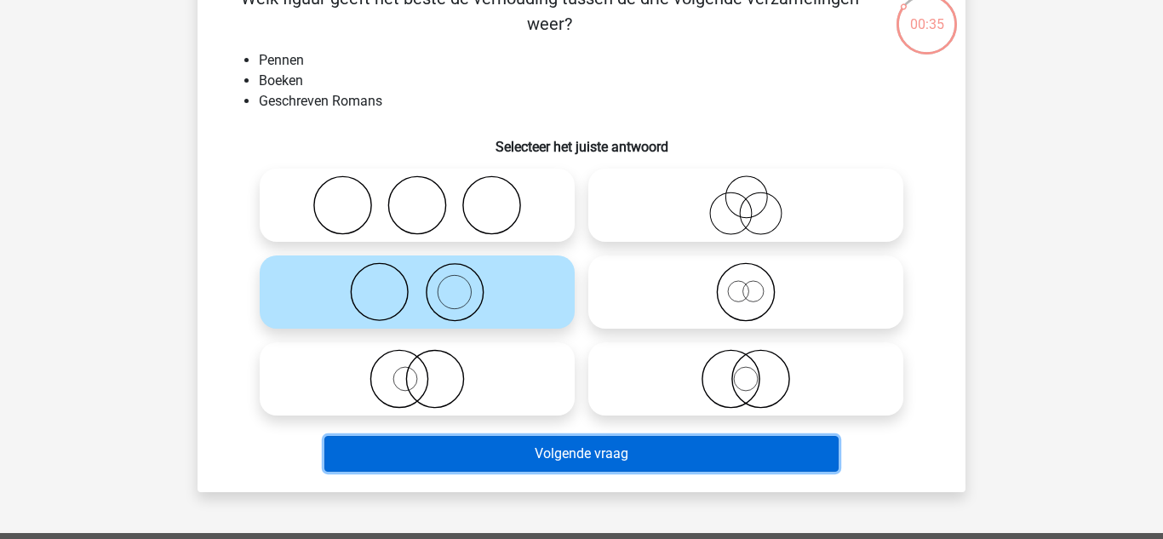
click at [599, 469] on button "Volgende vraag" at bounding box center [581, 454] width 515 height 36
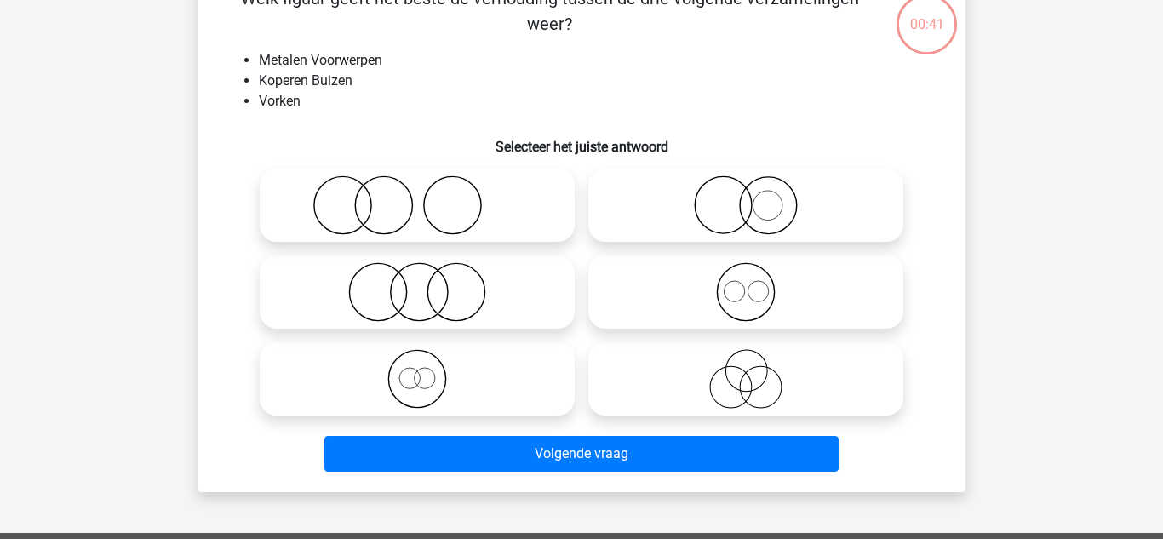
scroll to position [78, 0]
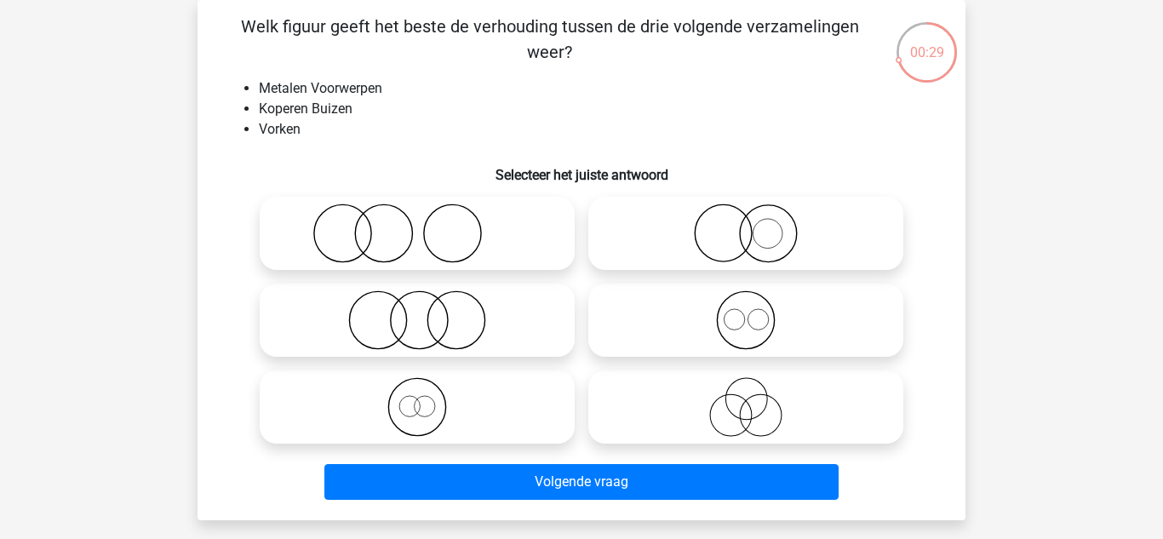
click at [809, 229] on icon at bounding box center [745, 234] width 301 height 60
click at [757, 225] on input "radio" at bounding box center [751, 219] width 11 height 11
radio input "true"
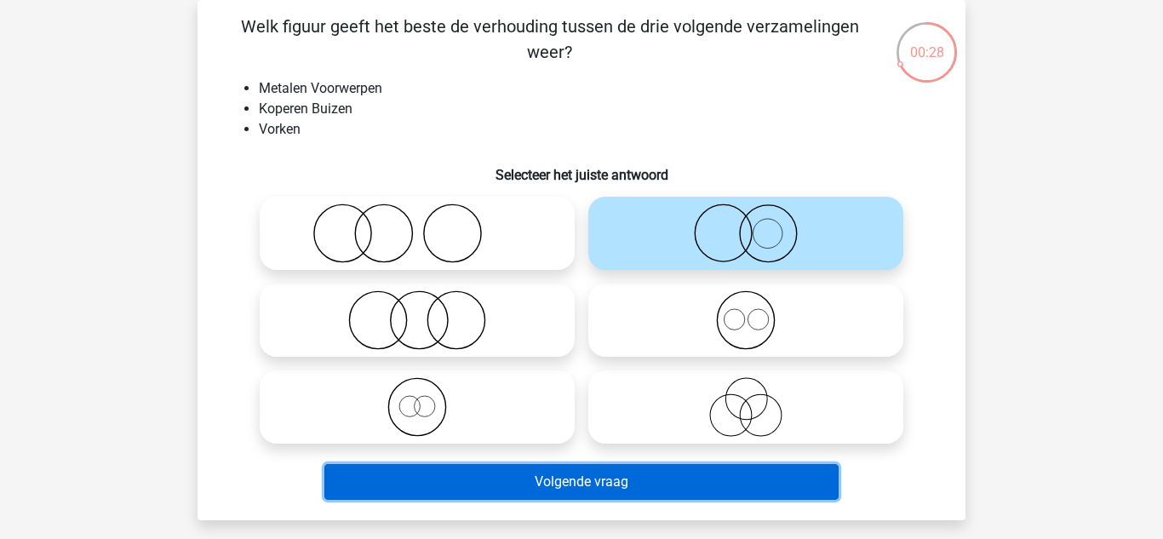
click at [660, 489] on button "Volgende vraag" at bounding box center [581, 482] width 515 height 36
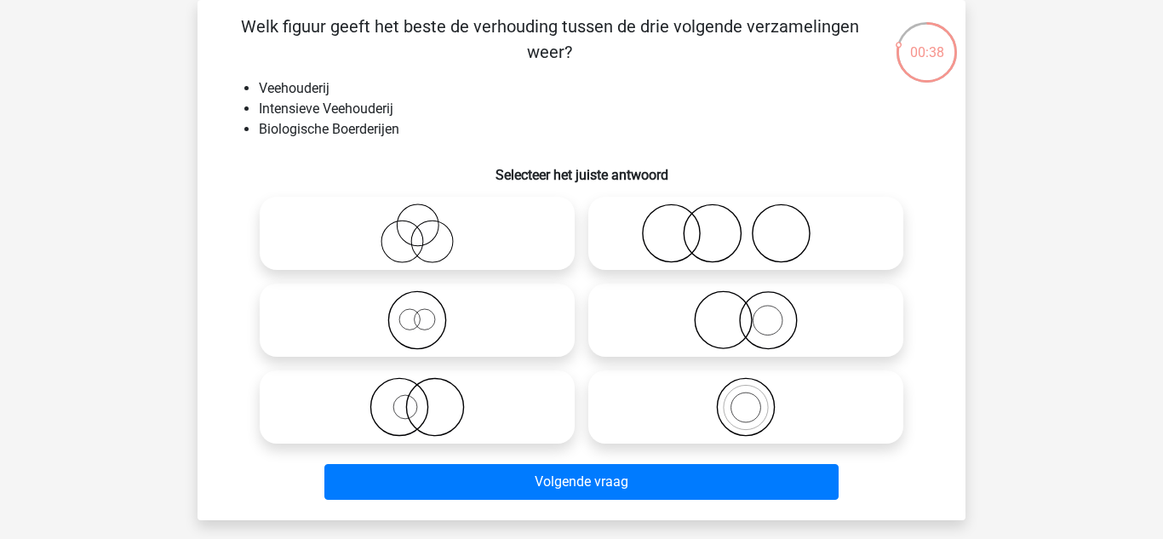
click at [500, 318] on icon at bounding box center [417, 320] width 301 height 60
click at [428, 312] on input "radio" at bounding box center [422, 306] width 11 height 11
radio input "true"
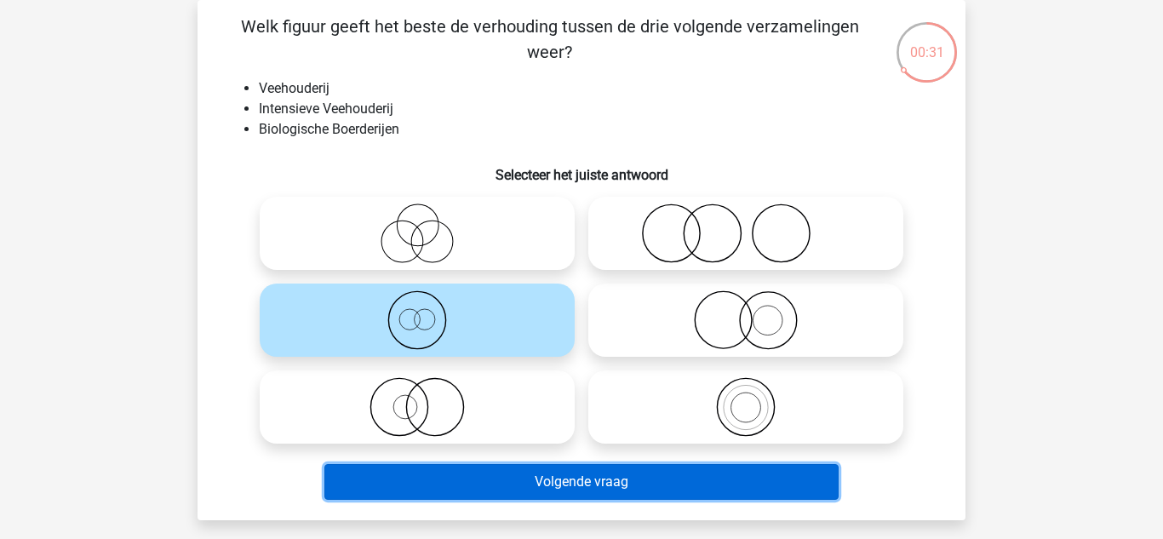
click at [511, 488] on button "Volgende vraag" at bounding box center [581, 482] width 515 height 36
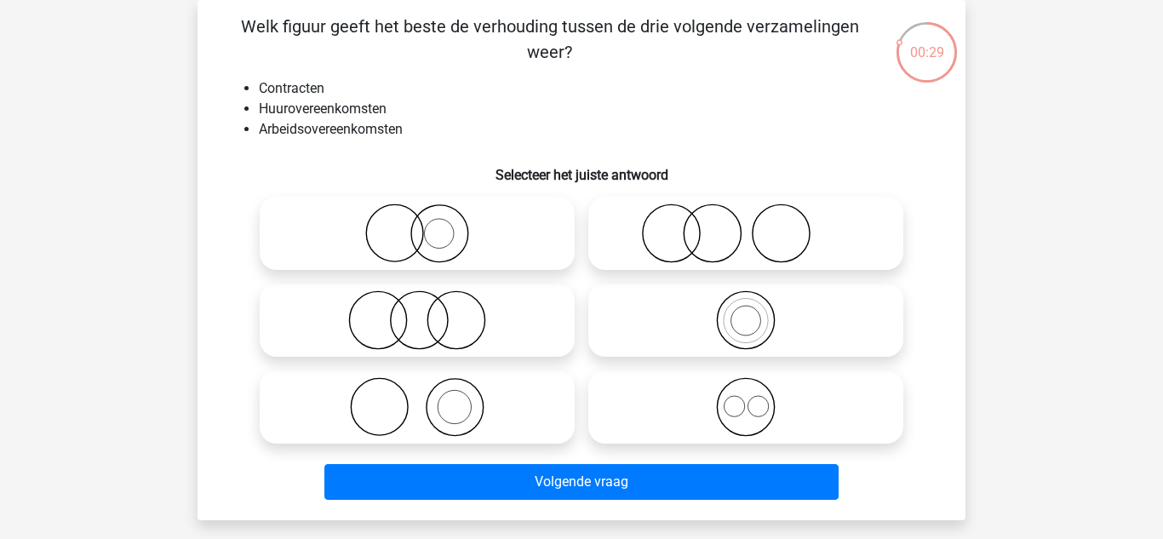
click at [685, 400] on icon at bounding box center [745, 407] width 301 height 60
click at [746, 399] on input "radio" at bounding box center [751, 392] width 11 height 11
radio input "true"
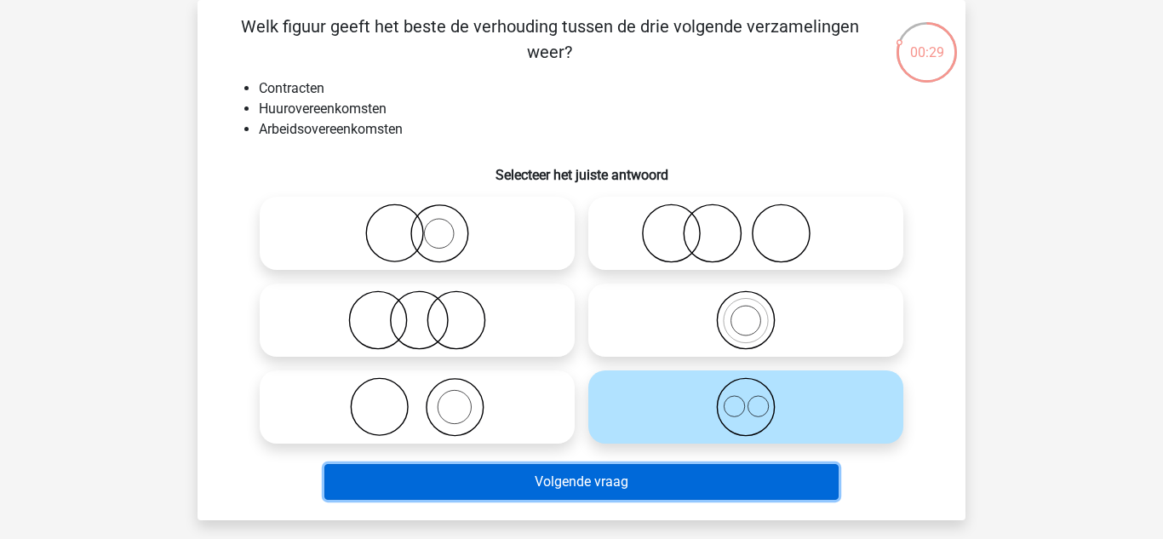
click at [581, 497] on button "Volgende vraag" at bounding box center [581, 482] width 515 height 36
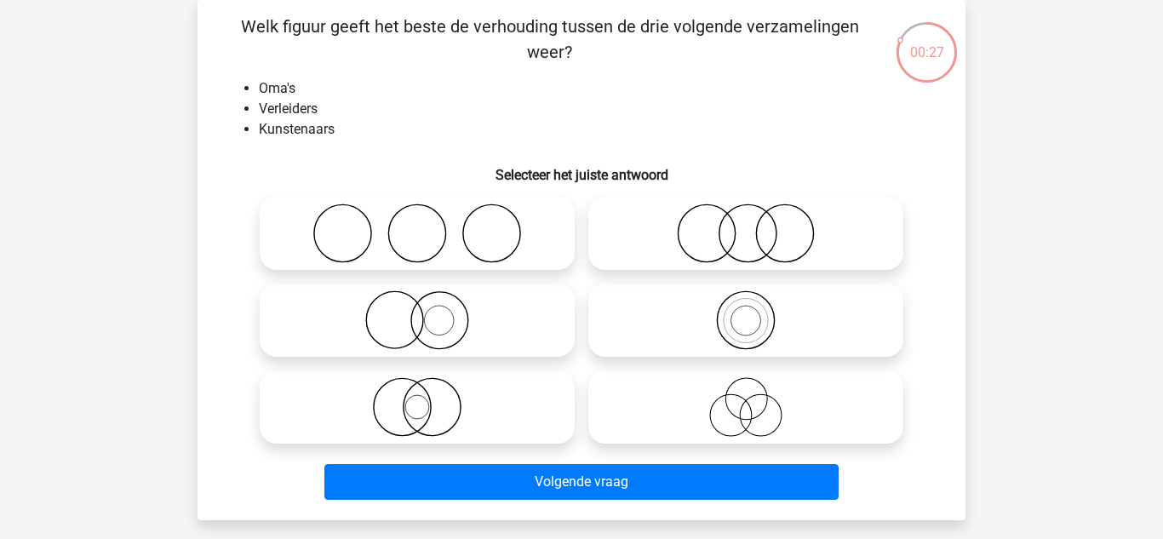
click at [474, 226] on icon at bounding box center [417, 234] width 301 height 60
click at [428, 225] on input "radio" at bounding box center [422, 219] width 11 height 11
radio input "true"
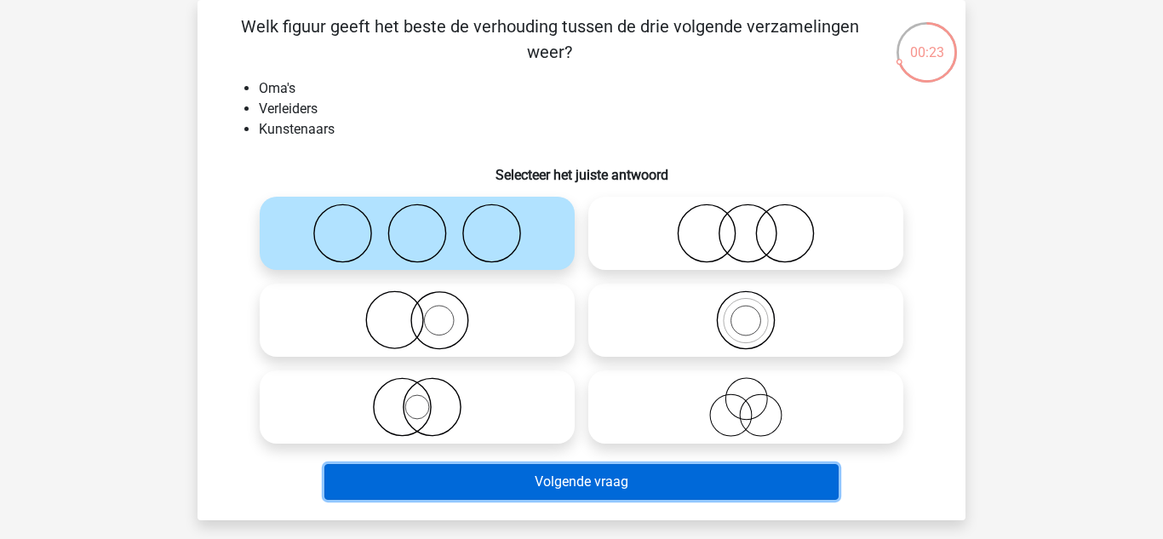
click at [507, 496] on button "Volgende vraag" at bounding box center [581, 482] width 515 height 36
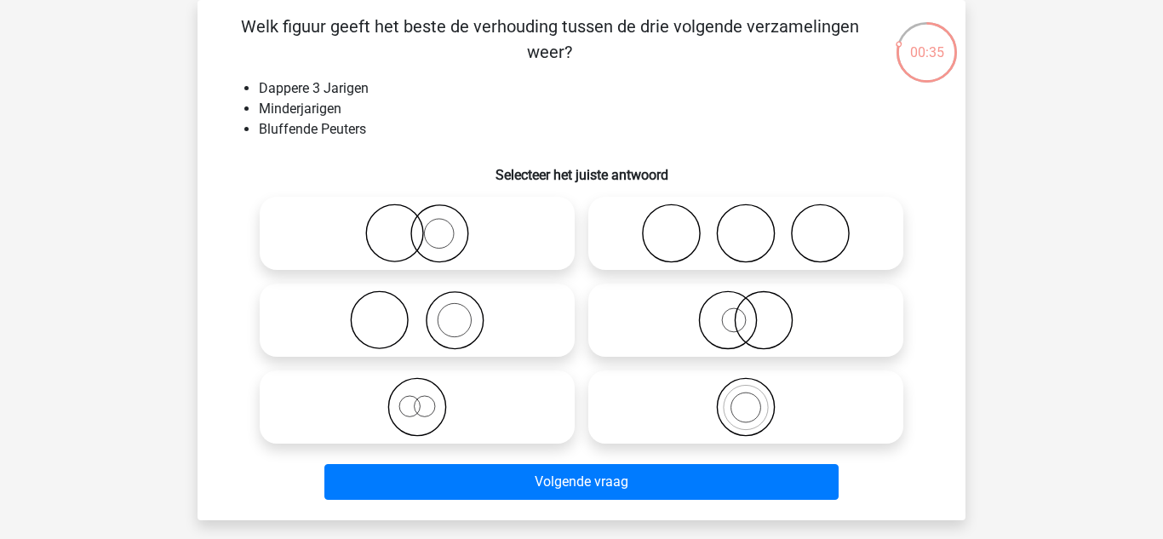
click at [439, 422] on icon at bounding box center [417, 407] width 301 height 60
click at [428, 399] on input "radio" at bounding box center [422, 392] width 11 height 11
radio input "true"
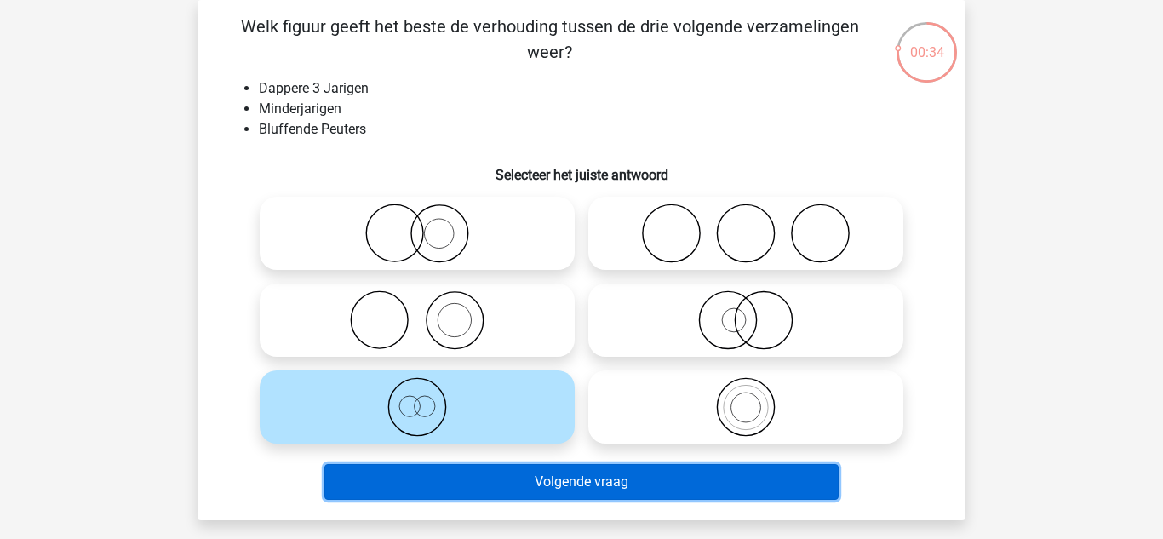
click at [473, 479] on button "Volgende vraag" at bounding box center [581, 482] width 515 height 36
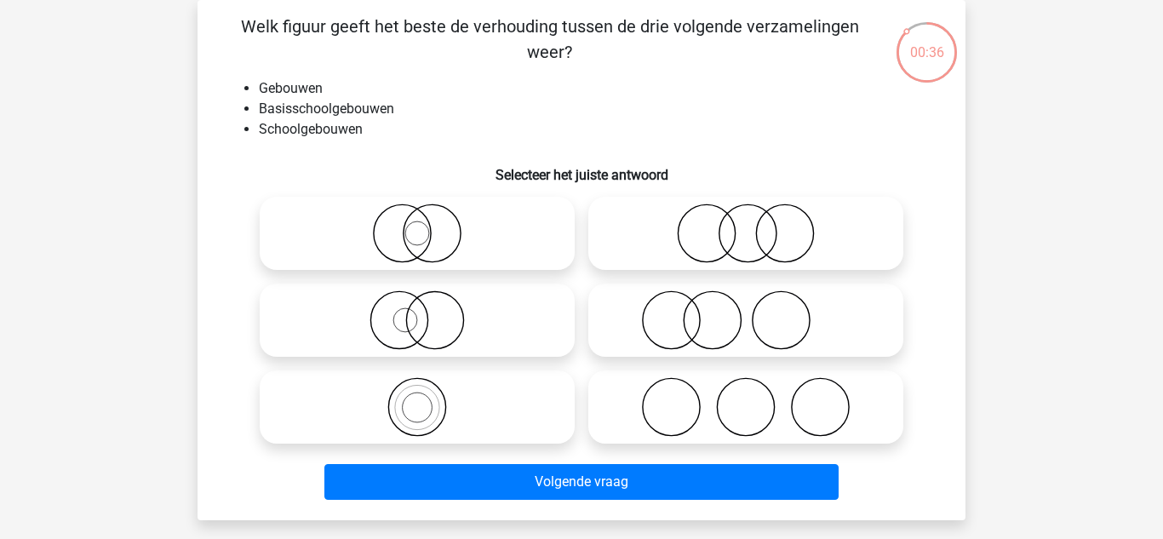
click at [501, 407] on icon at bounding box center [417, 407] width 301 height 60
click at [428, 399] on input "radio" at bounding box center [422, 392] width 11 height 11
radio input "true"
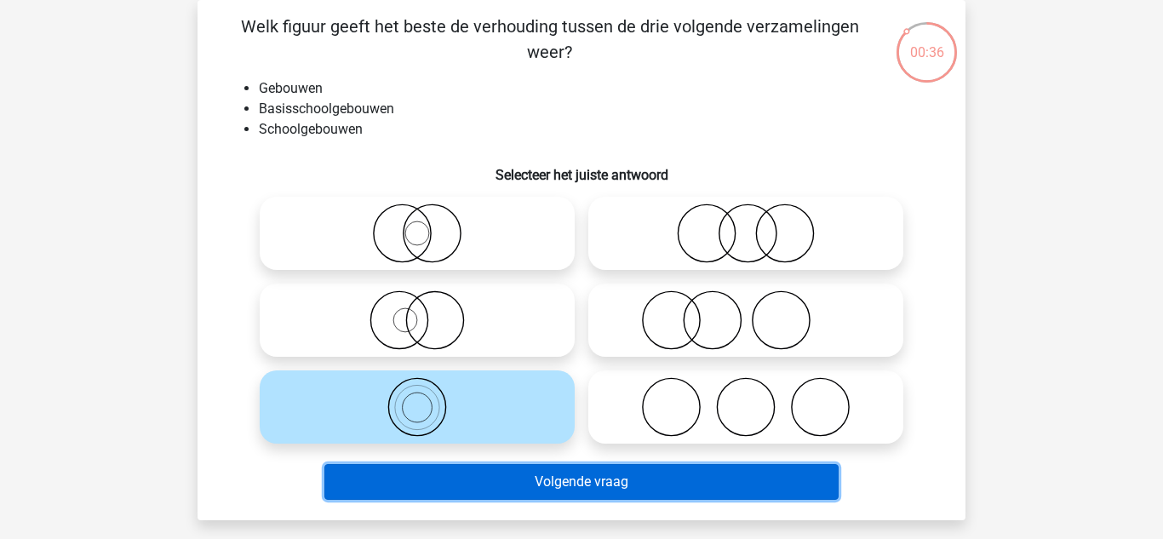
click at [489, 480] on button "Volgende vraag" at bounding box center [581, 482] width 515 height 36
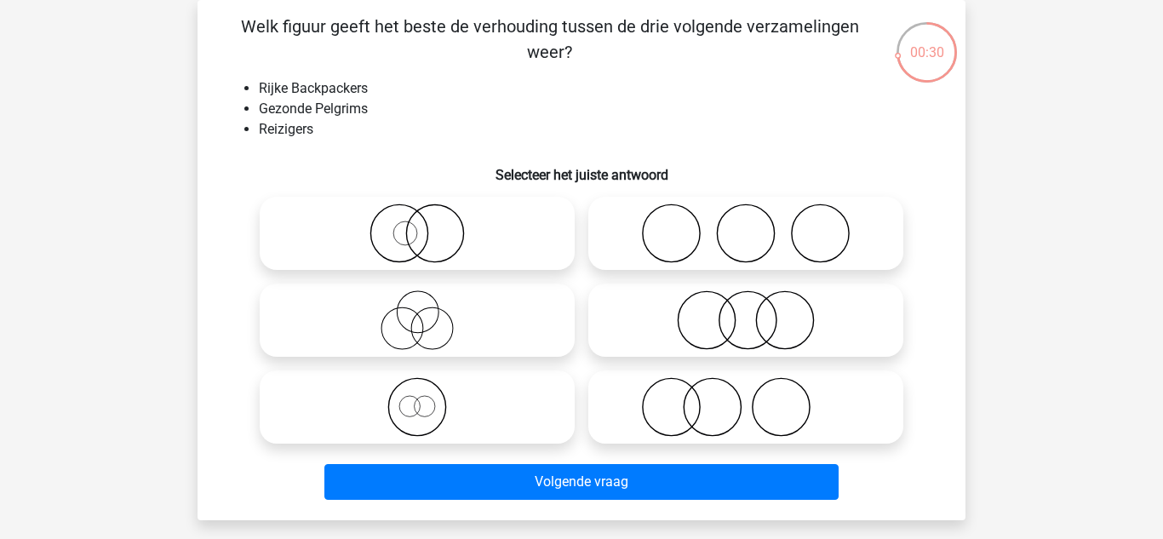
click at [657, 408] on icon at bounding box center [745, 407] width 301 height 60
click at [746, 399] on input "radio" at bounding box center [751, 392] width 11 height 11
radio input "true"
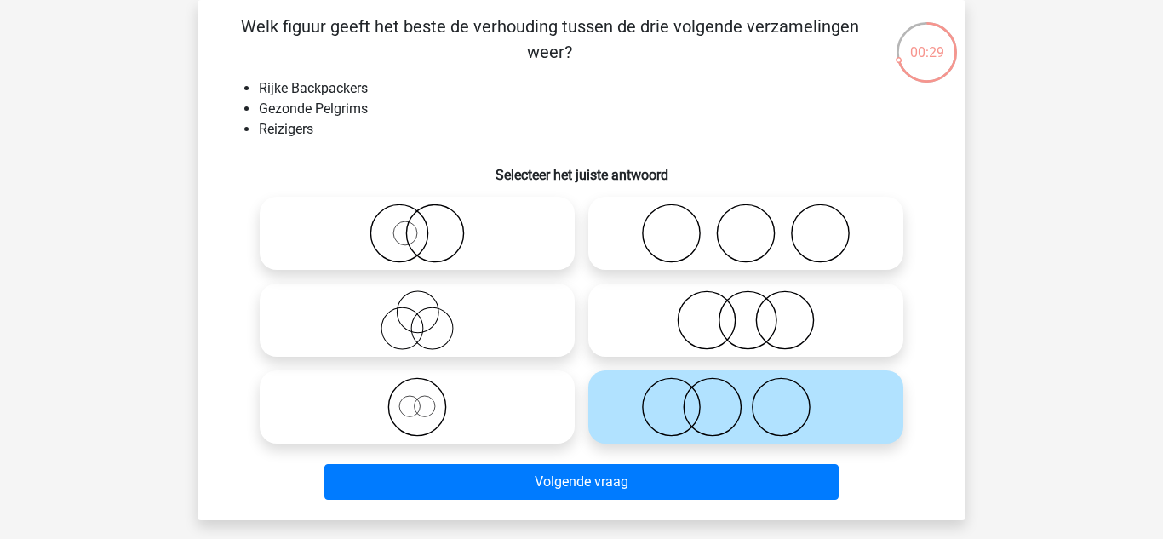
click at [514, 327] on icon at bounding box center [417, 320] width 301 height 60
click at [428, 312] on input "radio" at bounding box center [422, 306] width 11 height 11
radio input "true"
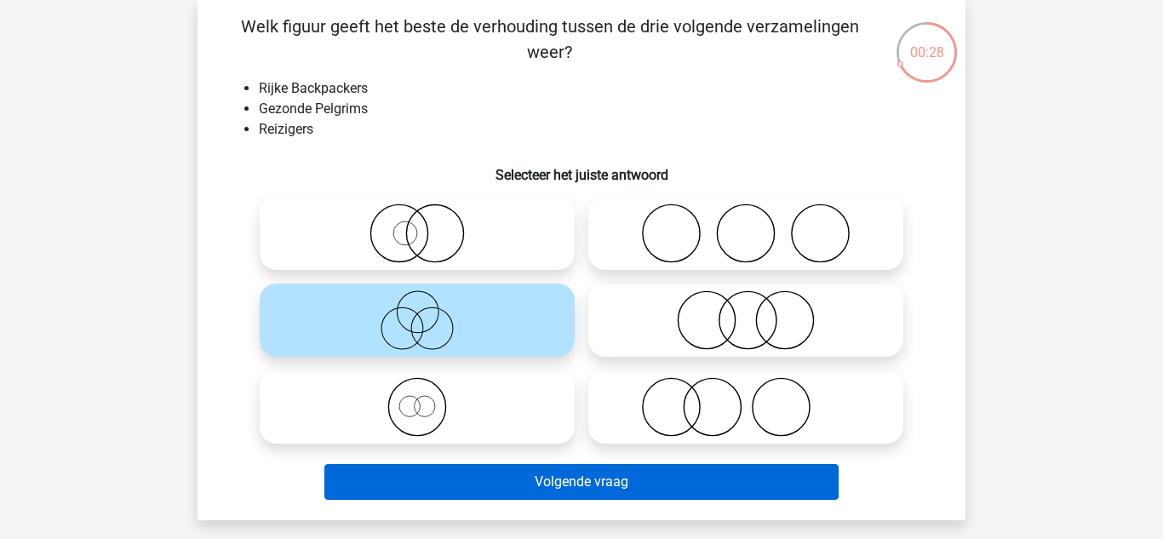
click at [575, 486] on button "Volgende vraag" at bounding box center [581, 482] width 515 height 36
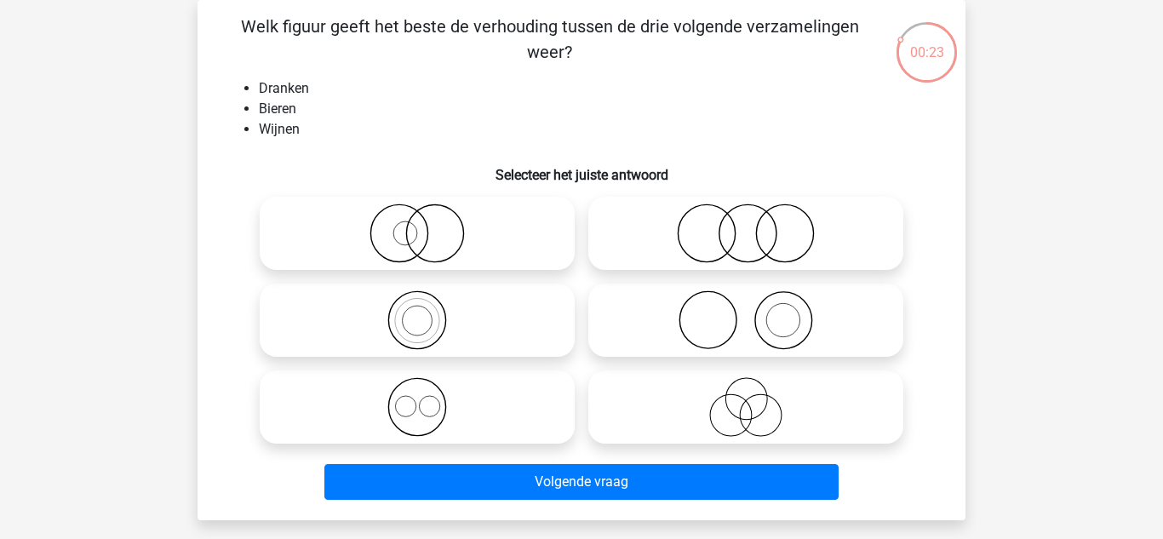
click at [510, 406] on icon at bounding box center [417, 407] width 301 height 60
click at [428, 399] on input "radio" at bounding box center [422, 392] width 11 height 11
radio input "true"
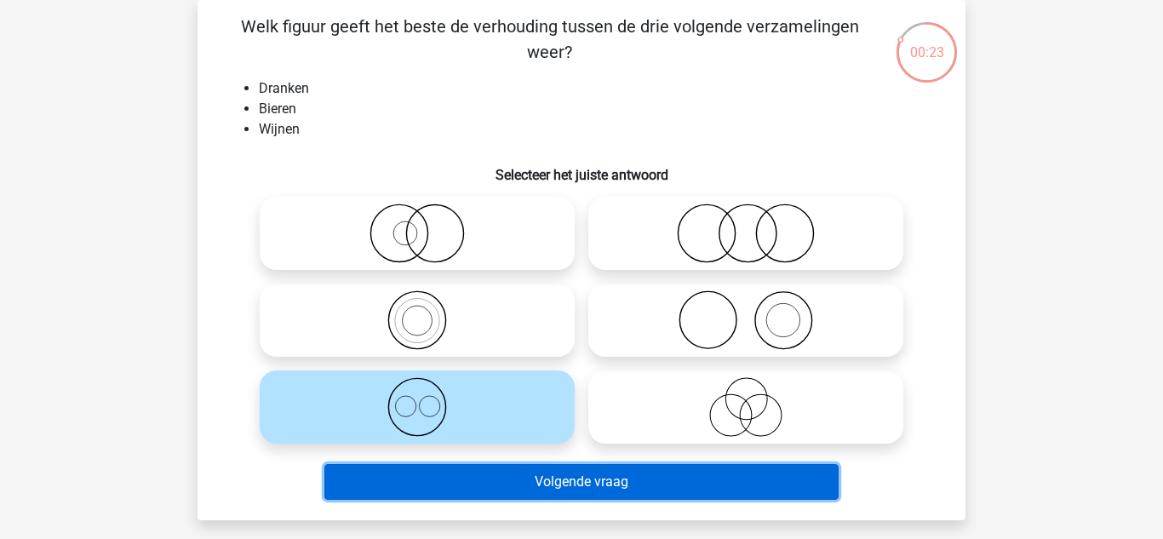
click at [527, 480] on button "Volgende vraag" at bounding box center [581, 482] width 515 height 36
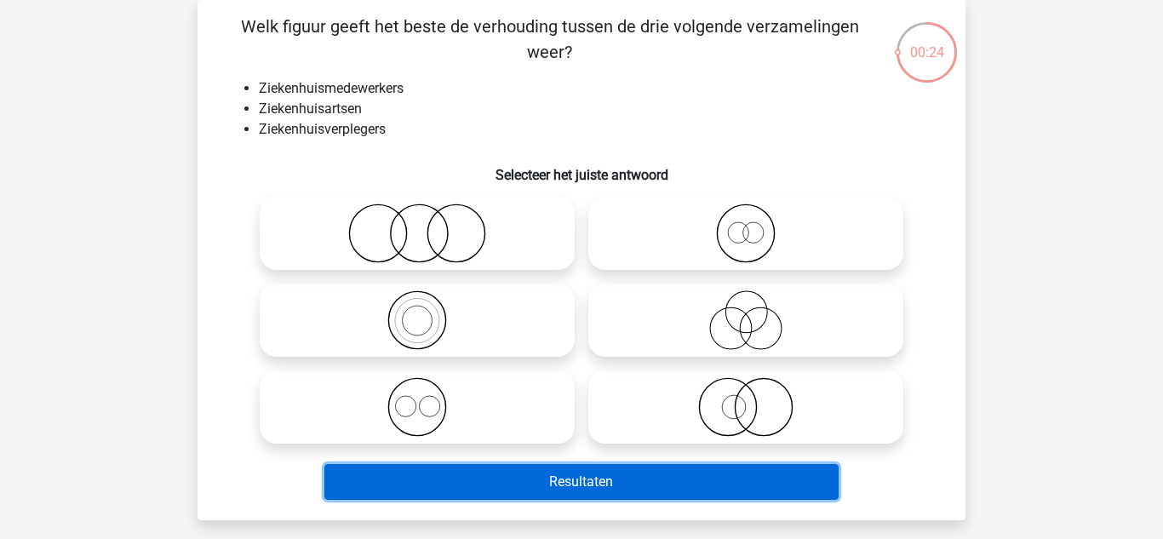
click at [497, 467] on button "Resultaten" at bounding box center [581, 482] width 515 height 36
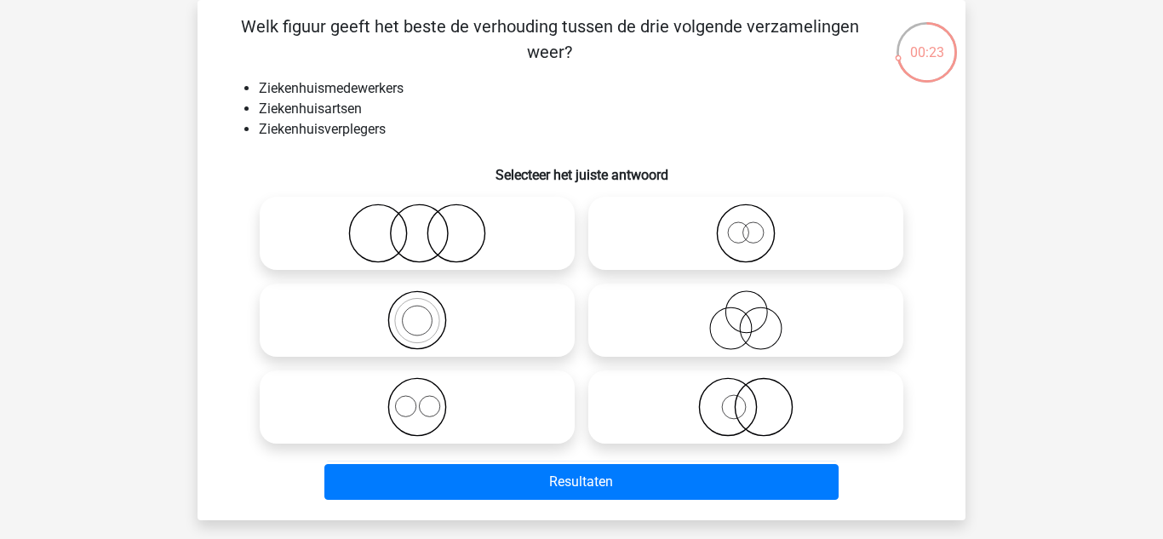
click at [512, 393] on icon at bounding box center [417, 407] width 301 height 60
click at [428, 393] on input "radio" at bounding box center [422, 392] width 11 height 11
radio input "true"
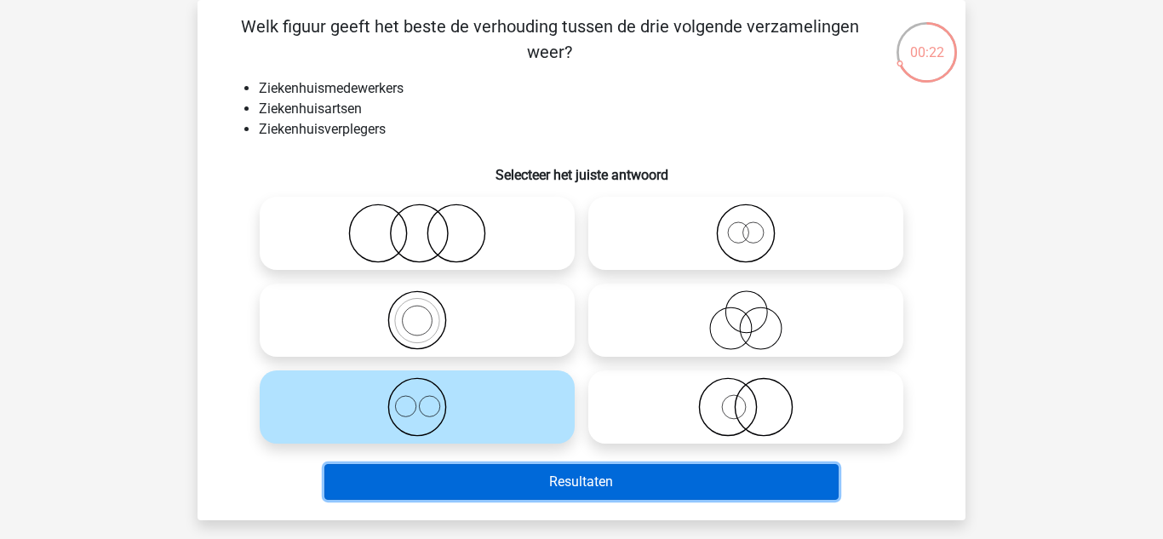
click at [505, 467] on button "Resultaten" at bounding box center [581, 482] width 515 height 36
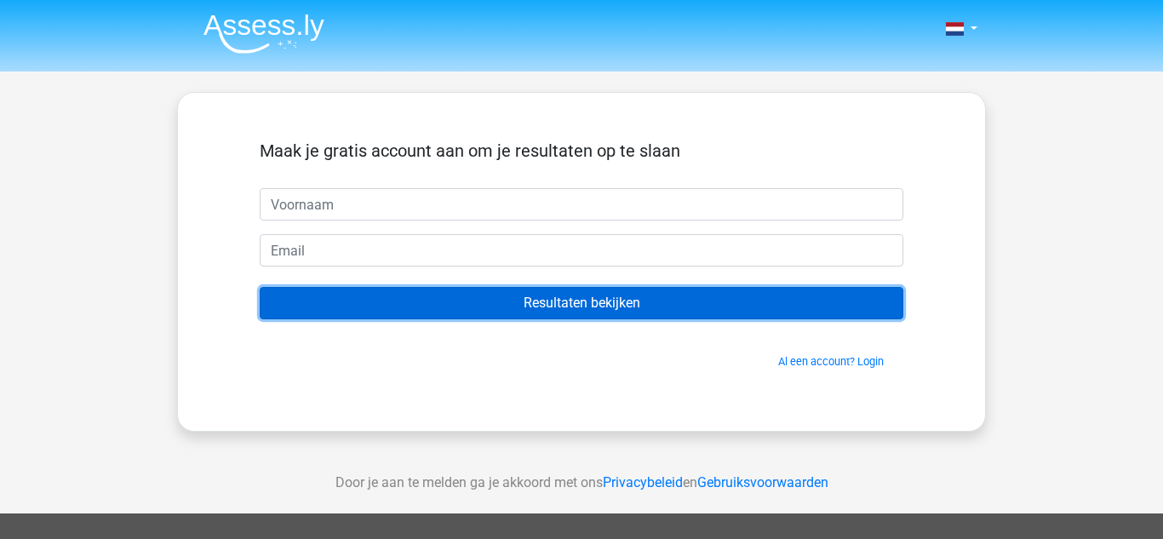
click at [667, 298] on input "Resultaten bekijken" at bounding box center [582, 303] width 644 height 32
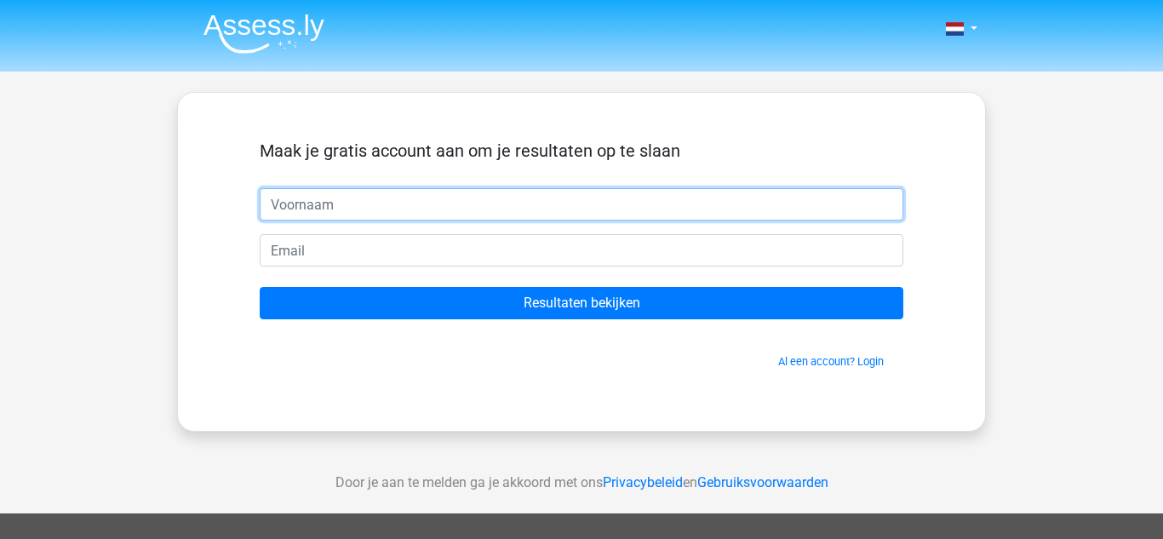
click at [737, 197] on input "text" at bounding box center [582, 204] width 644 height 32
type input "Vince"
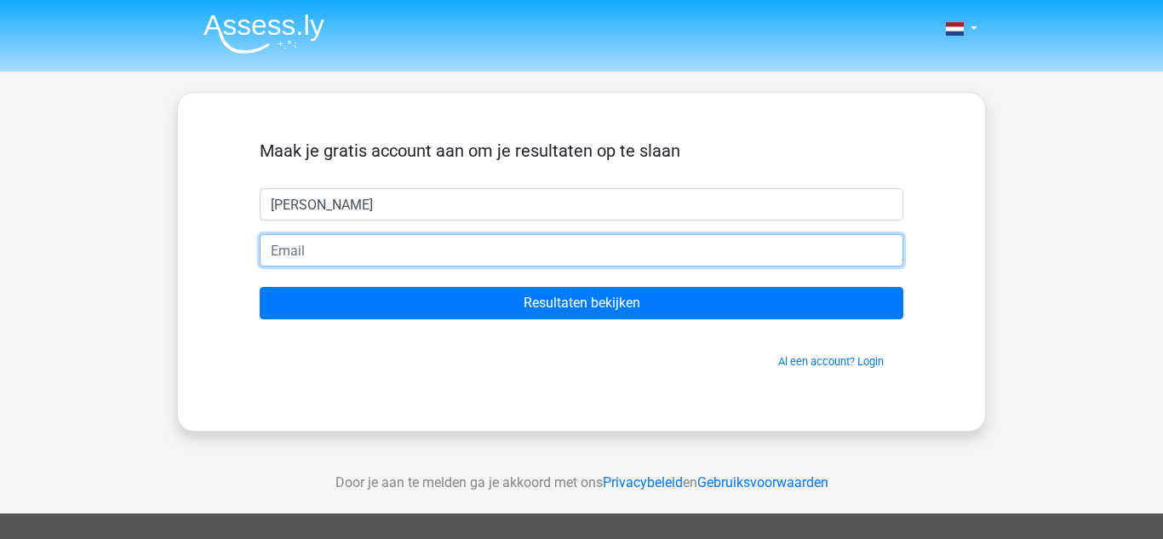
click at [396, 244] on input "email" at bounding box center [582, 250] width 644 height 32
type input "[EMAIL_ADDRESS][DOMAIN_NAME]"
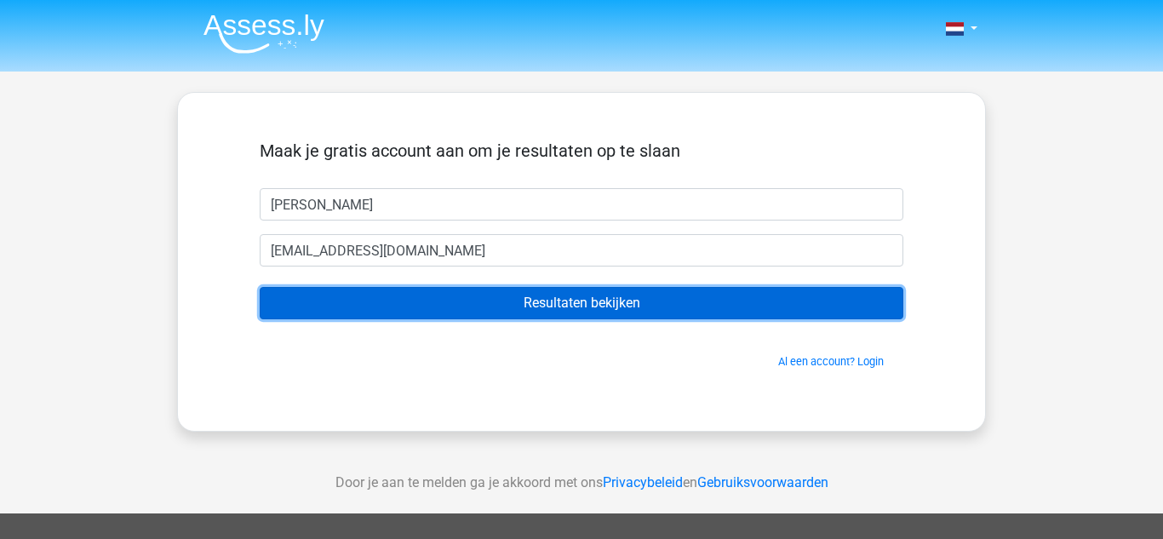
click at [485, 312] on input "Resultaten bekijken" at bounding box center [582, 303] width 644 height 32
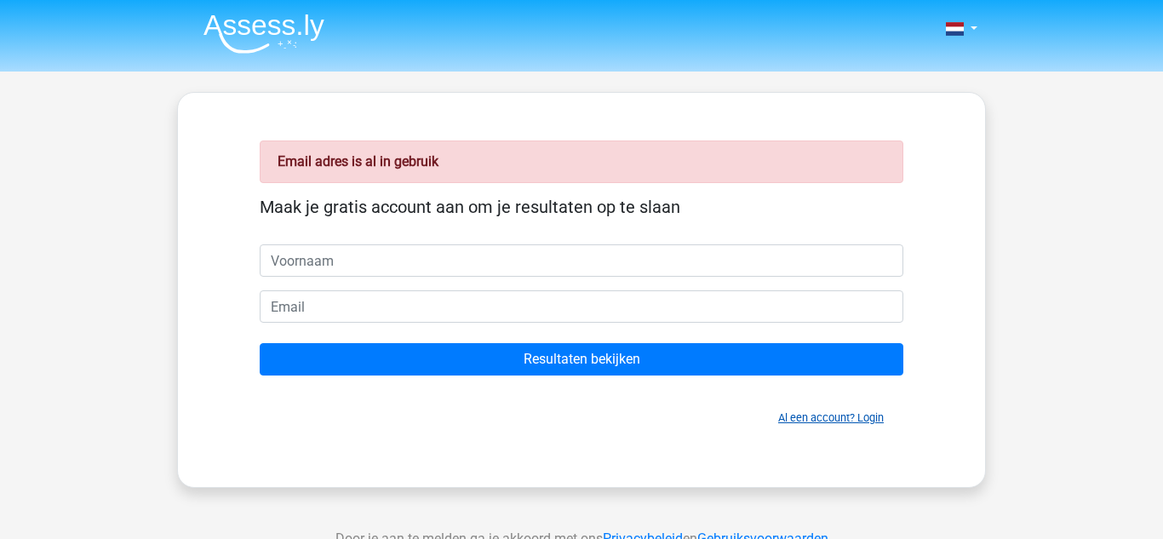
click at [846, 416] on link "Al een account? Login" at bounding box center [831, 417] width 106 height 13
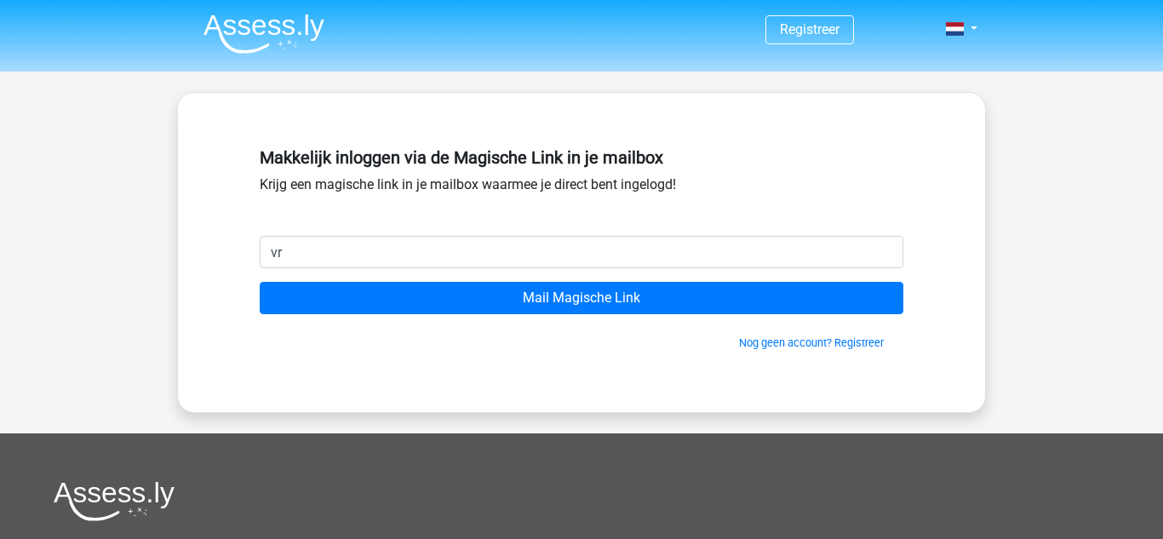
type input "[EMAIL_ADDRESS][DOMAIN_NAME]"
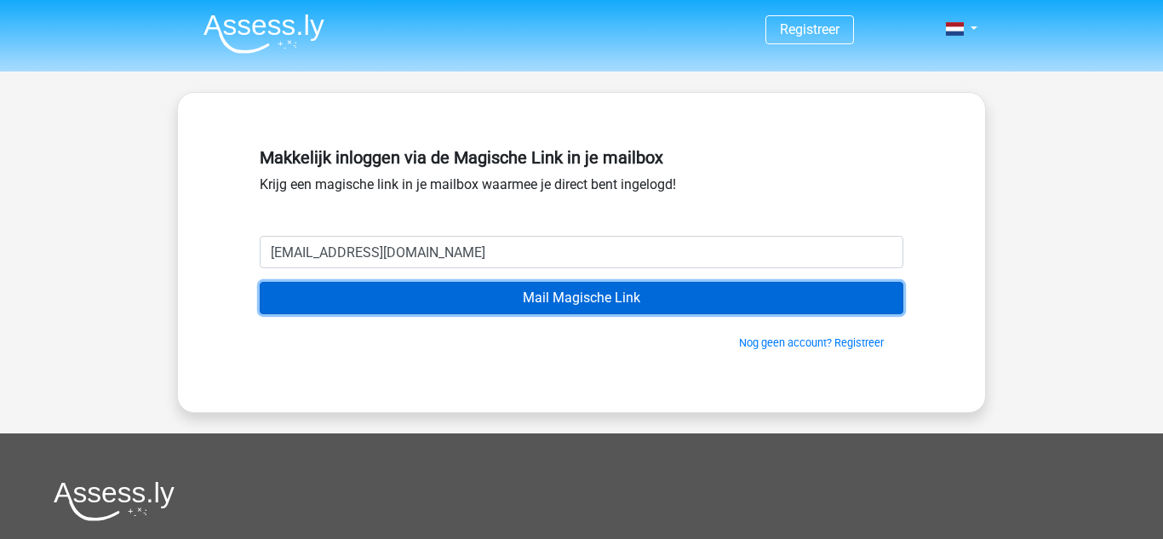
click at [533, 307] on input "Mail Magische Link" at bounding box center [582, 298] width 644 height 32
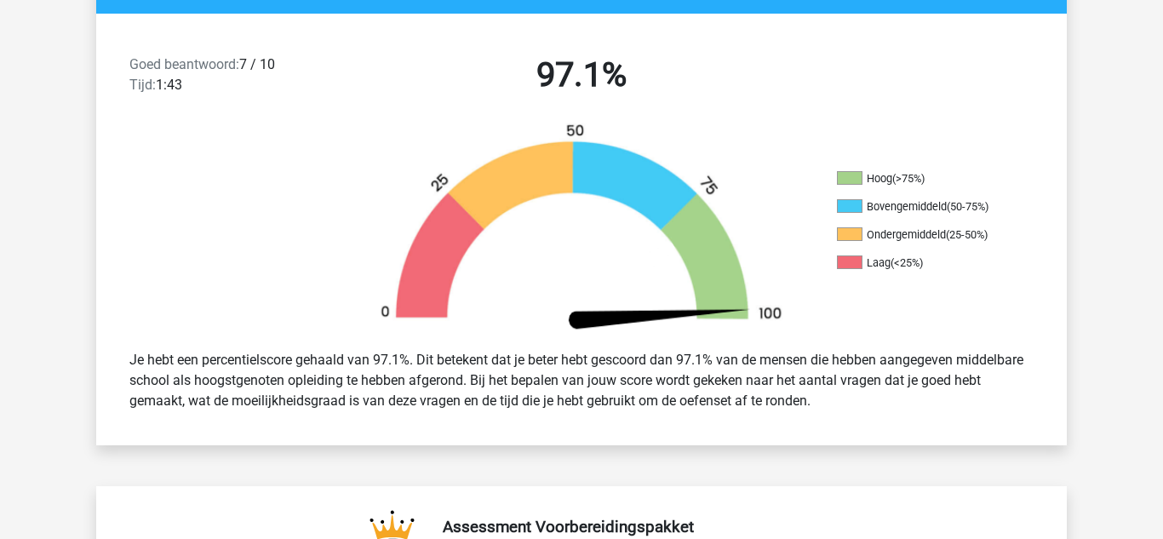
scroll to position [513, 0]
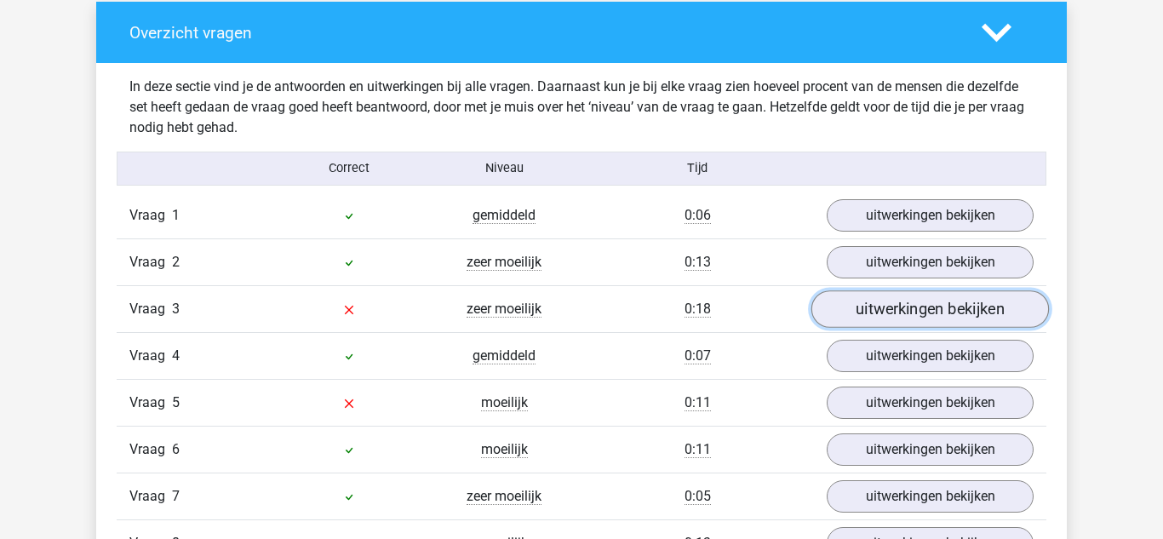
click at [983, 310] on link "uitwerkingen bekijken" at bounding box center [930, 308] width 238 height 37
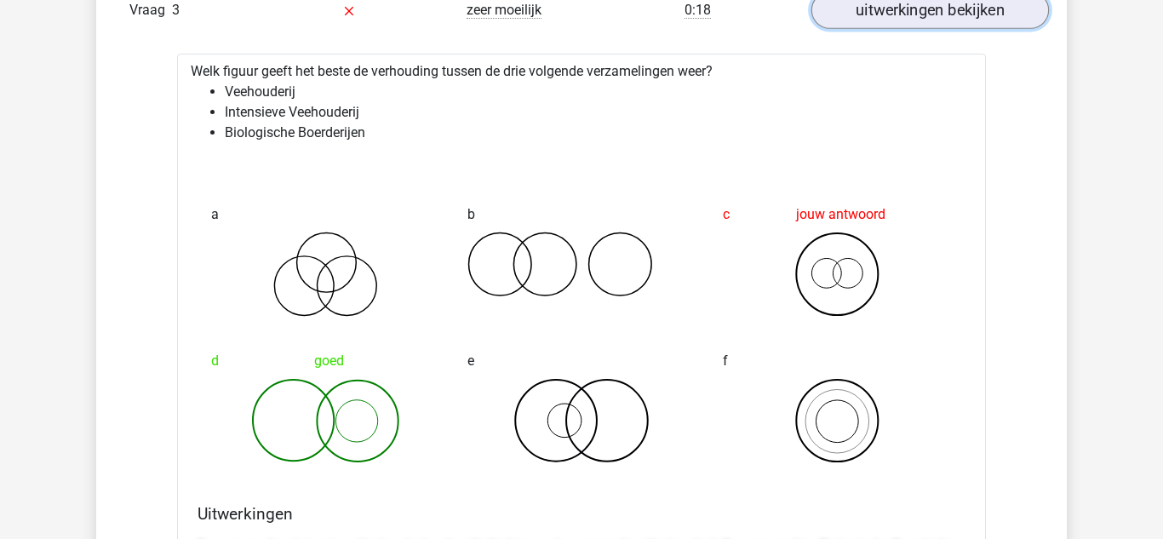
scroll to position [1666, 0]
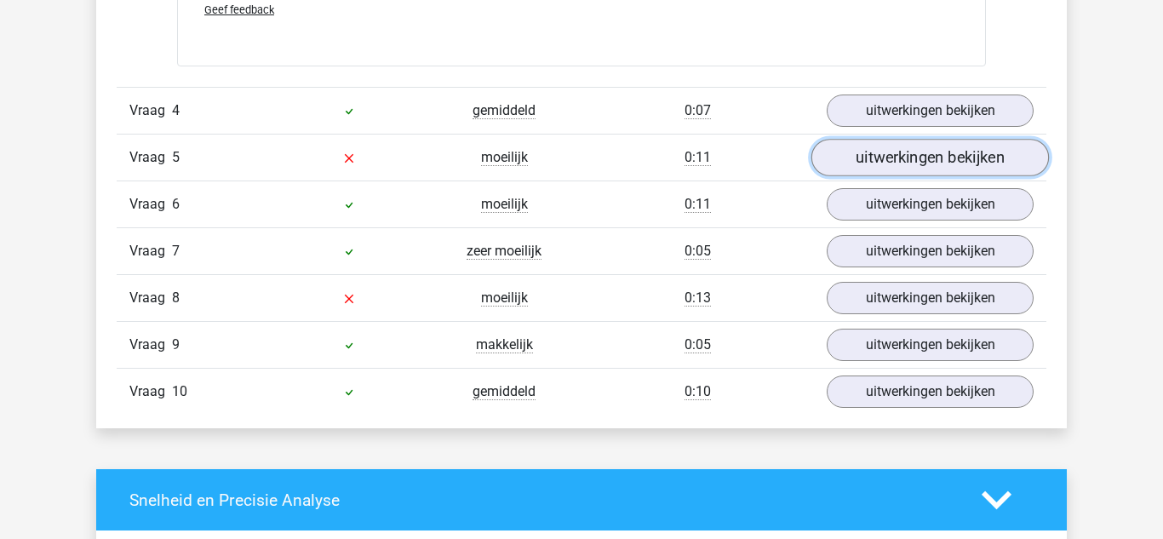
click at [981, 154] on link "uitwerkingen bekijken" at bounding box center [930, 157] width 238 height 37
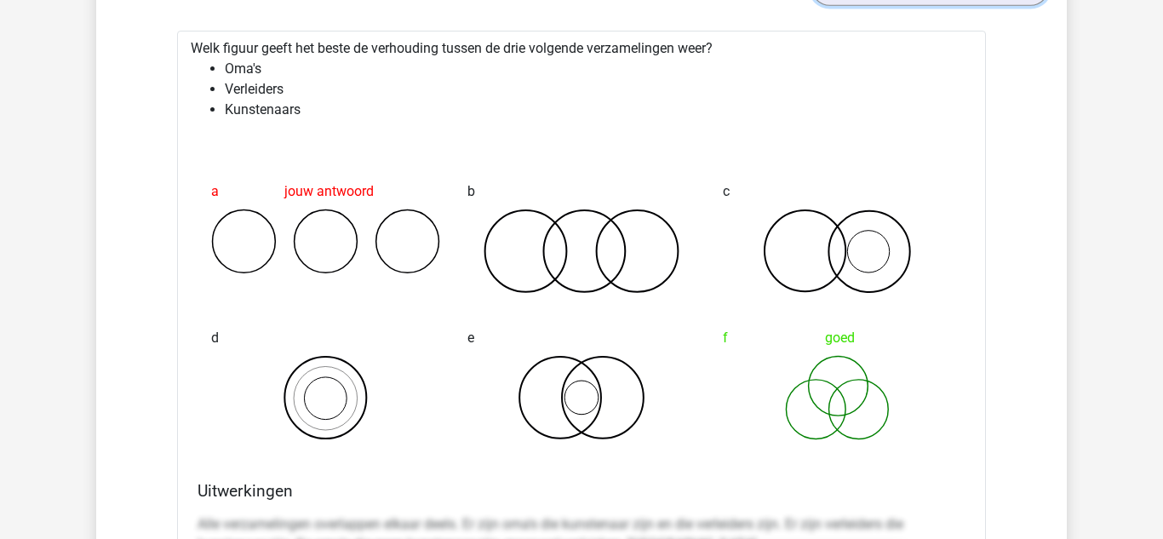
scroll to position [2885, 0]
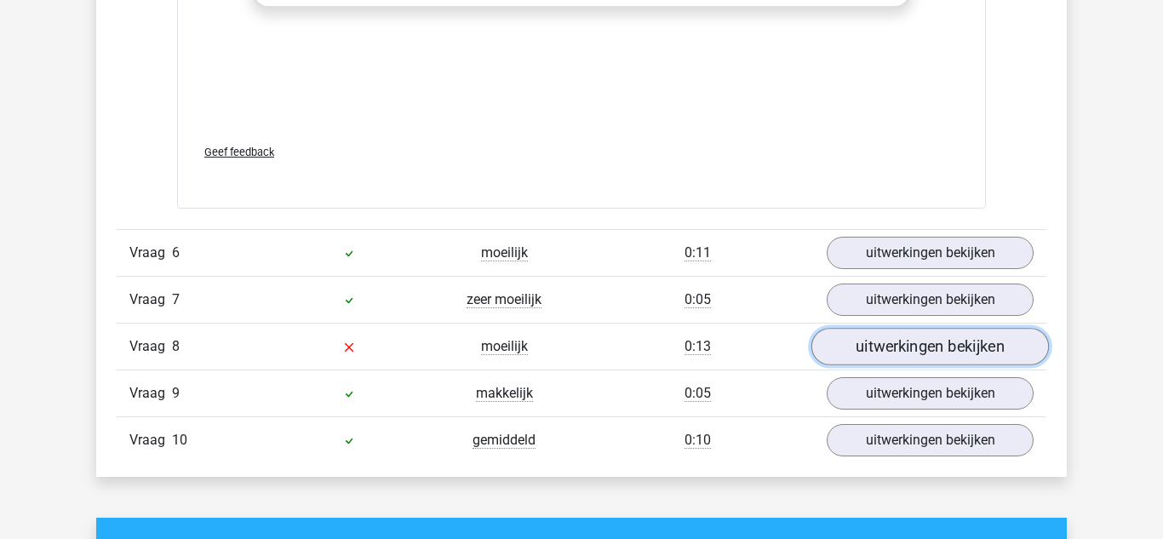
click at [986, 346] on link "uitwerkingen bekijken" at bounding box center [930, 347] width 238 height 37
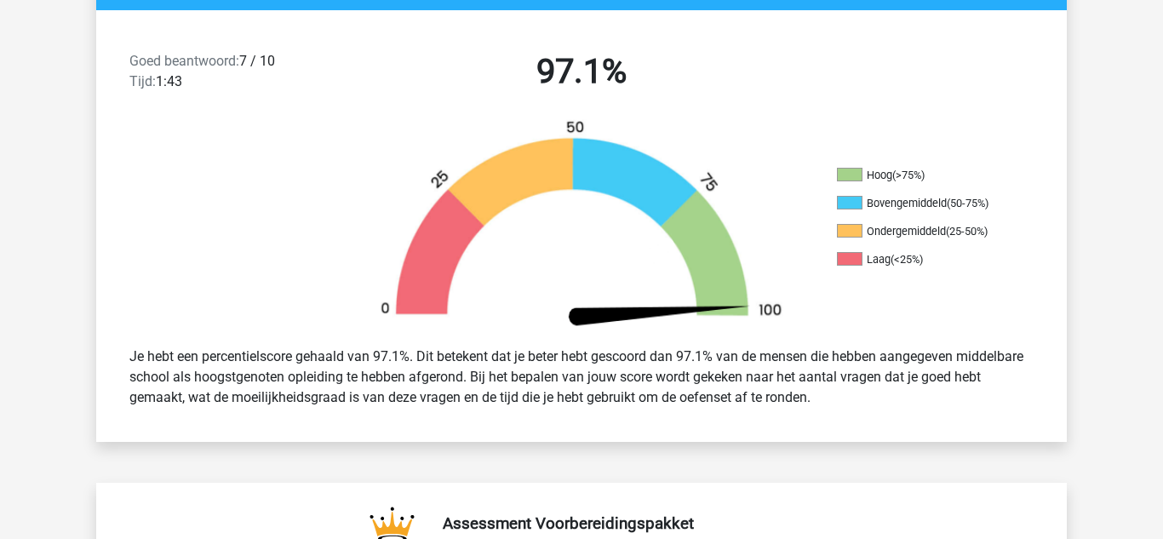
scroll to position [0, 0]
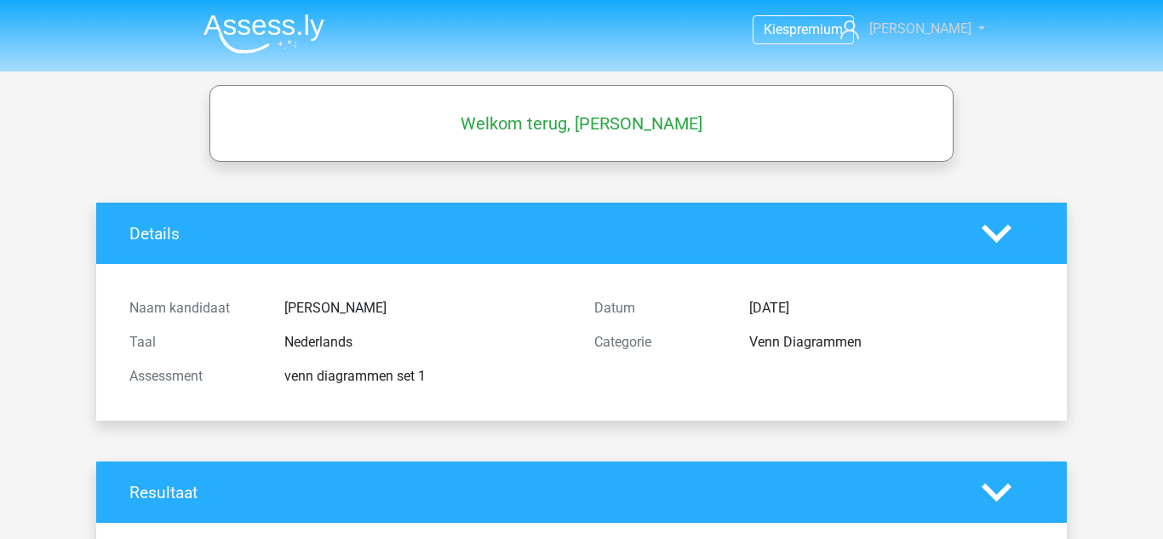
click at [950, 26] on span "[PERSON_NAME]" at bounding box center [920, 28] width 102 height 16
